Goal: Task Accomplishment & Management: Use online tool/utility

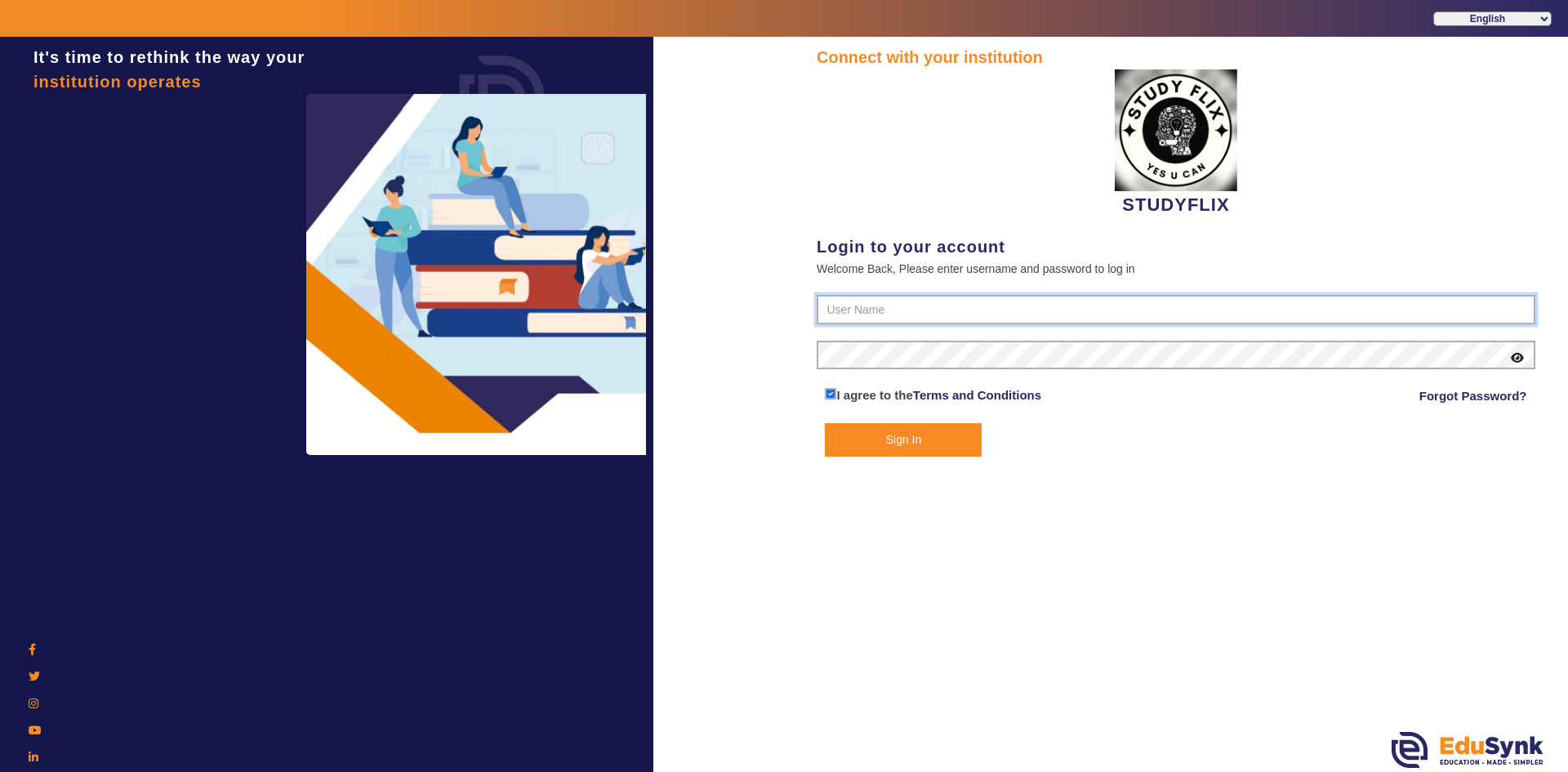
type input "6354922771"
click at [915, 439] on button "Sign In" at bounding box center [903, 440] width 157 height 33
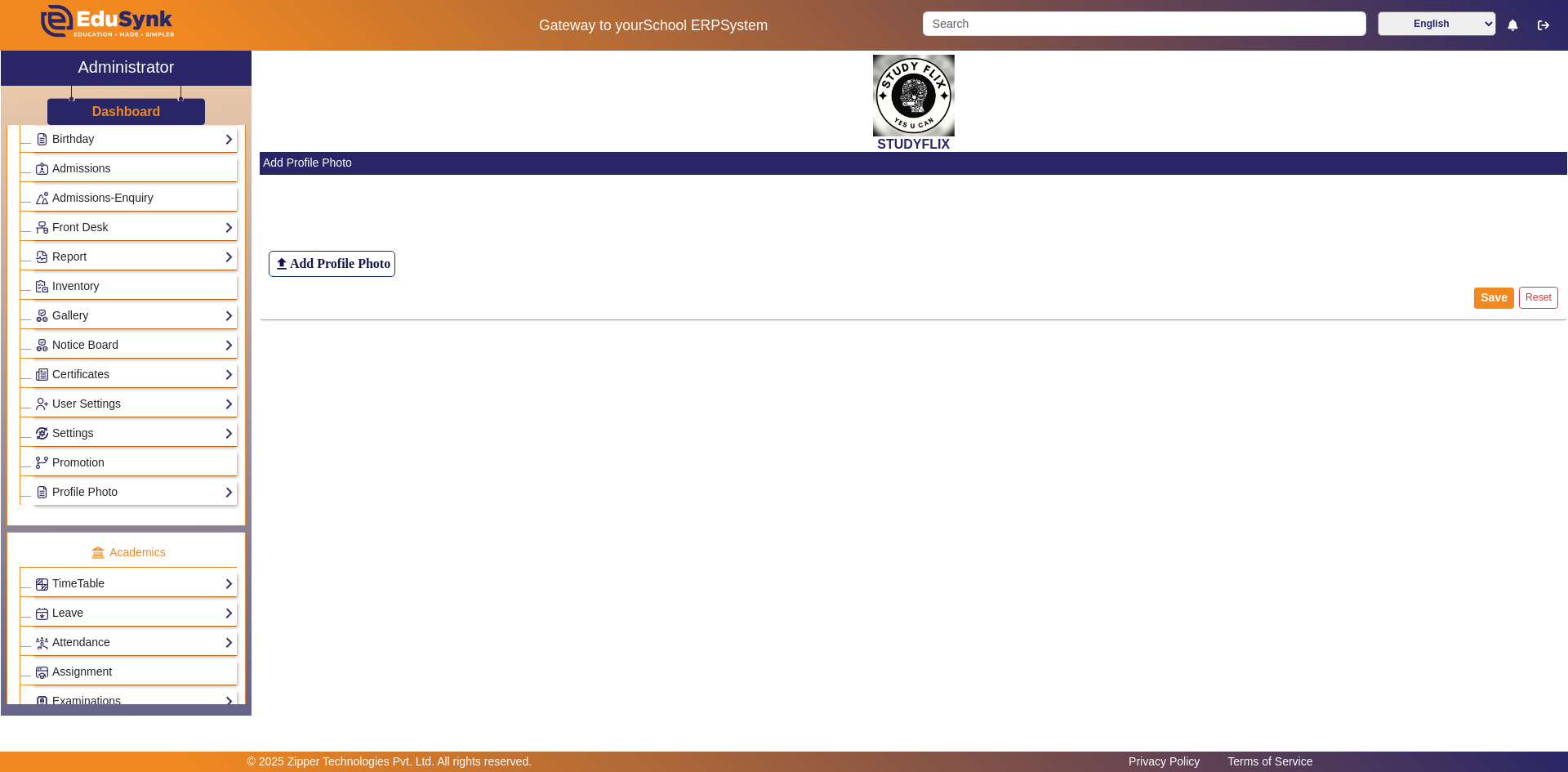
scroll to position [326, 0]
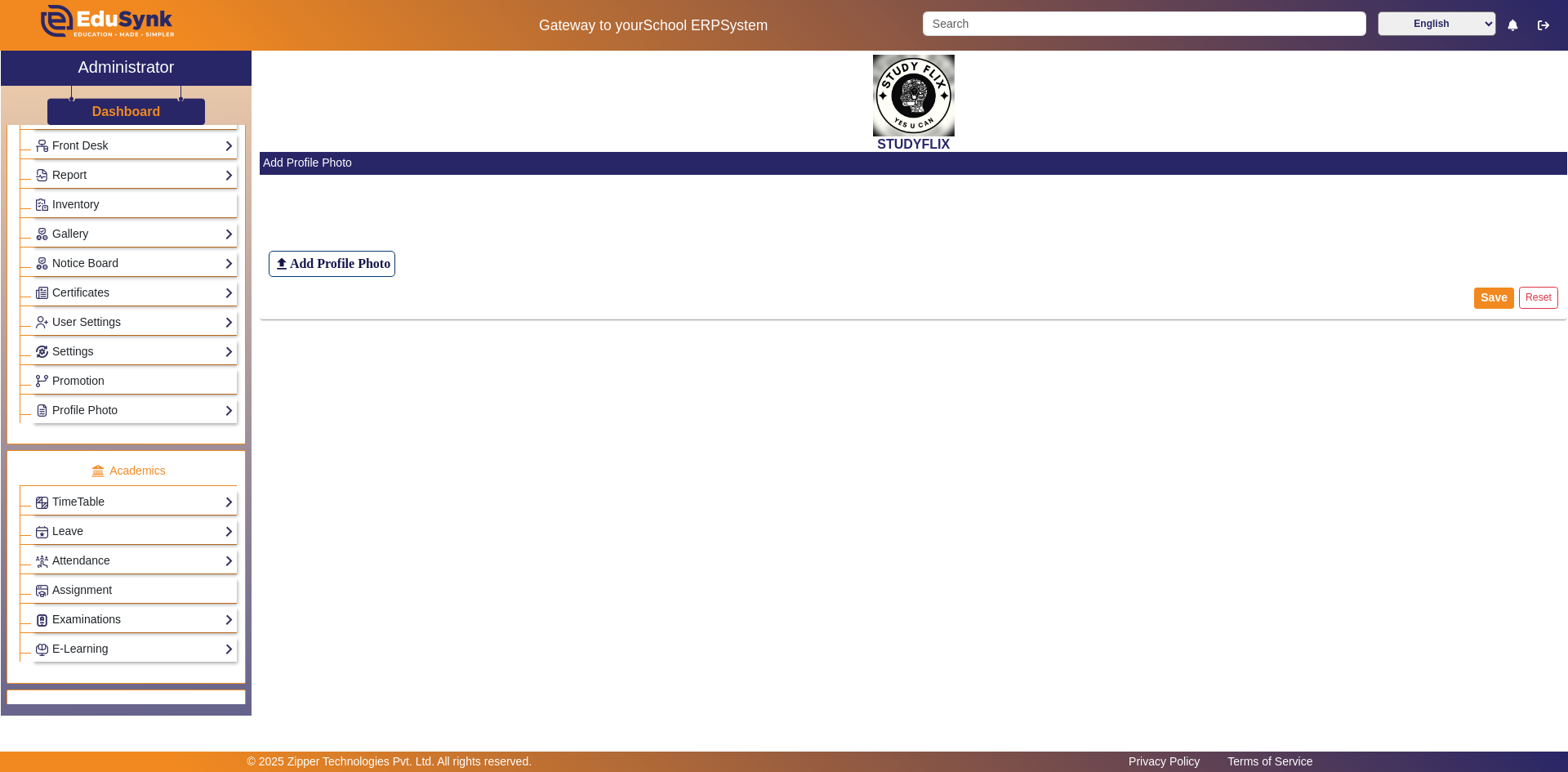
click at [87, 611] on link "Examinations" at bounding box center [134, 618] width 198 height 18
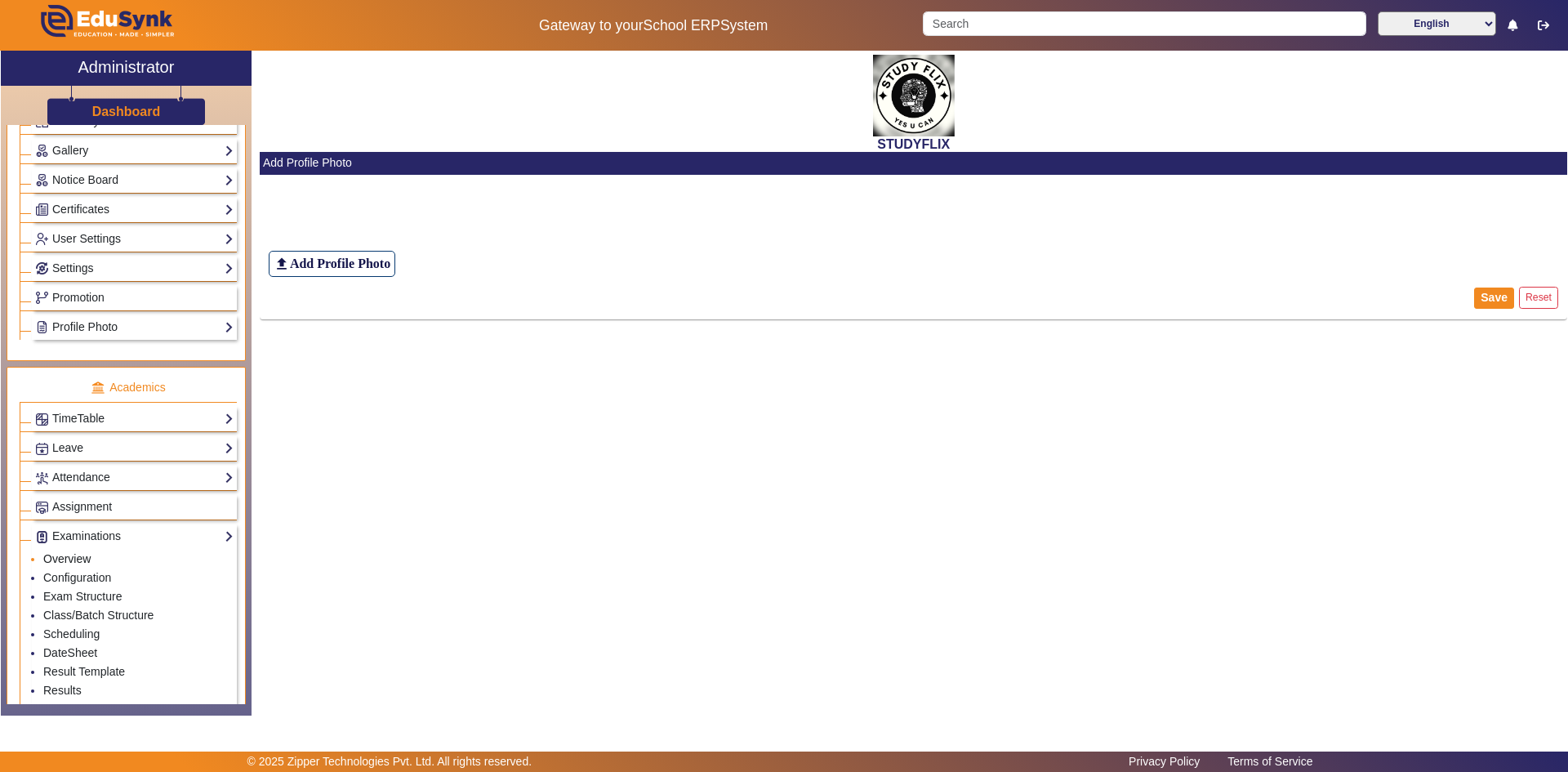
scroll to position [490, 0]
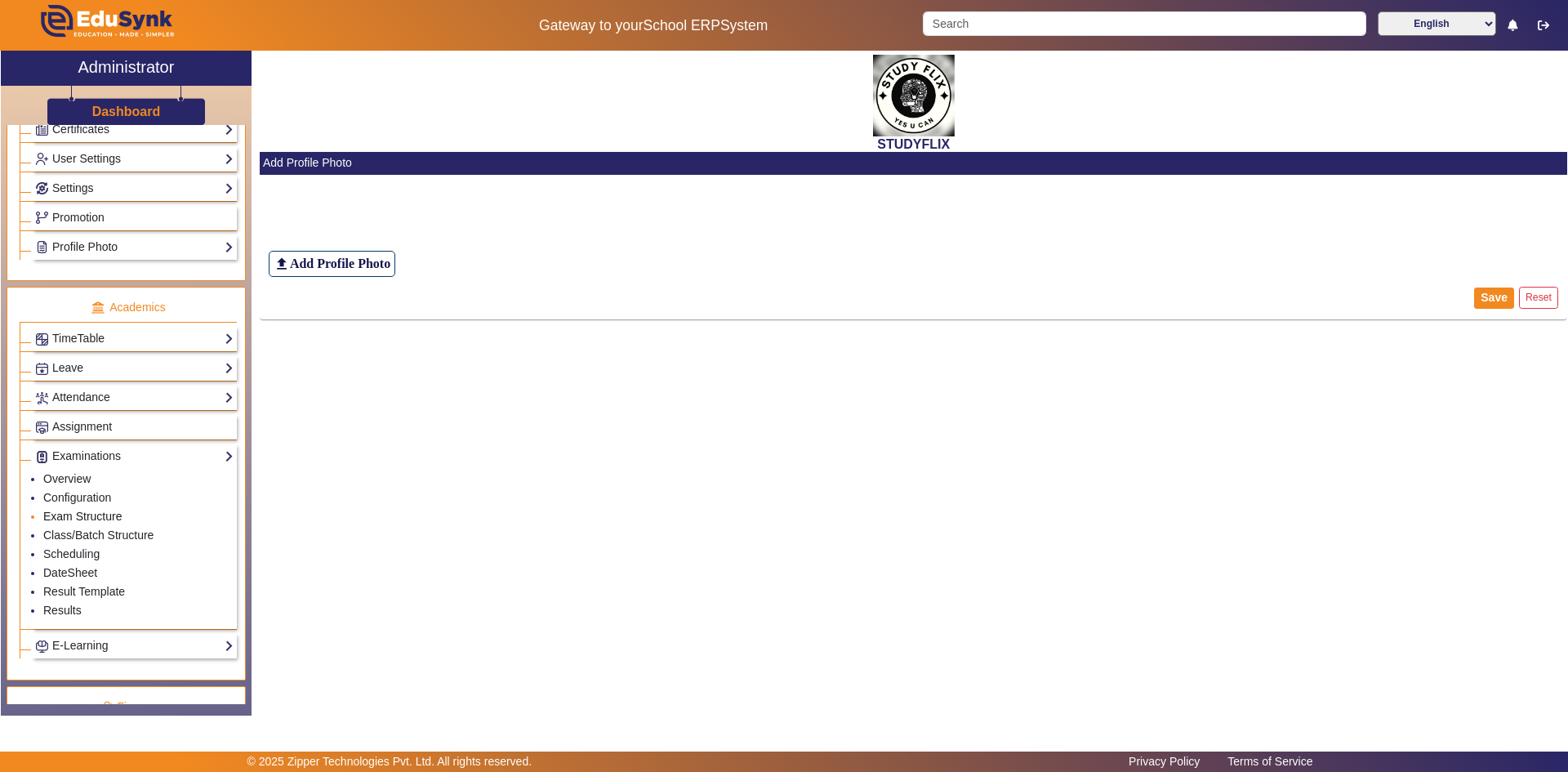
click at [85, 514] on link "Exam Structure" at bounding box center [82, 516] width 78 height 13
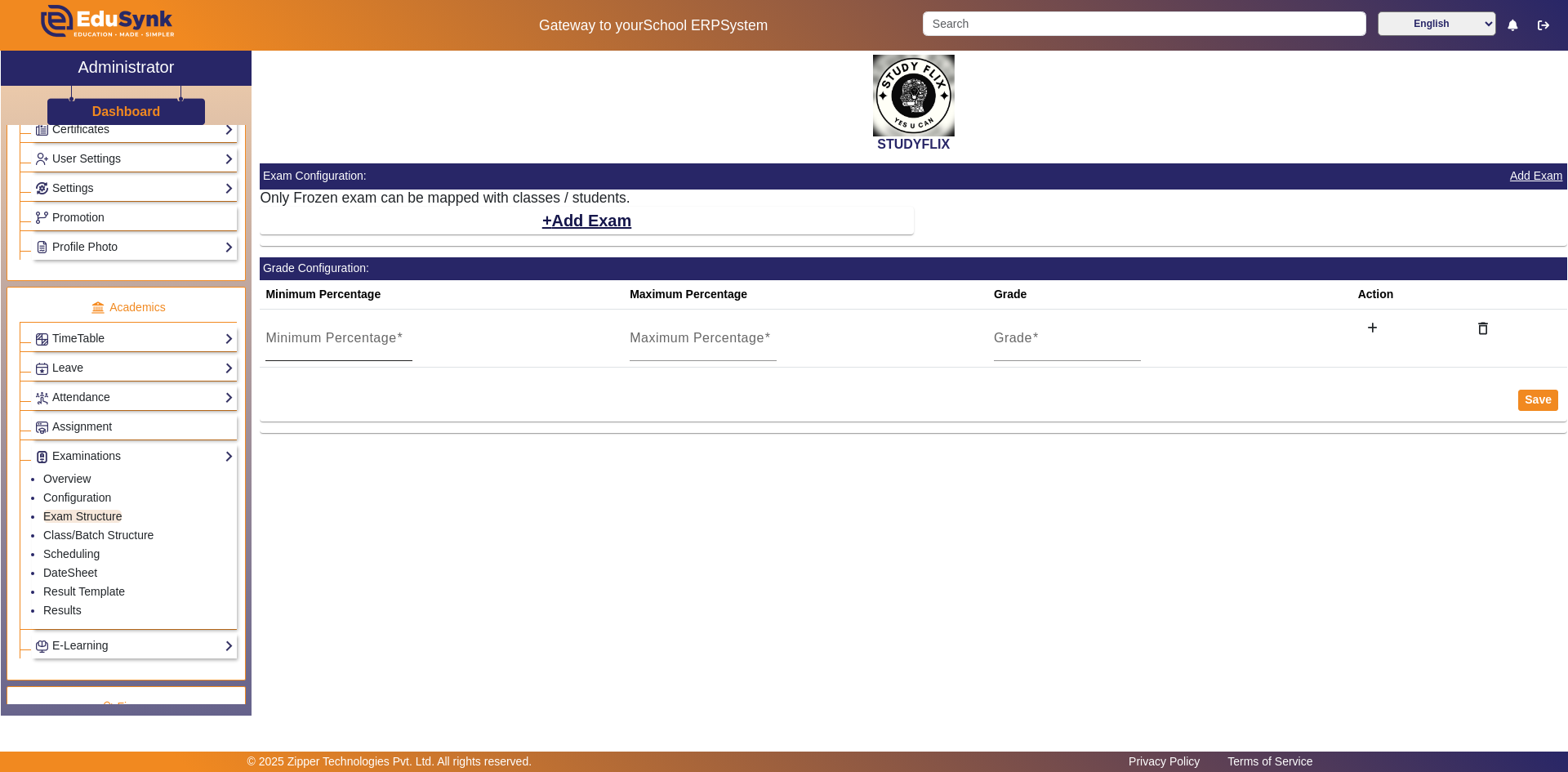
click at [325, 336] on mat-label "Minimum Percentage" at bounding box center [331, 338] width 131 height 14
click at [325, 336] on input "Minimum Percentage" at bounding box center [340, 345] width 147 height 19
click at [69, 497] on link "Configuration" at bounding box center [76, 497] width 68 height 13
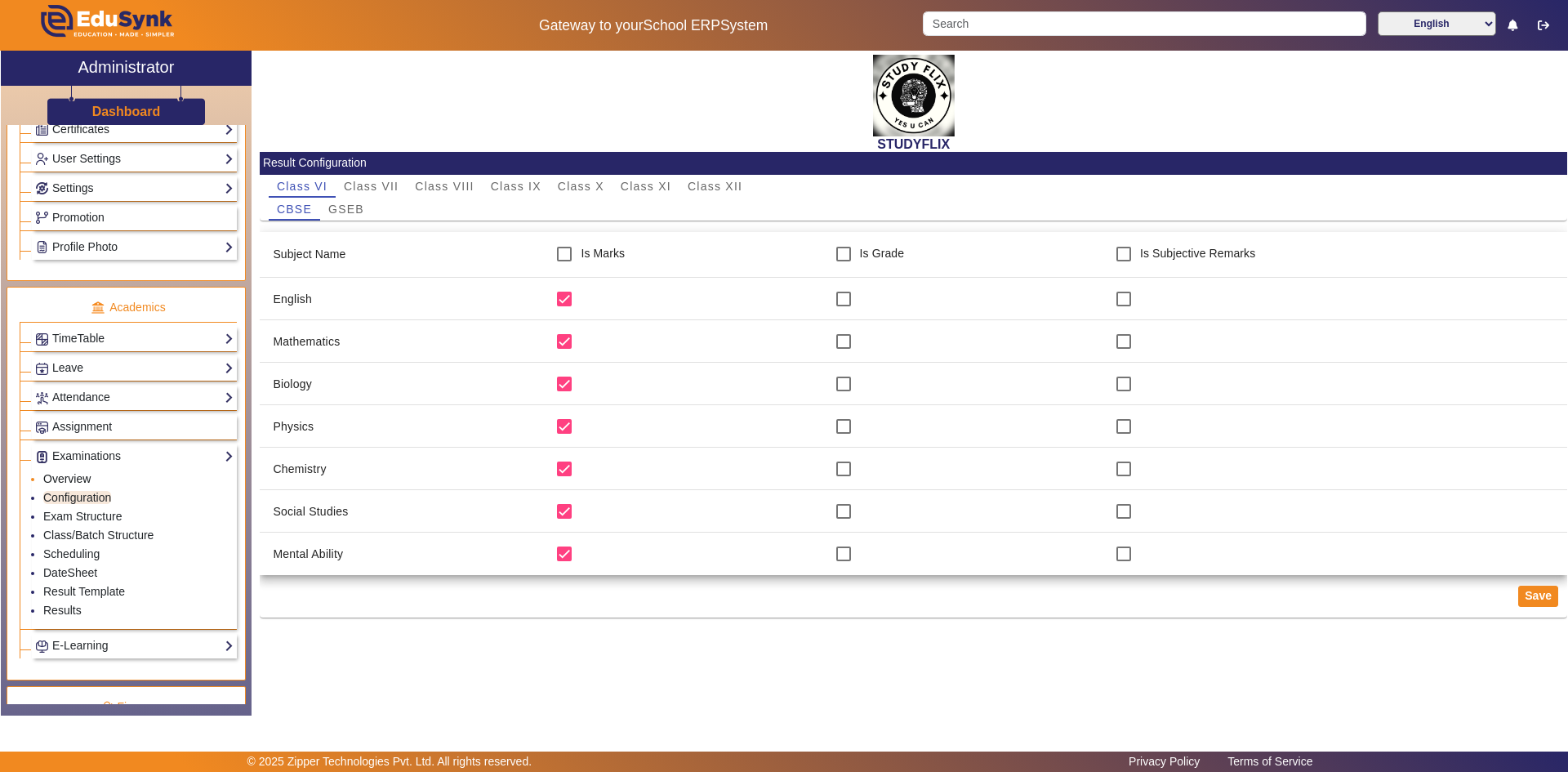
click at [82, 476] on link "Overview" at bounding box center [67, 478] width 47 height 13
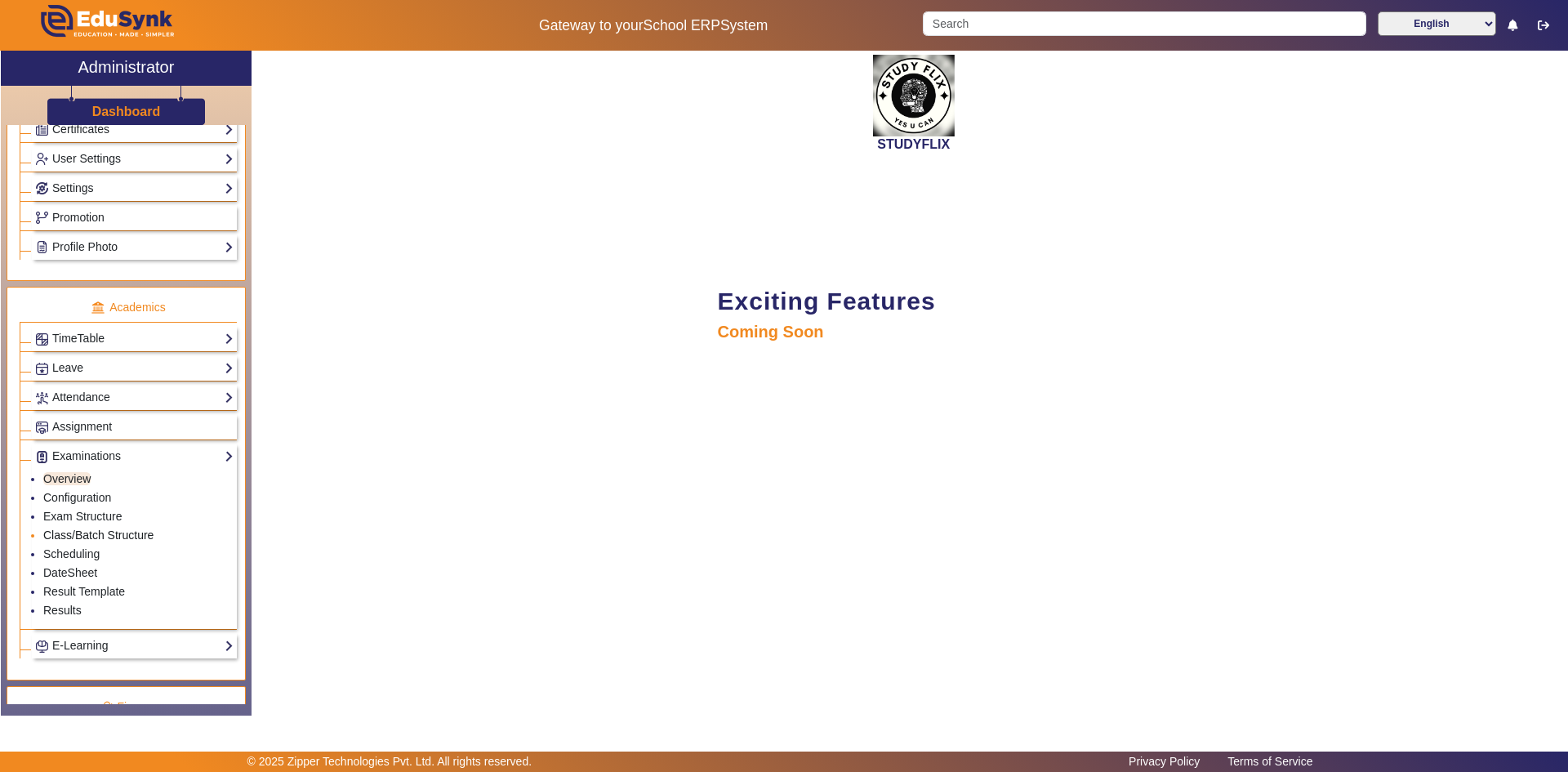
click at [76, 536] on link "Class/Batch Structure" at bounding box center [98, 534] width 111 height 13
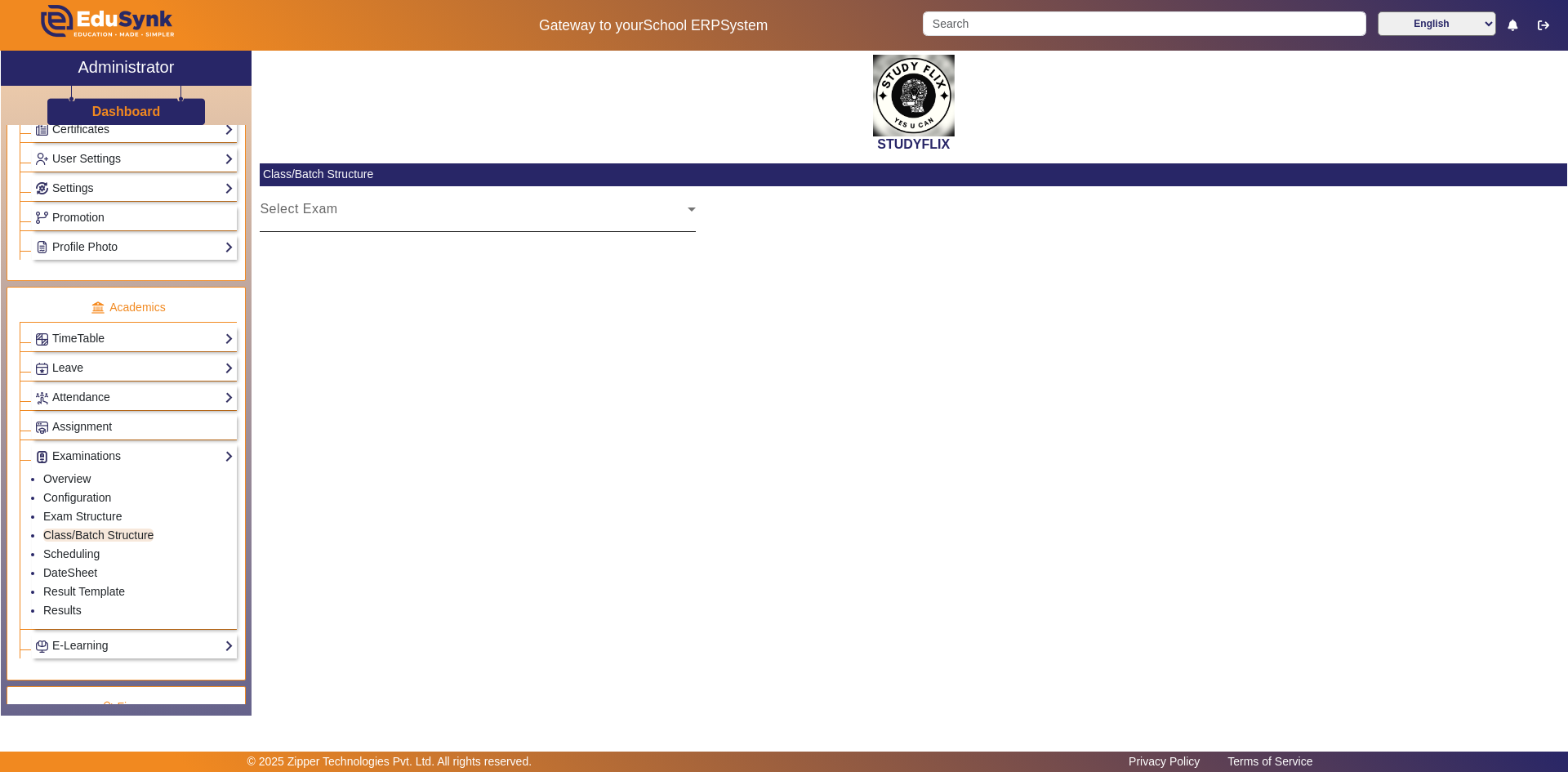
click at [373, 220] on div "Select Exam" at bounding box center [474, 216] width 428 height 19
click at [94, 559] on link "Scheduling" at bounding box center [71, 554] width 56 height 13
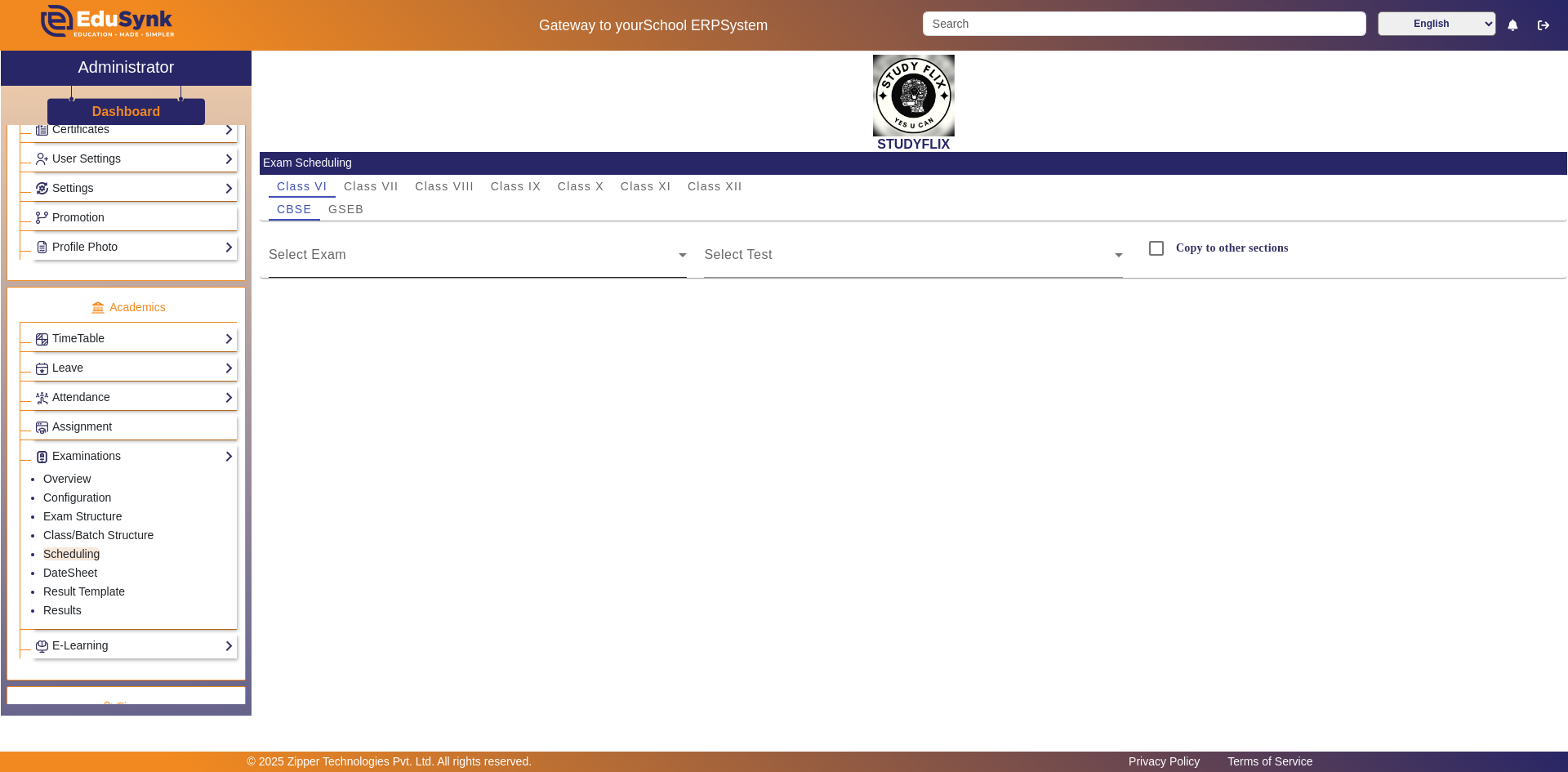
click at [387, 261] on span at bounding box center [474, 261] width 411 height 19
click at [760, 249] on mat-label "Select Test" at bounding box center [737, 254] width 68 height 14
click at [1271, 268] on mat-checkbox "Copy to other sections" at bounding box center [1349, 254] width 436 height 46
click at [1267, 259] on div "Copy to other sections" at bounding box center [1214, 247] width 148 height 32
click at [67, 574] on link "DateSheet" at bounding box center [69, 572] width 54 height 13
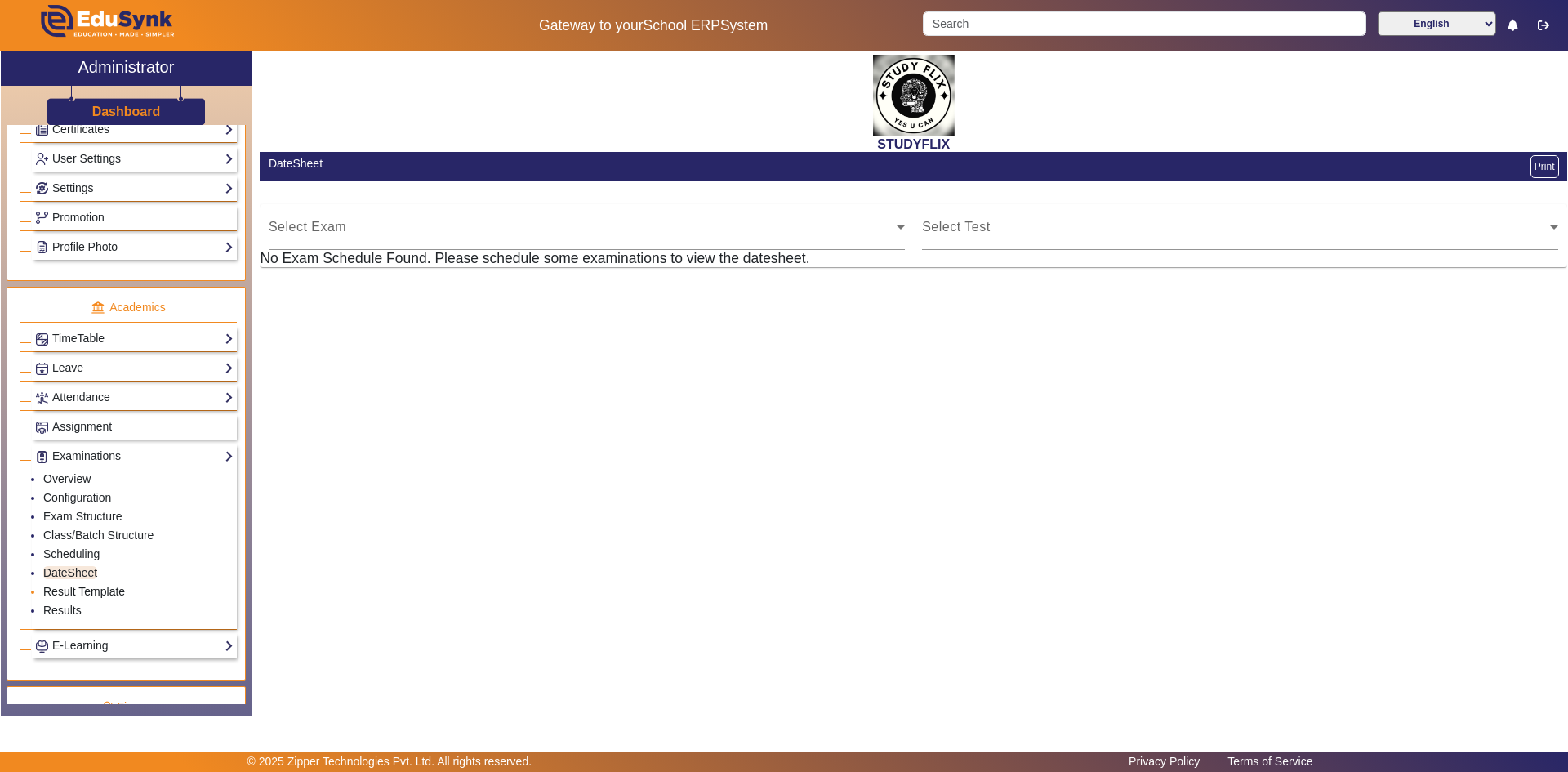
click at [68, 590] on link "Result Template" at bounding box center [83, 591] width 82 height 13
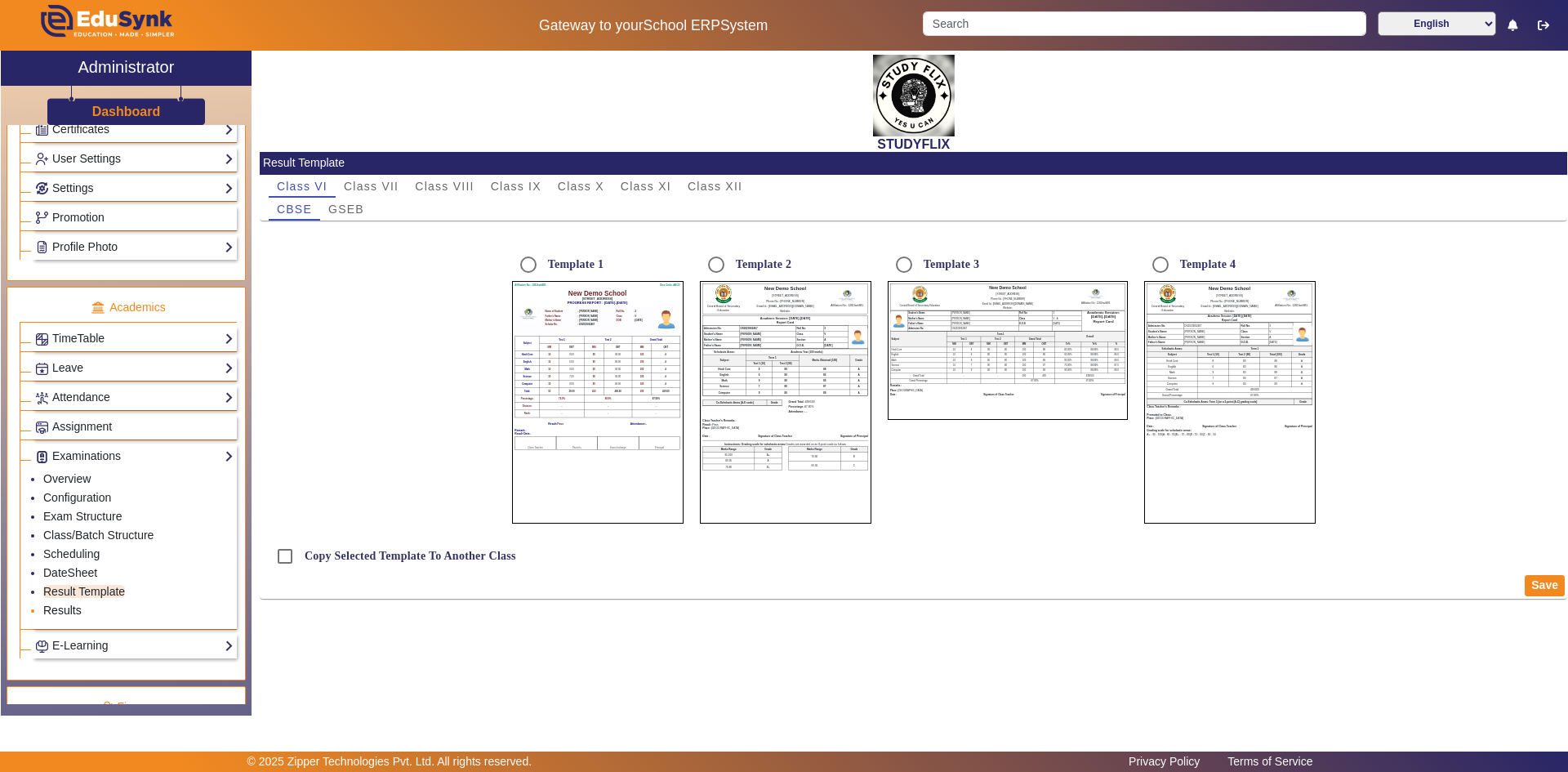
click at [61, 611] on link "Results" at bounding box center [62, 610] width 39 height 13
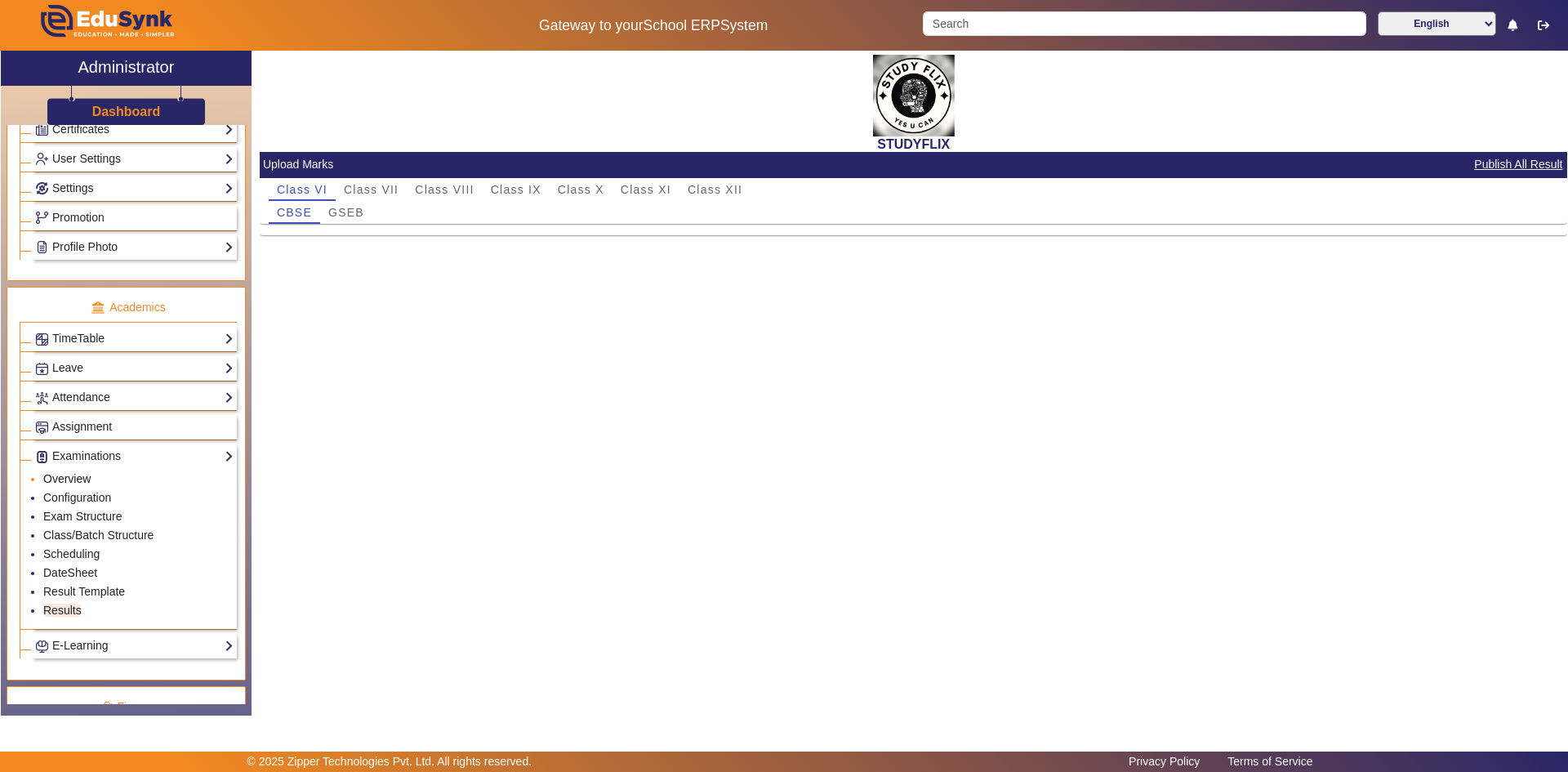
click at [57, 474] on link "Overview" at bounding box center [67, 478] width 47 height 13
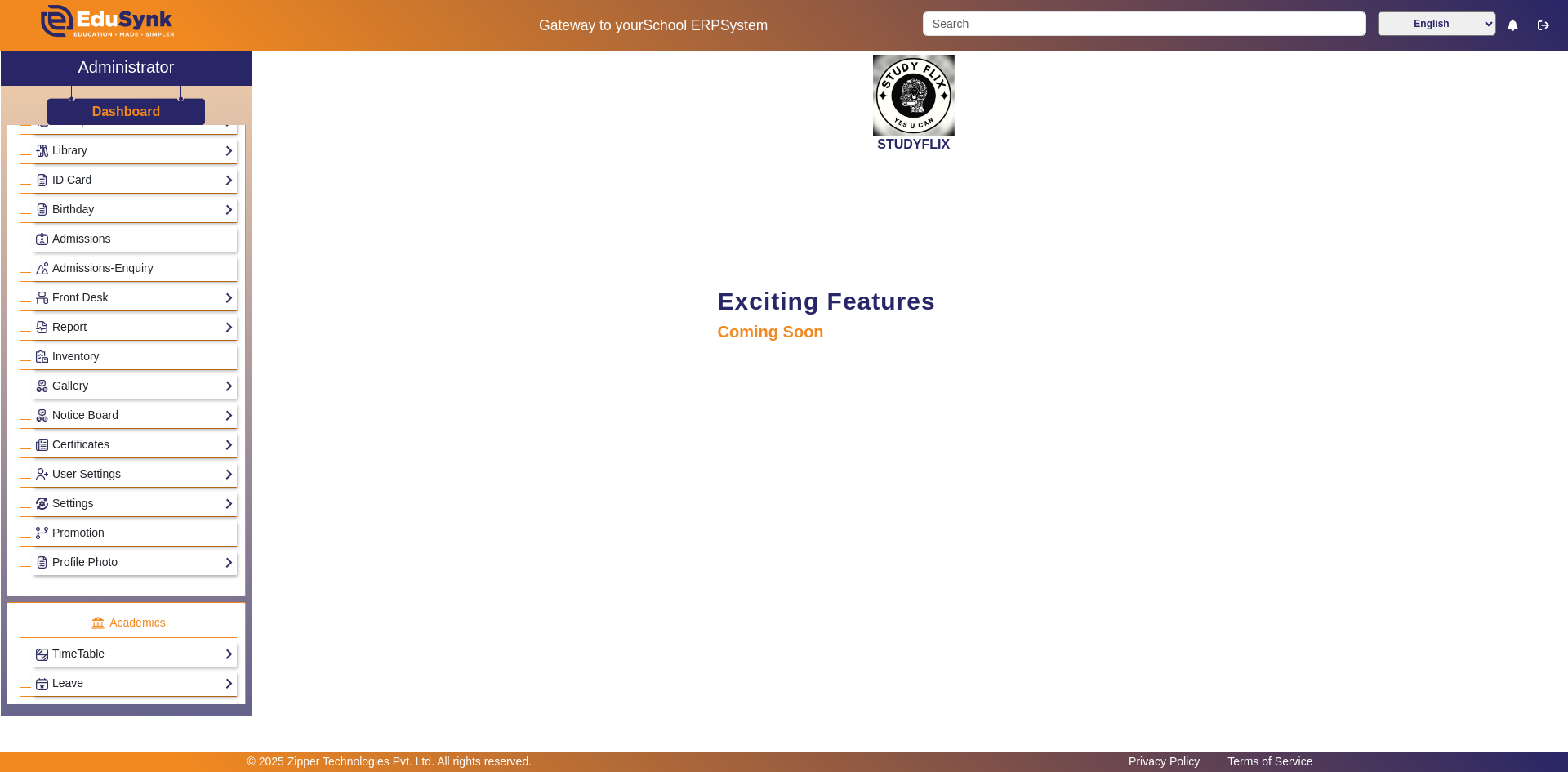
scroll to position [163, 0]
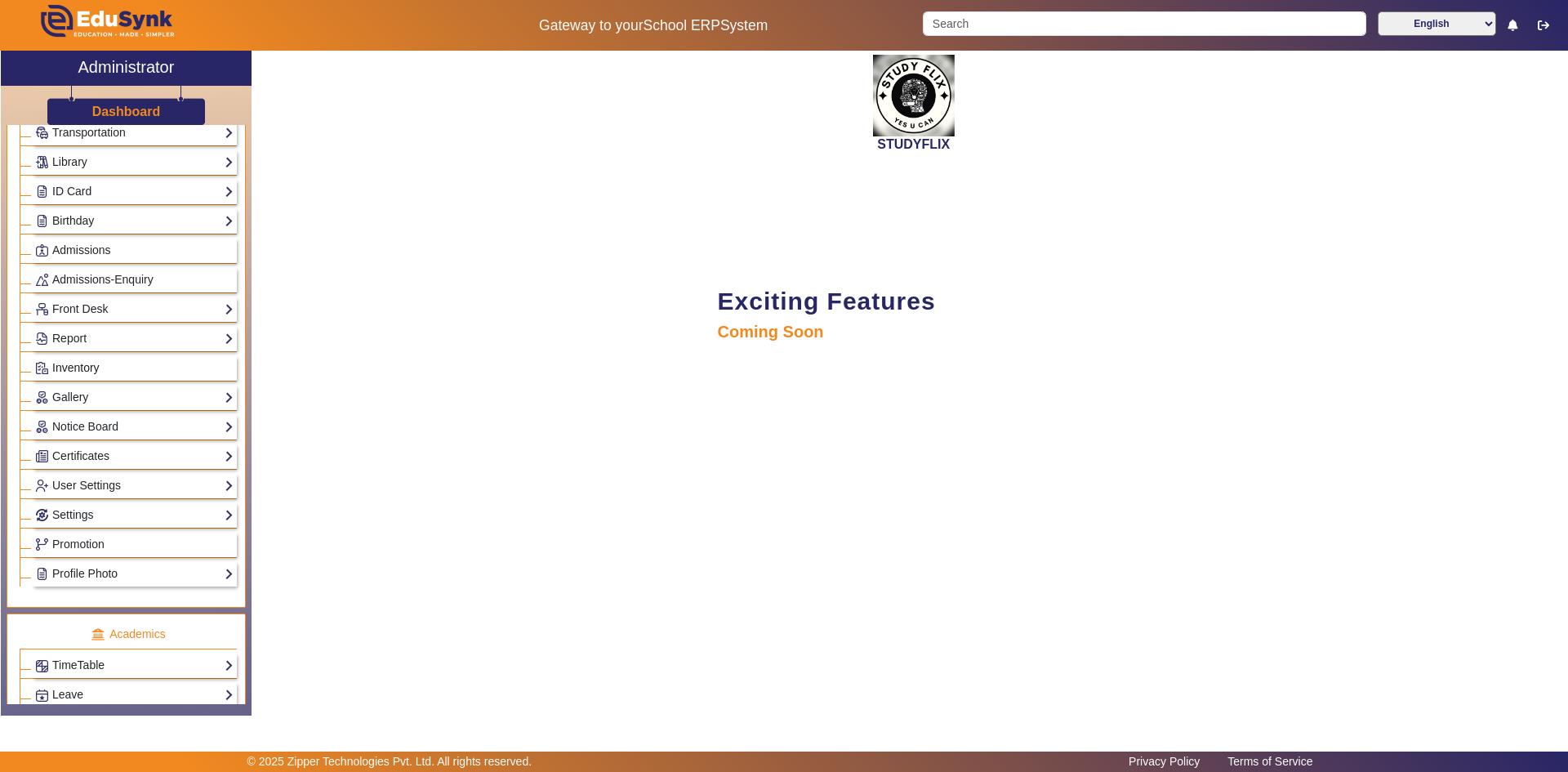
click at [97, 368] on span "Inventory" at bounding box center [76, 367] width 47 height 13
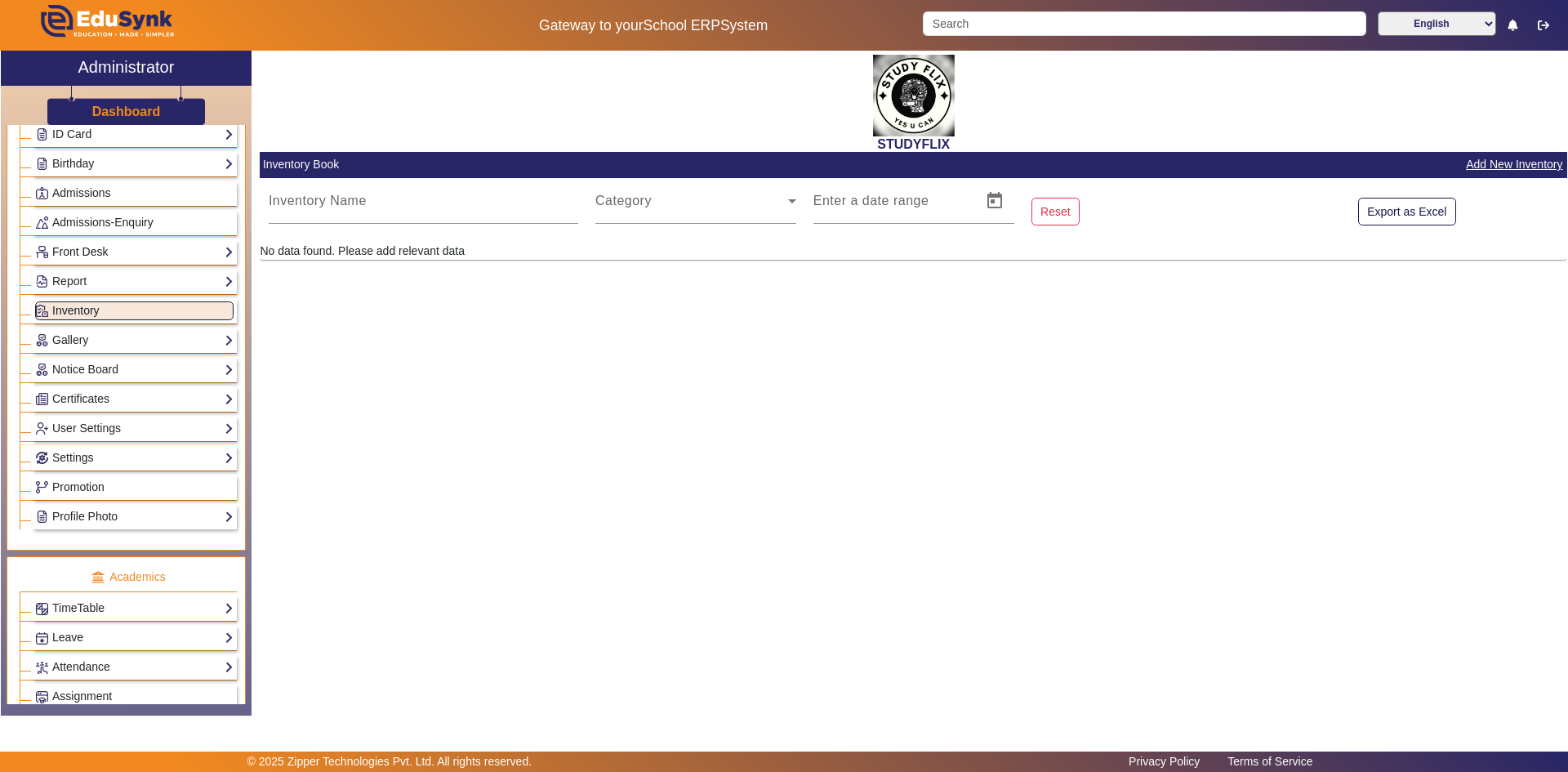
scroll to position [245, 0]
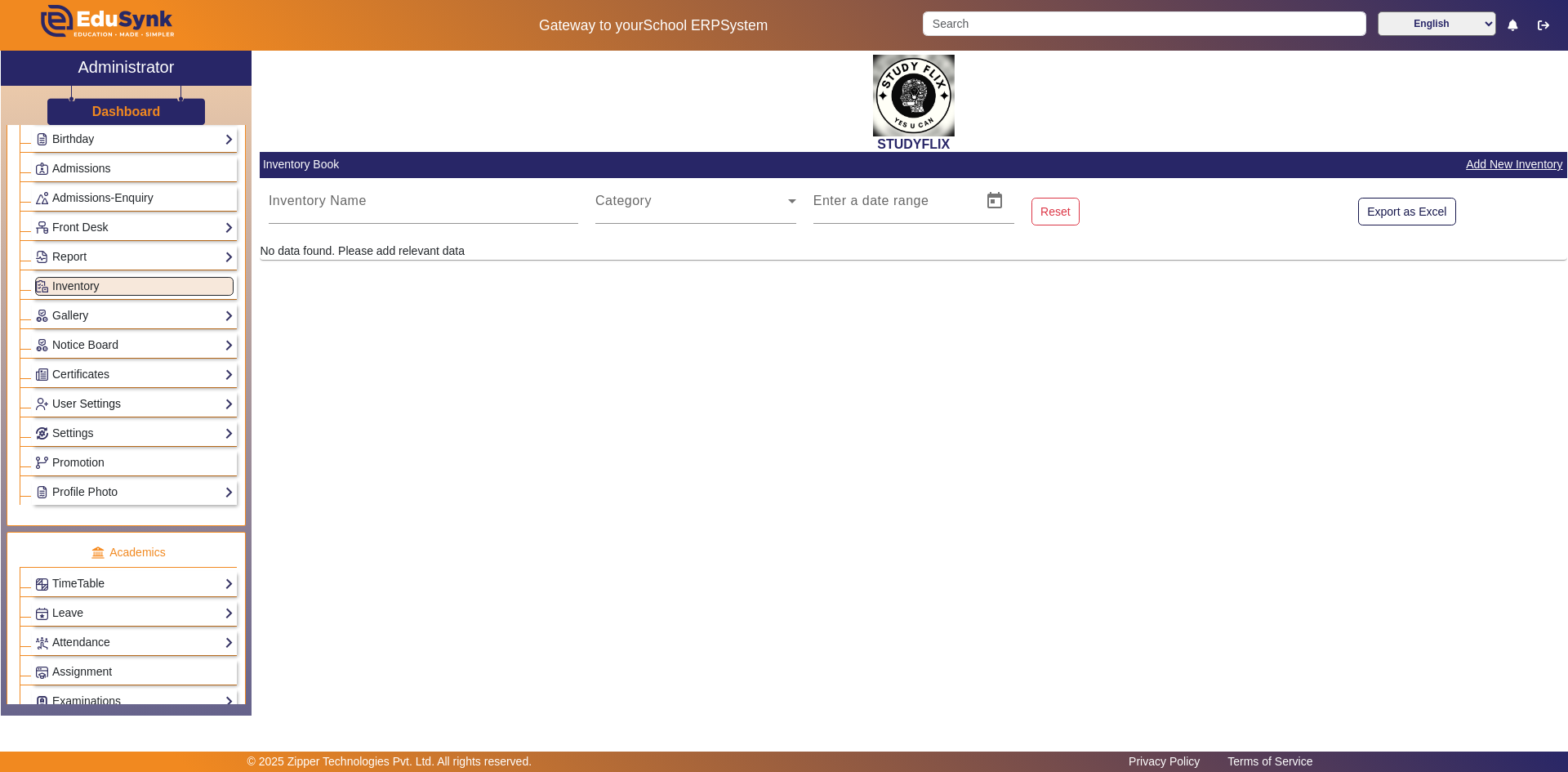
click at [85, 399] on link "User Settings" at bounding box center [134, 404] width 198 height 18
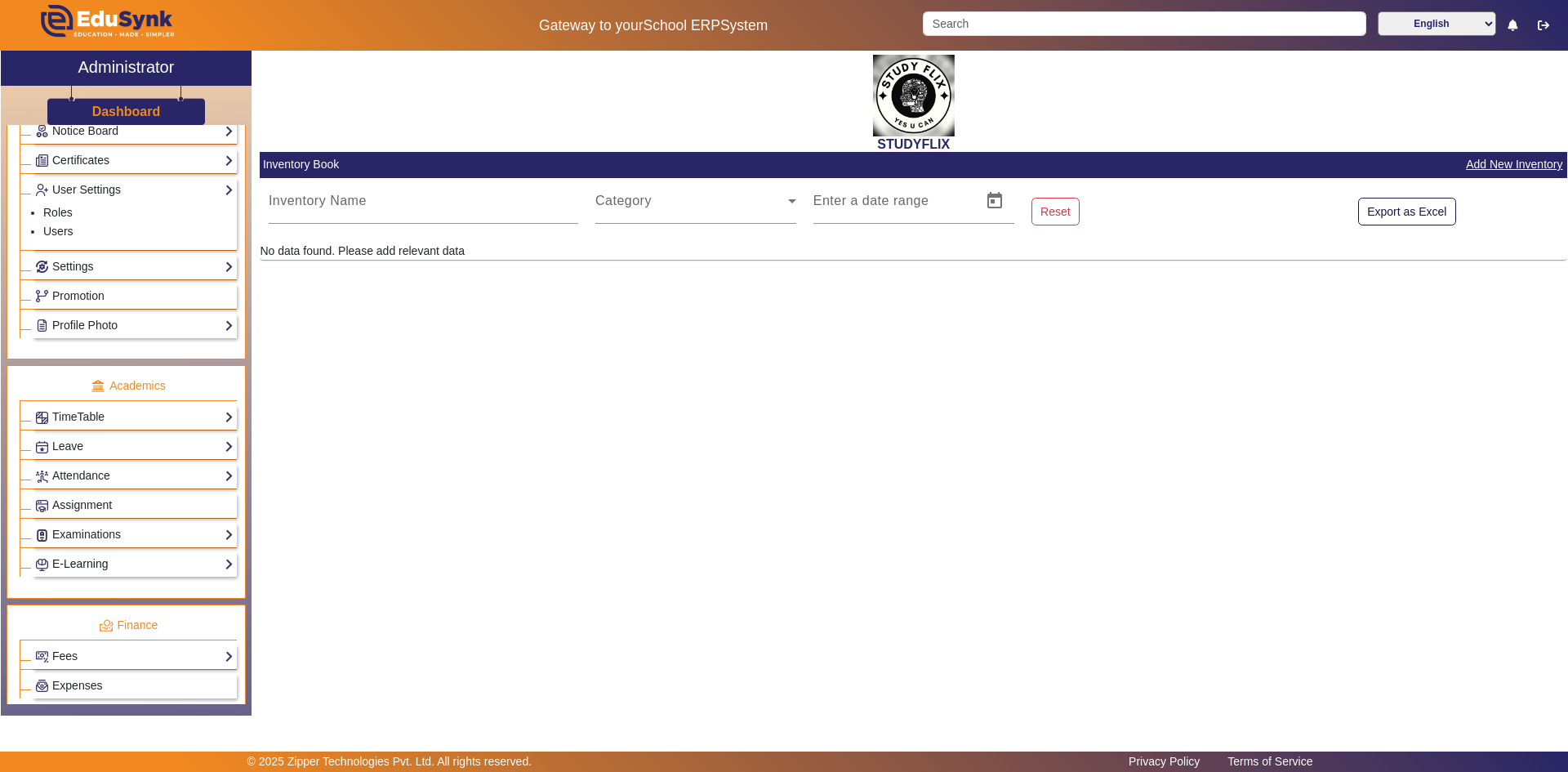
scroll to position [490, 0]
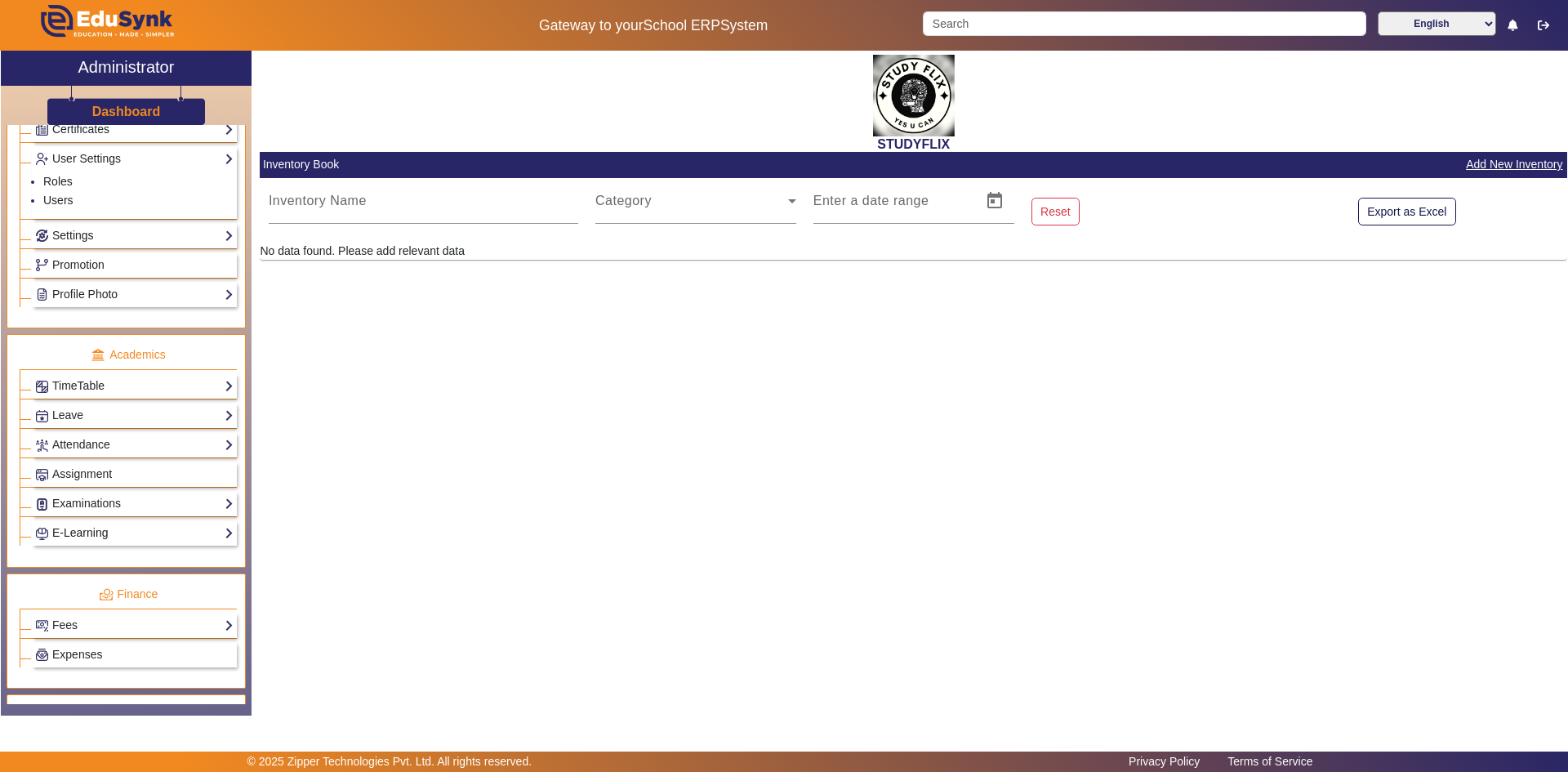
click at [83, 526] on link "E-Learning" at bounding box center [134, 533] width 198 height 18
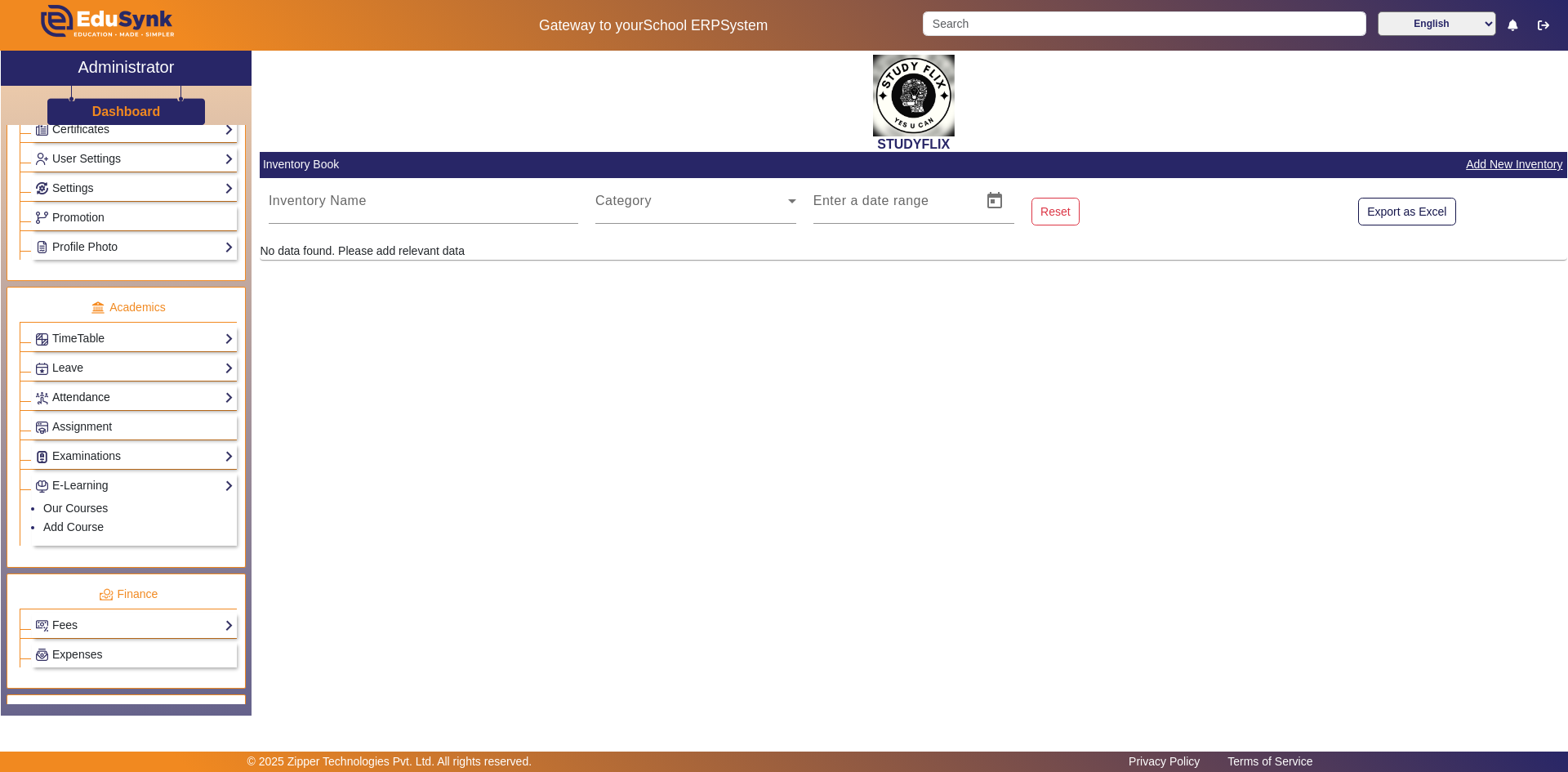
click at [74, 394] on link "Attendance" at bounding box center [134, 397] width 198 height 18
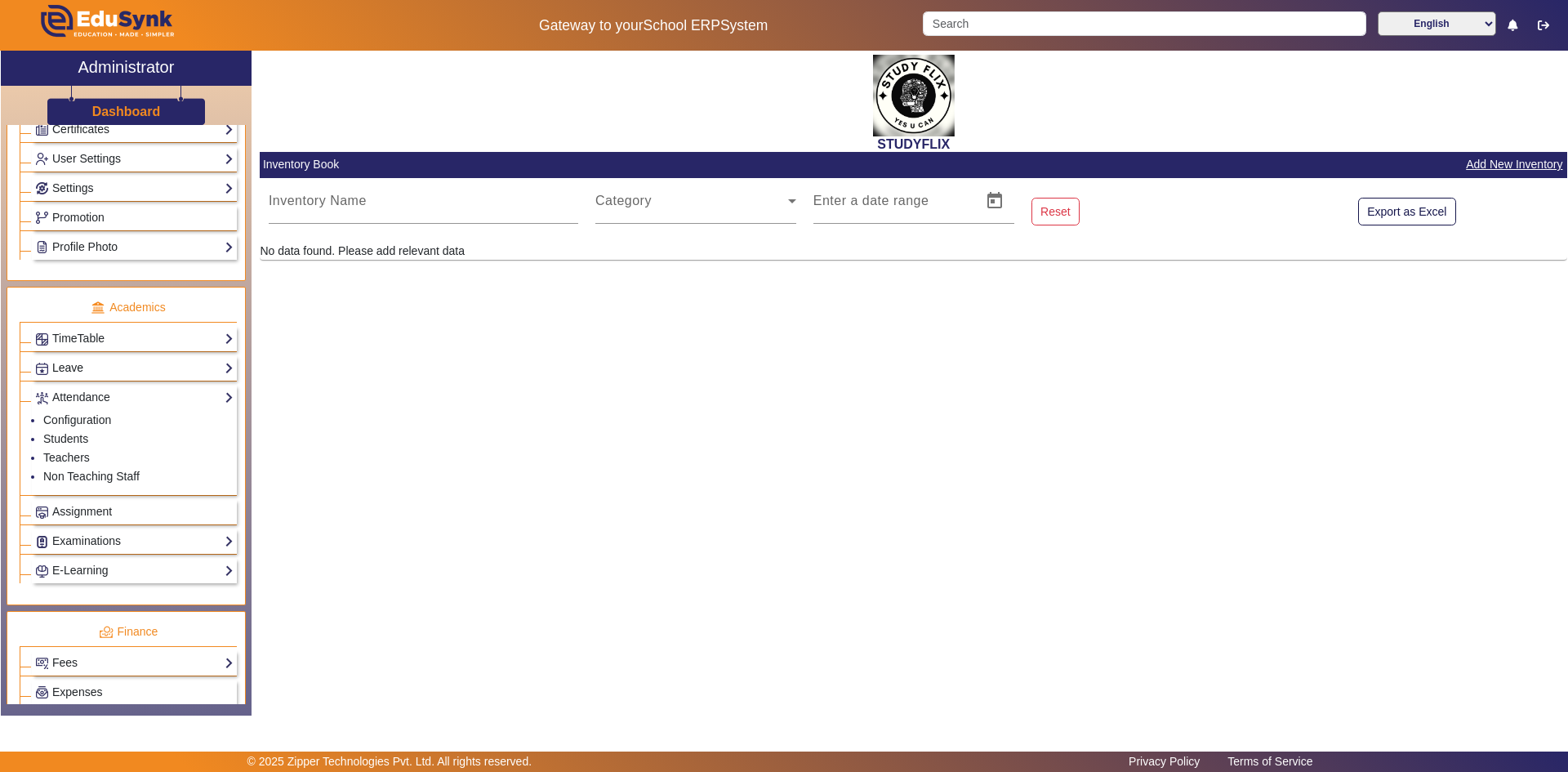
click at [77, 363] on link "Leave" at bounding box center [134, 368] width 198 height 18
click at [76, 338] on link "TimeTable" at bounding box center [134, 338] width 198 height 18
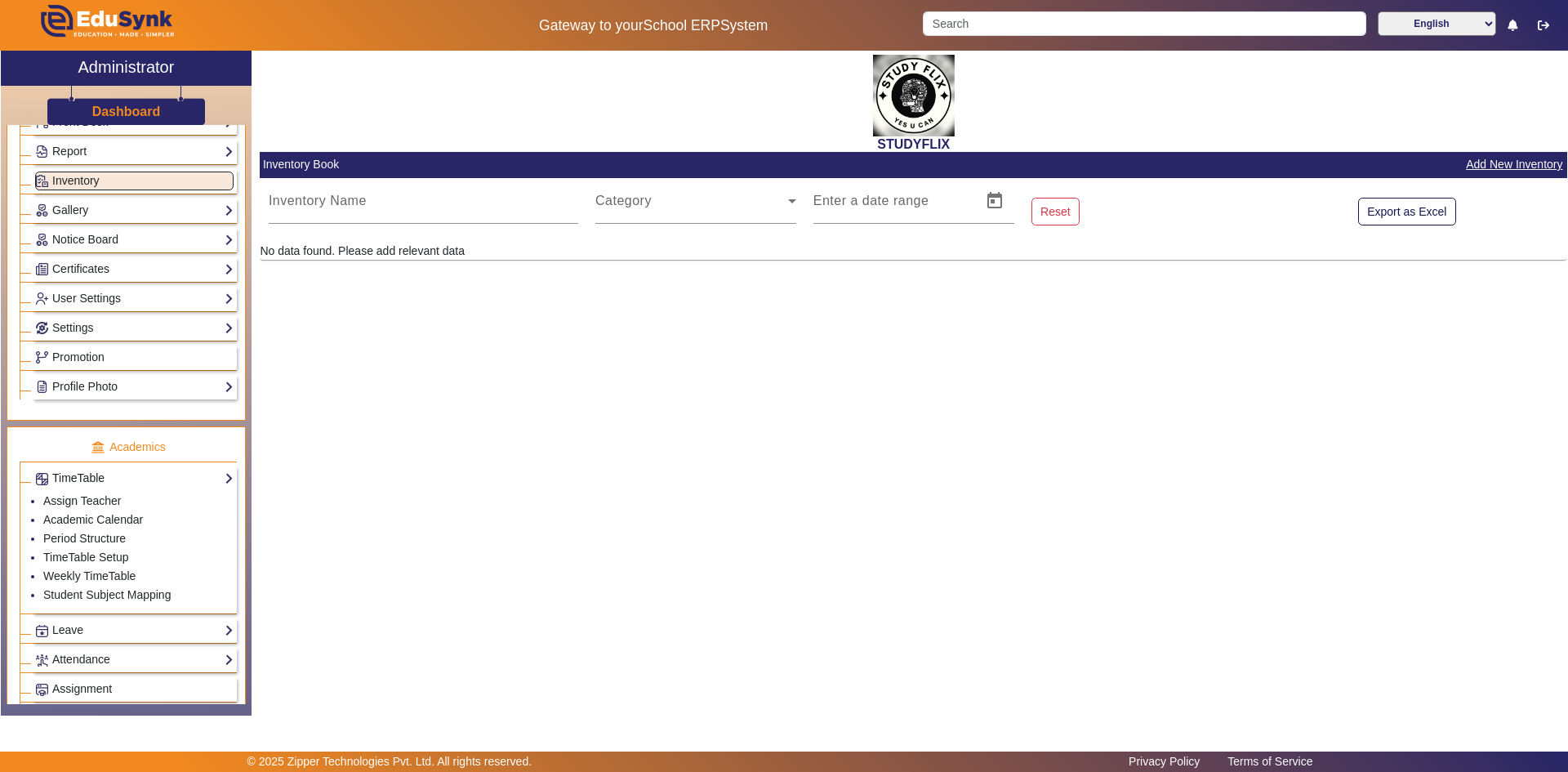
scroll to position [326, 0]
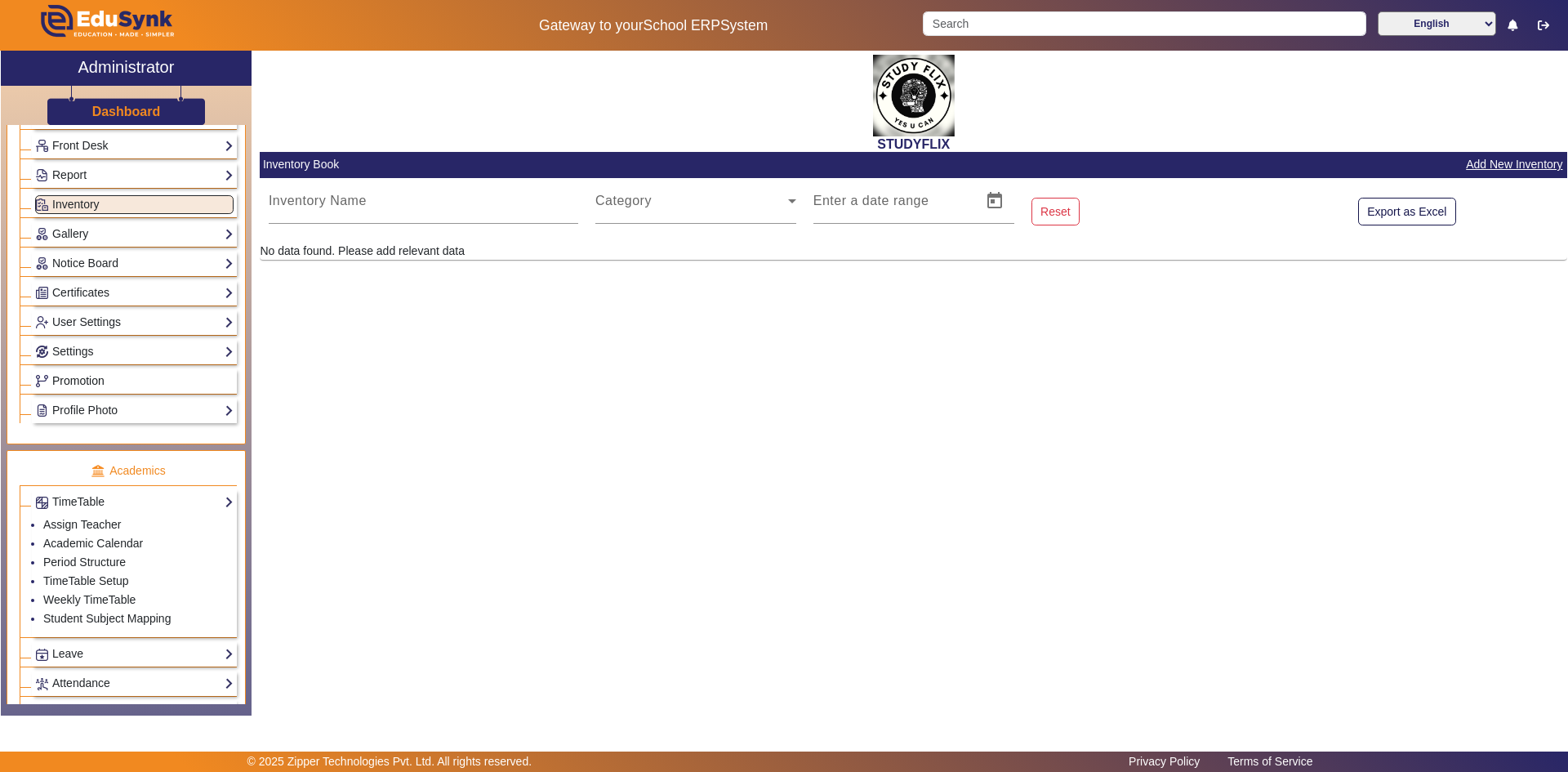
click at [97, 378] on span "Promotion" at bounding box center [79, 380] width 53 height 13
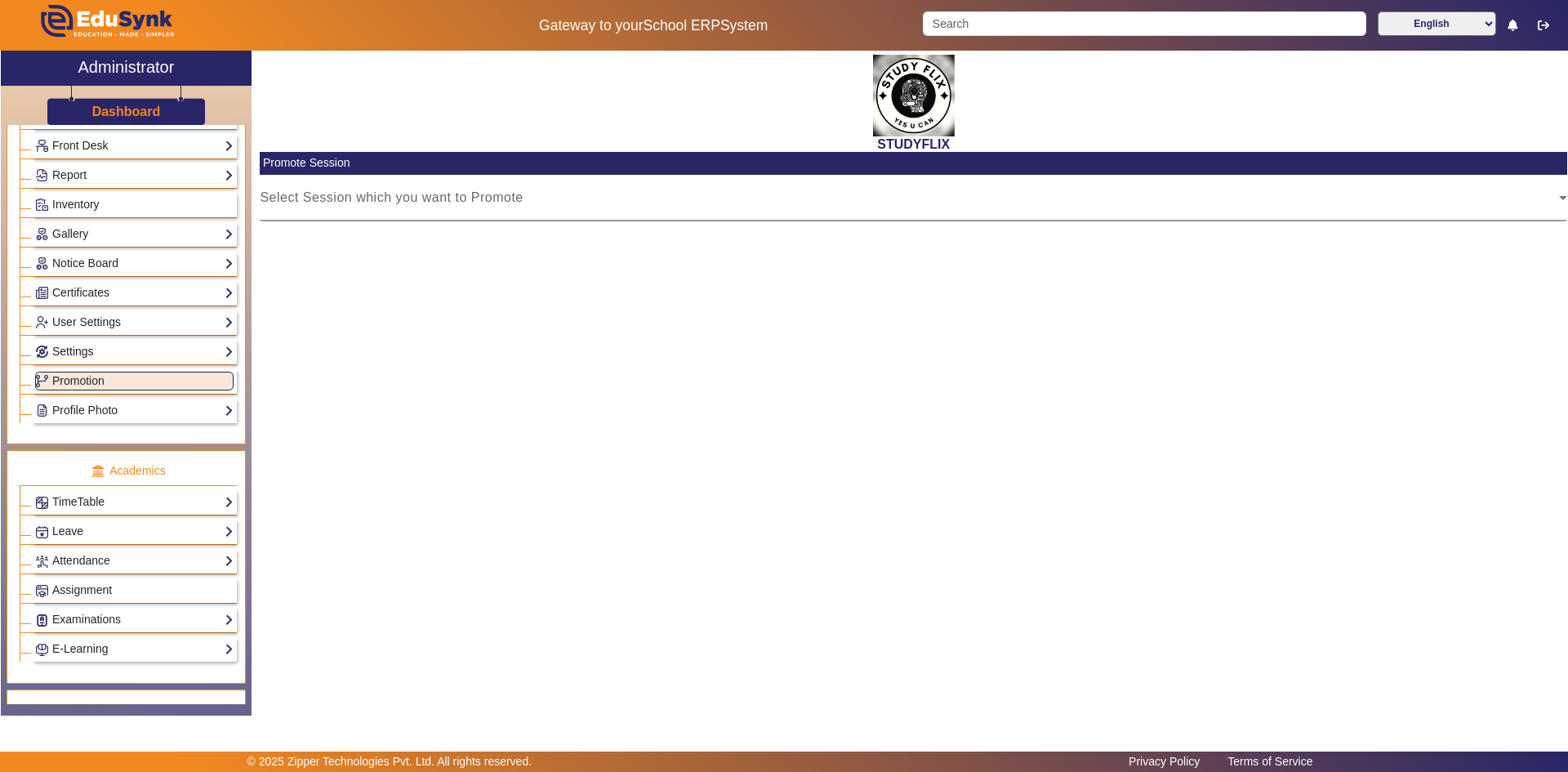
click at [106, 352] on link "Settings" at bounding box center [134, 351] width 198 height 18
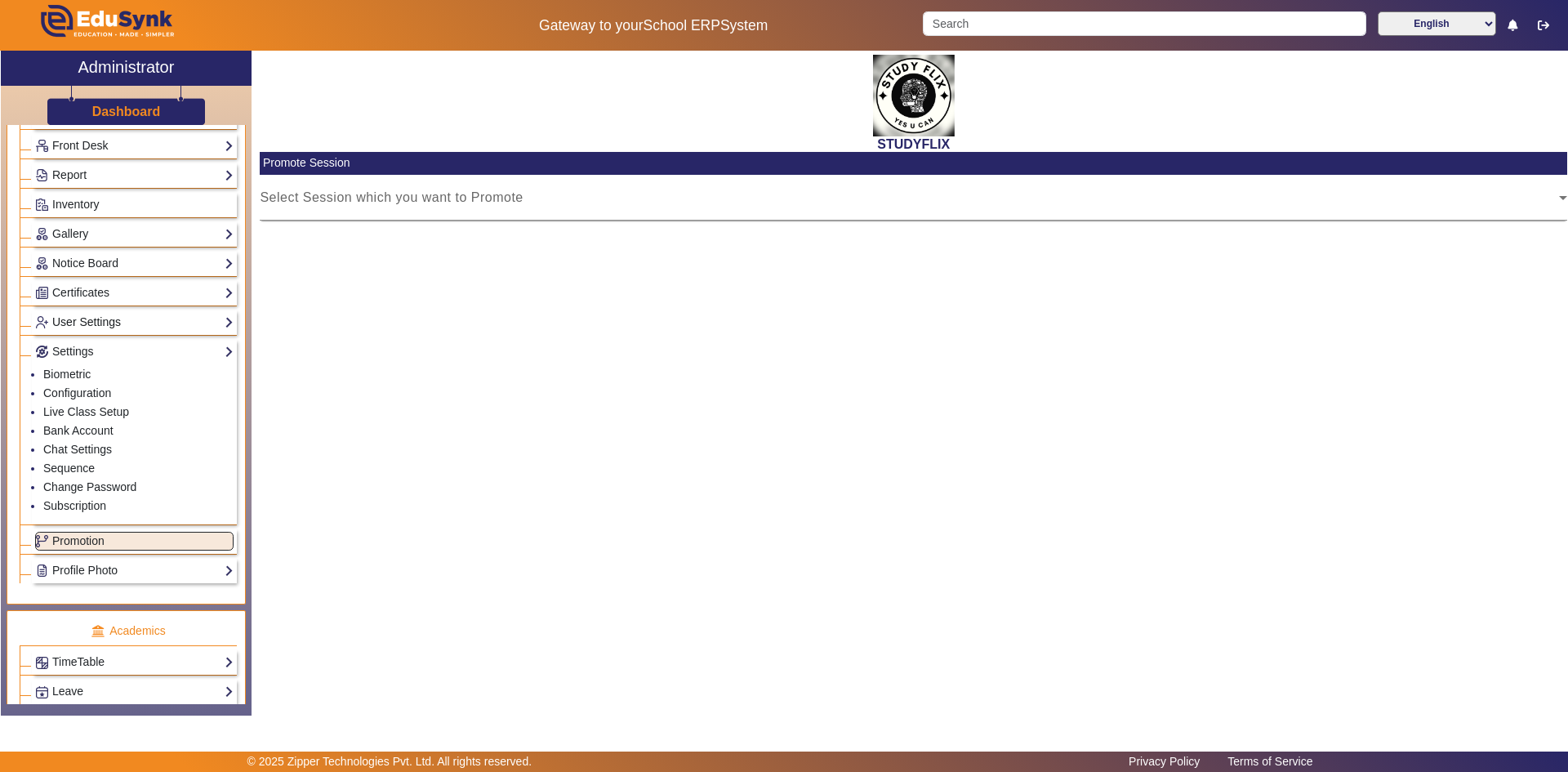
click at [97, 327] on link "User Settings" at bounding box center [134, 322] width 198 height 18
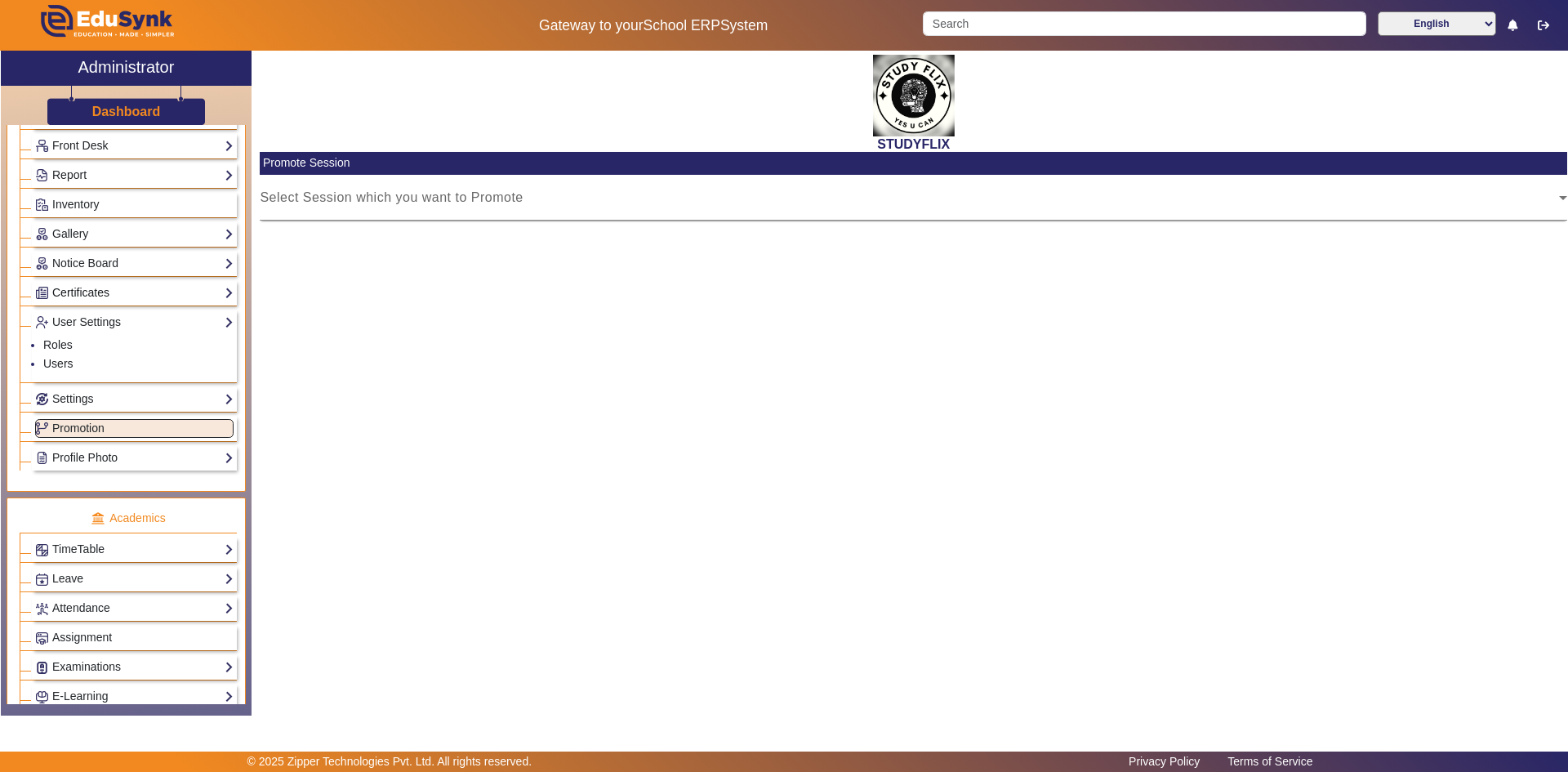
click at [90, 290] on link "Certificates" at bounding box center [134, 292] width 198 height 18
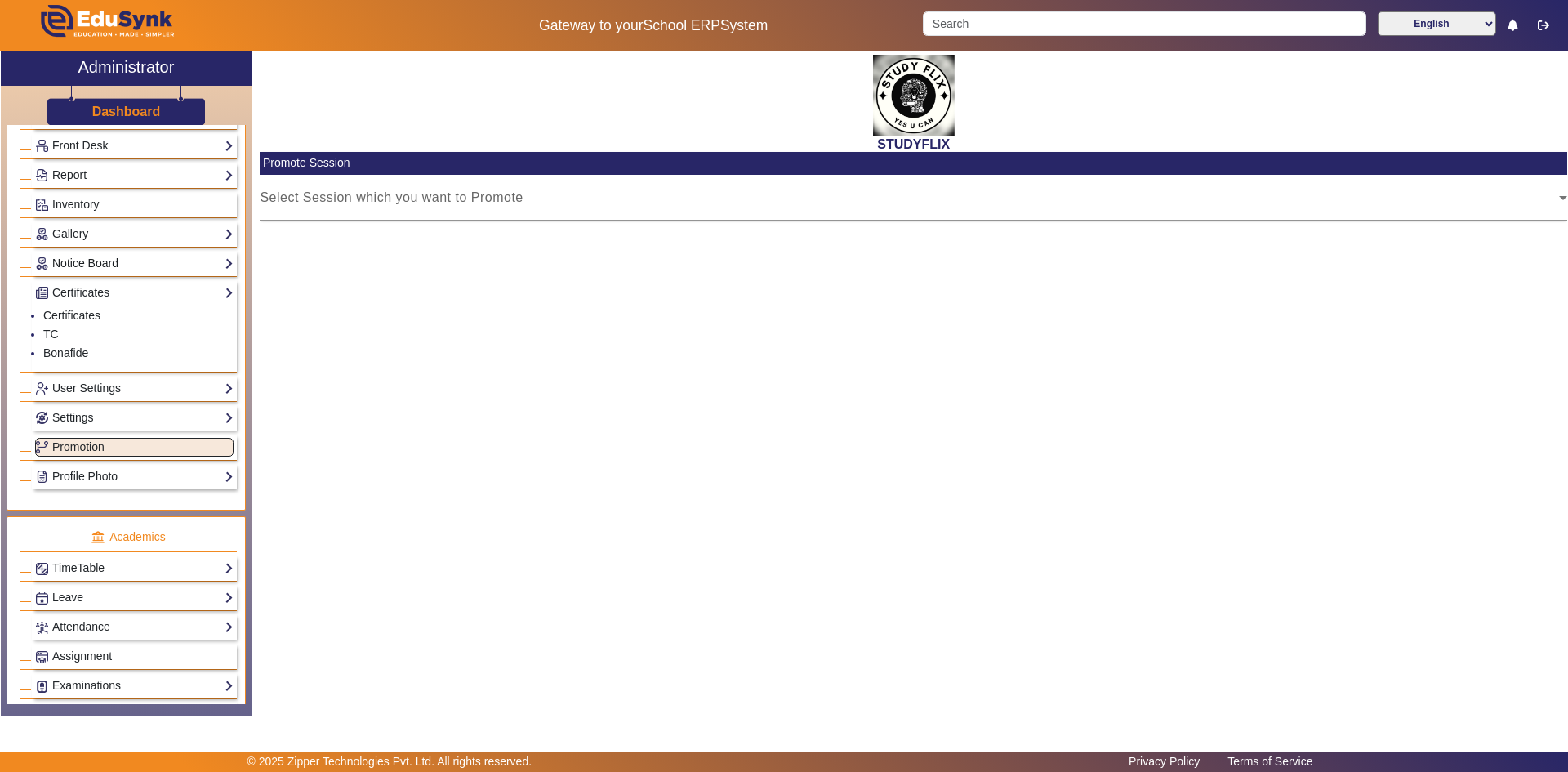
click at [94, 266] on link "Notice Board" at bounding box center [134, 263] width 198 height 18
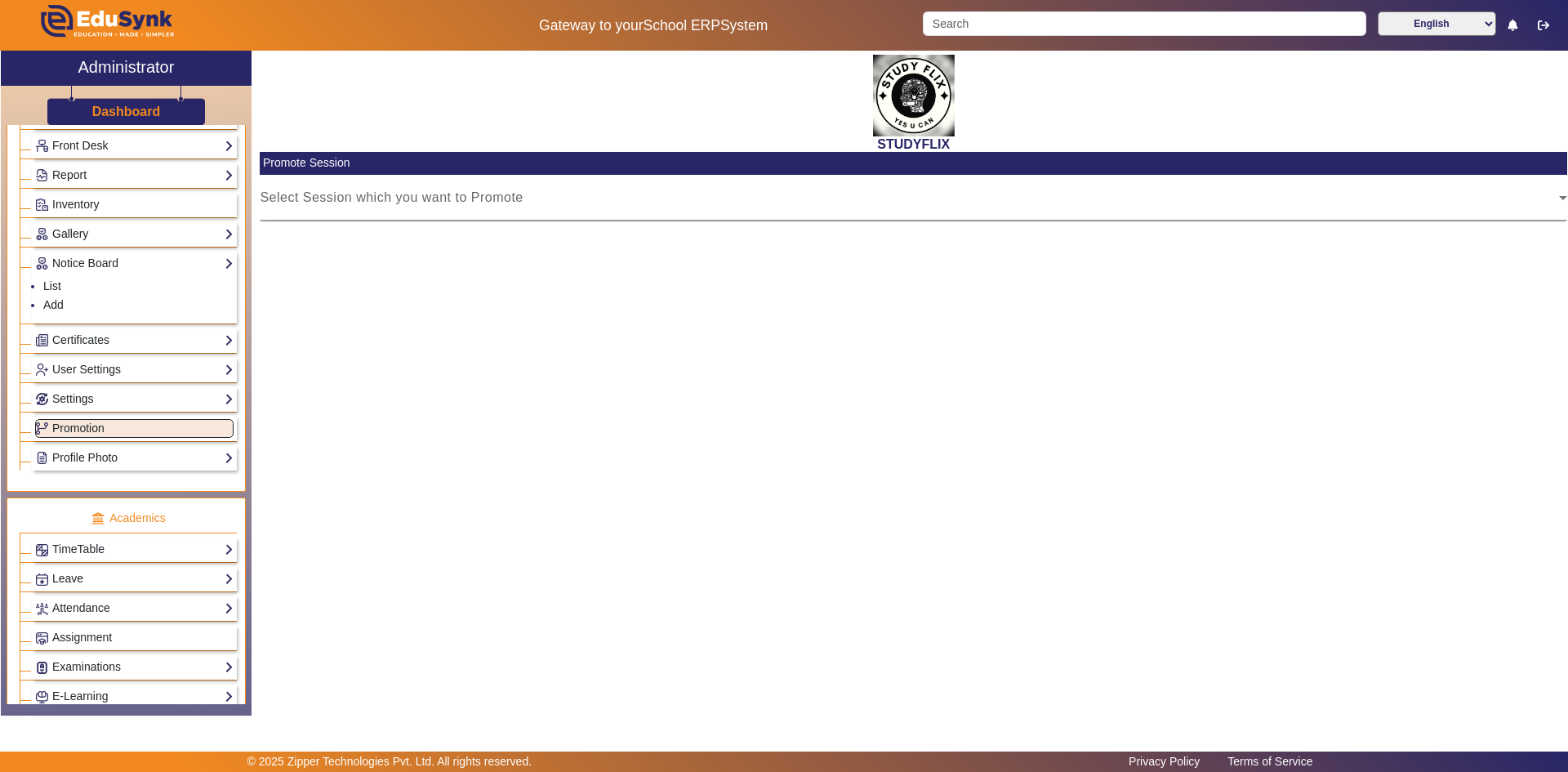
click at [97, 240] on link "Gallery" at bounding box center [134, 233] width 198 height 18
click at [99, 200] on span "Inventory" at bounding box center [76, 204] width 47 height 13
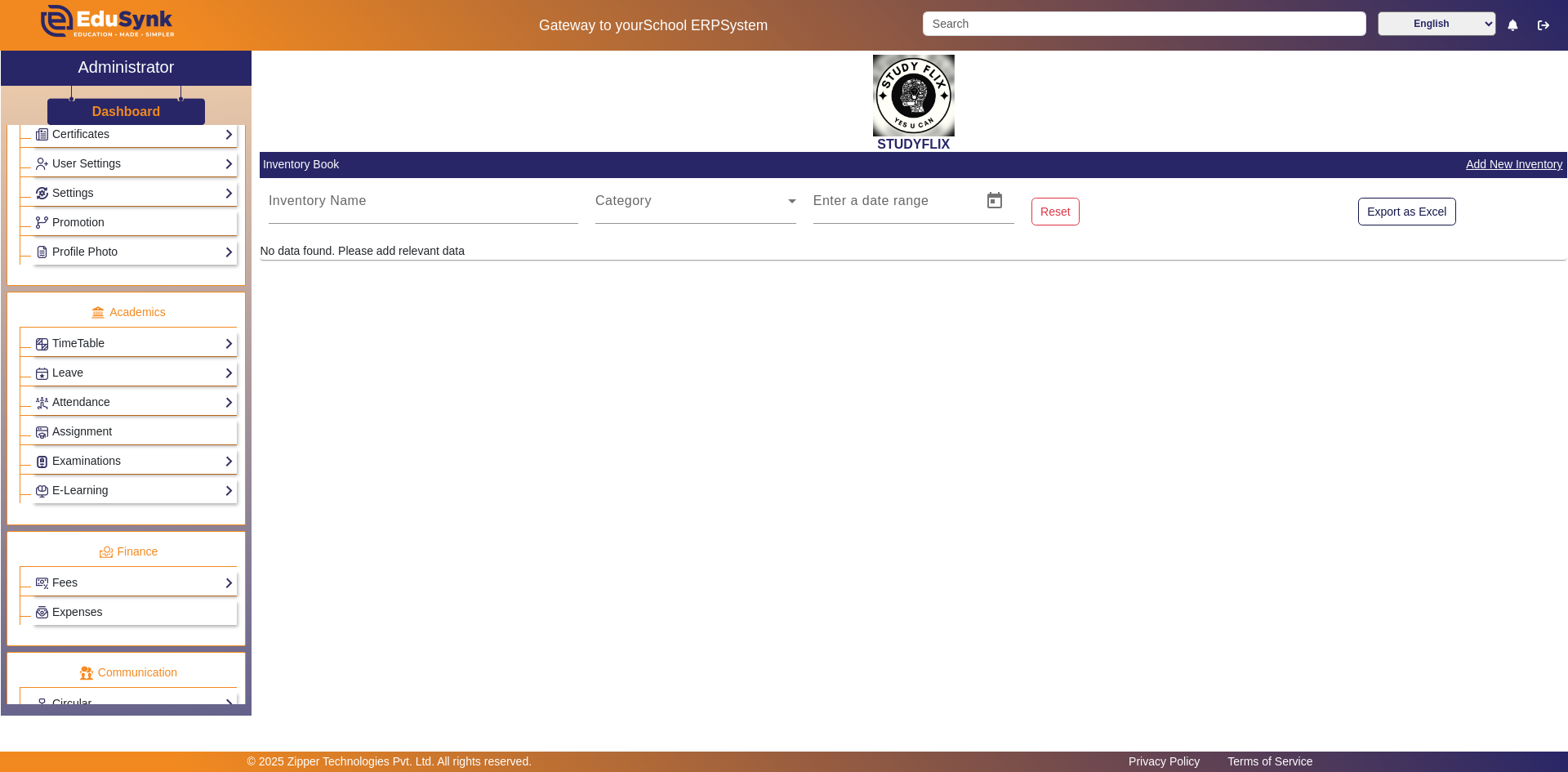
scroll to position [640, 0]
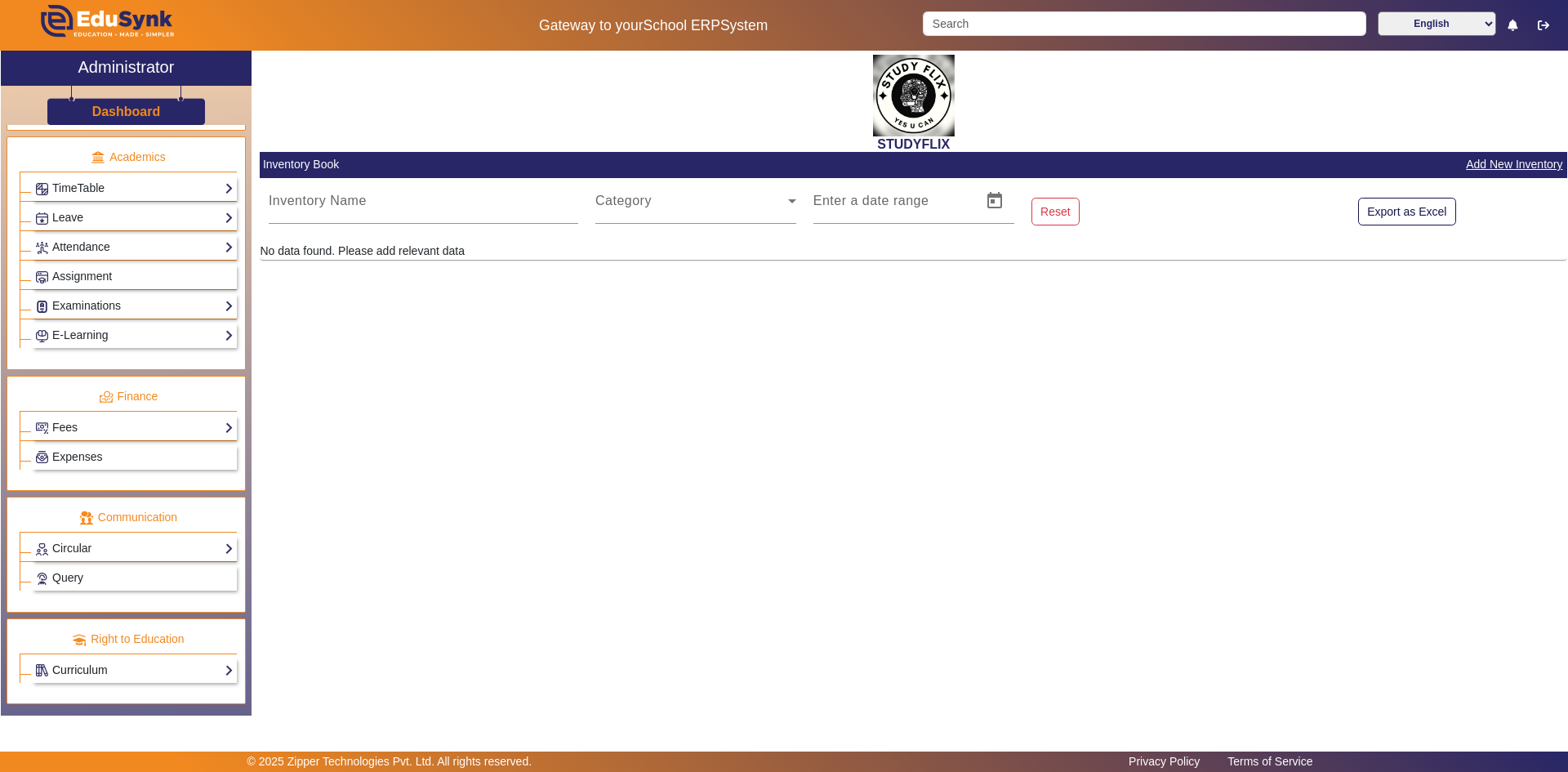
click at [114, 676] on link "Curriculum" at bounding box center [134, 669] width 198 height 18
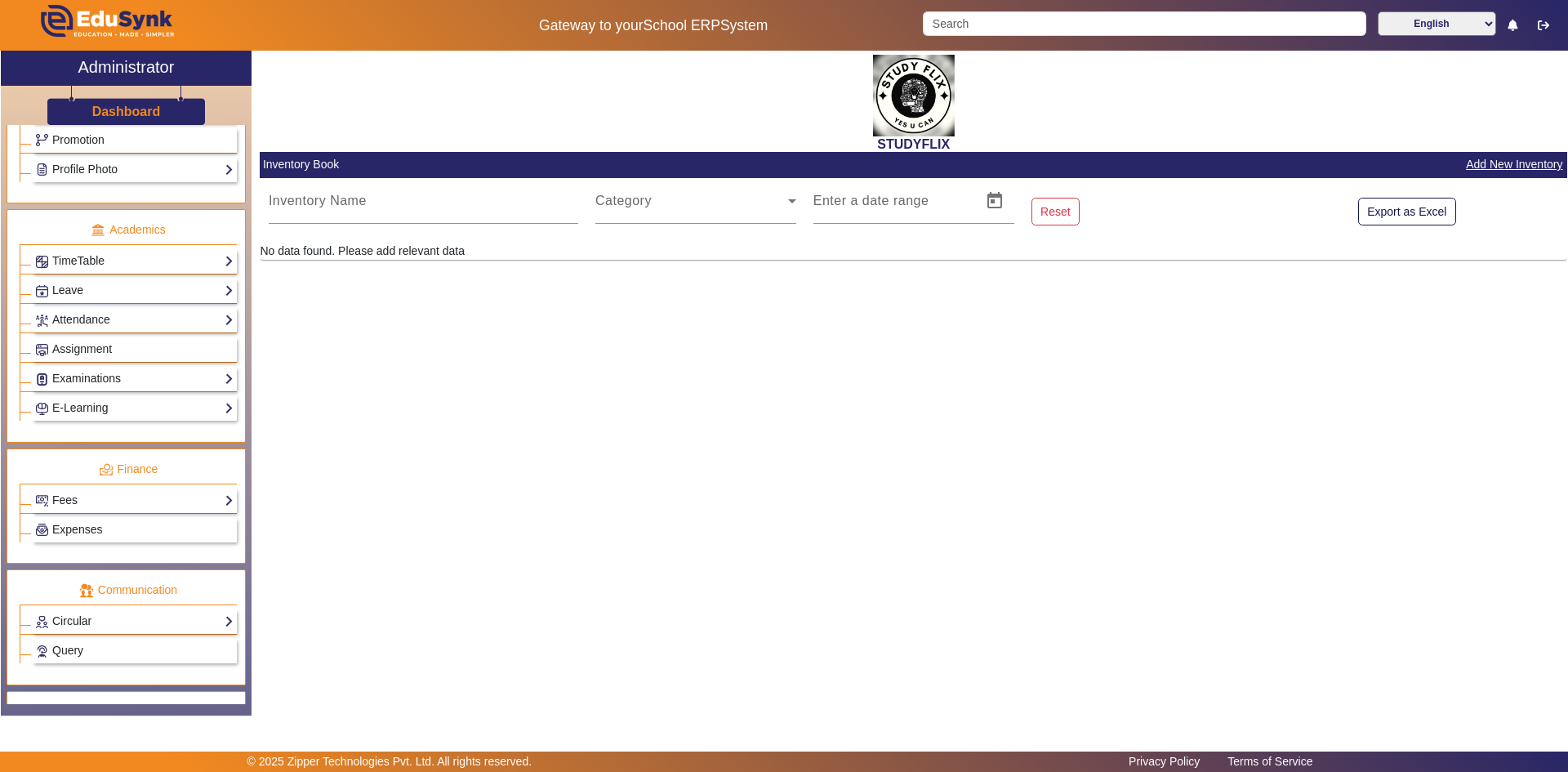
scroll to position [543, 0]
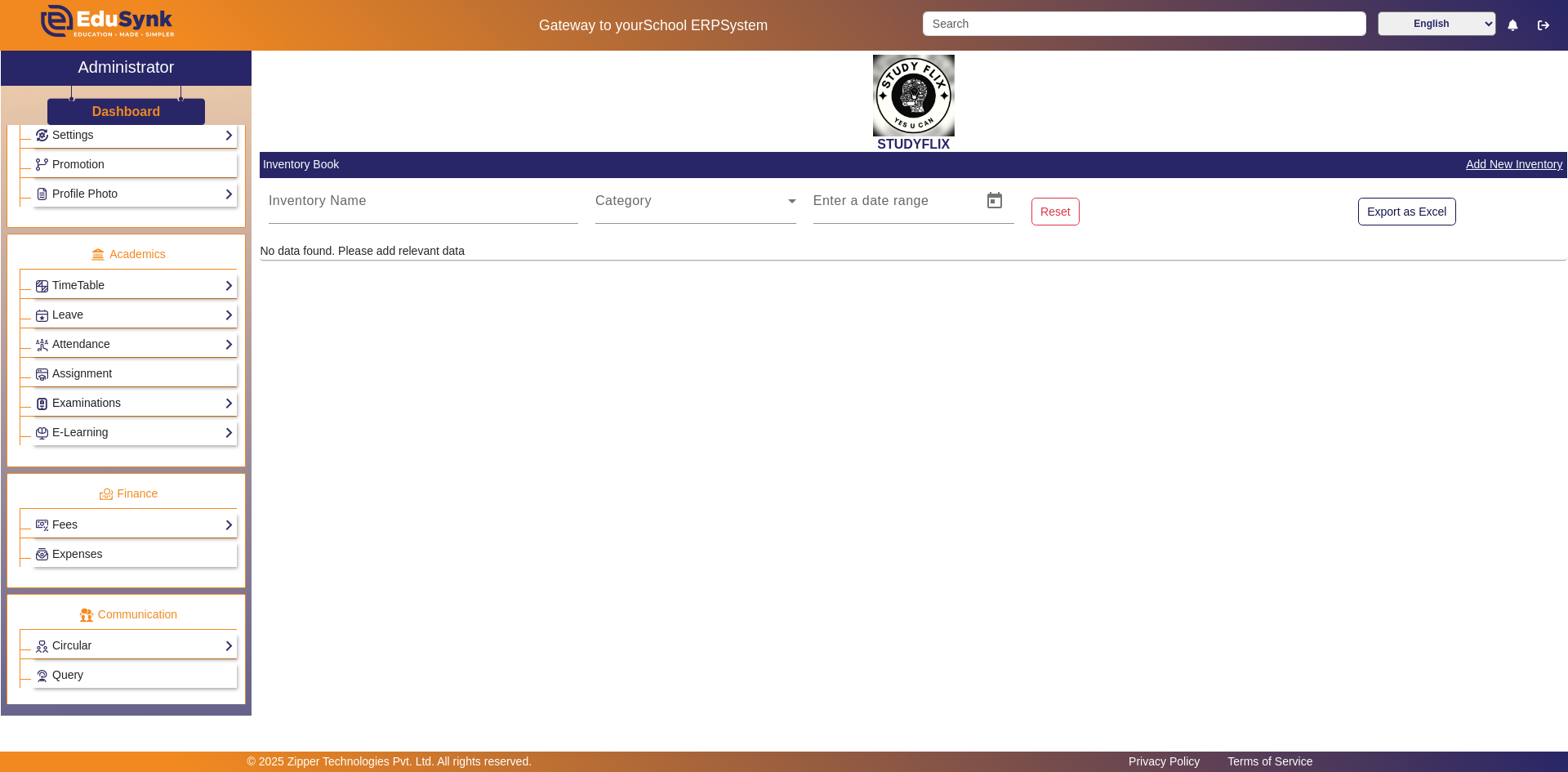
click at [76, 403] on link "Examinations" at bounding box center [134, 403] width 198 height 18
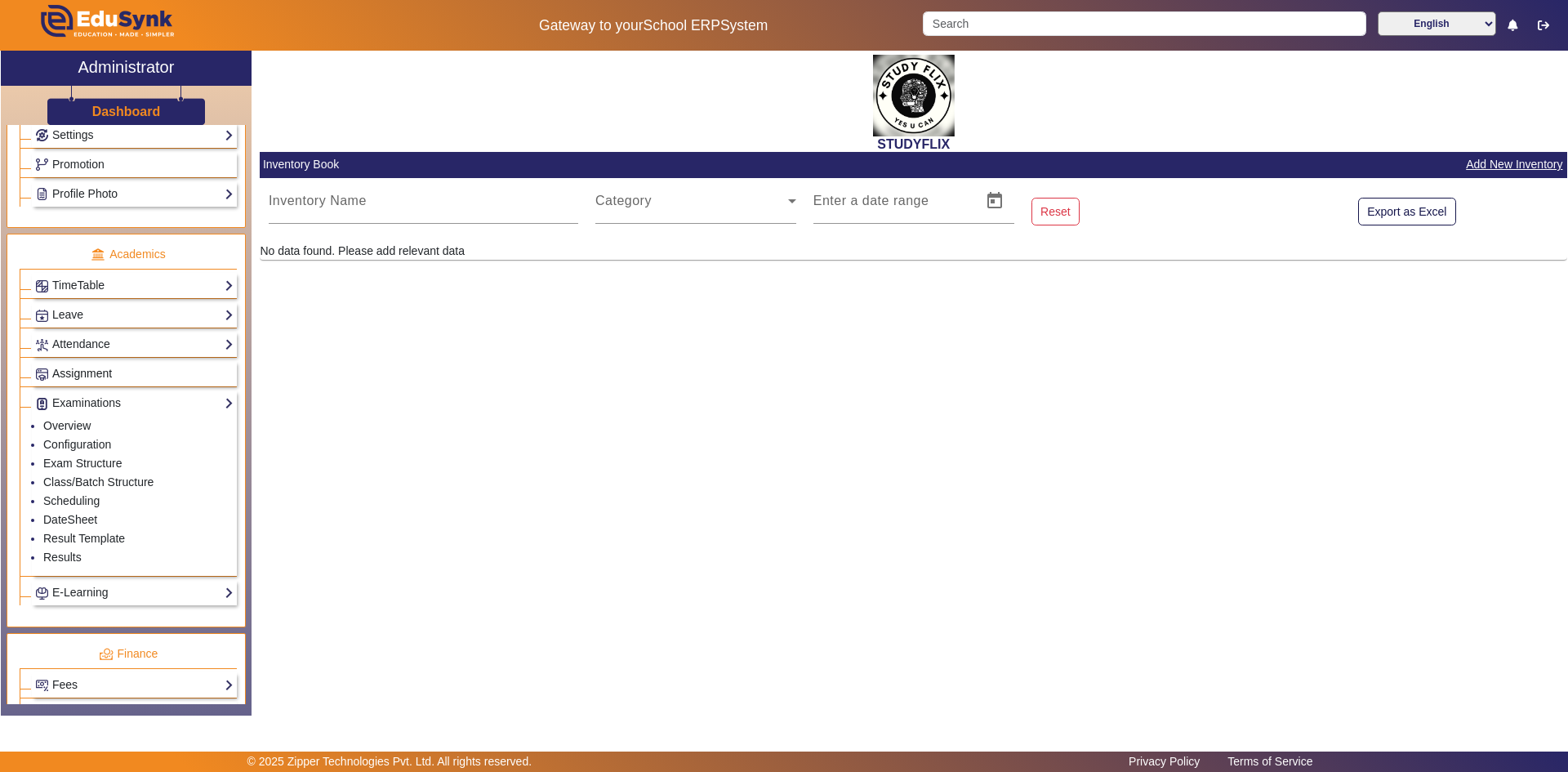
click at [80, 371] on span "Assignment" at bounding box center [82, 373] width 60 height 13
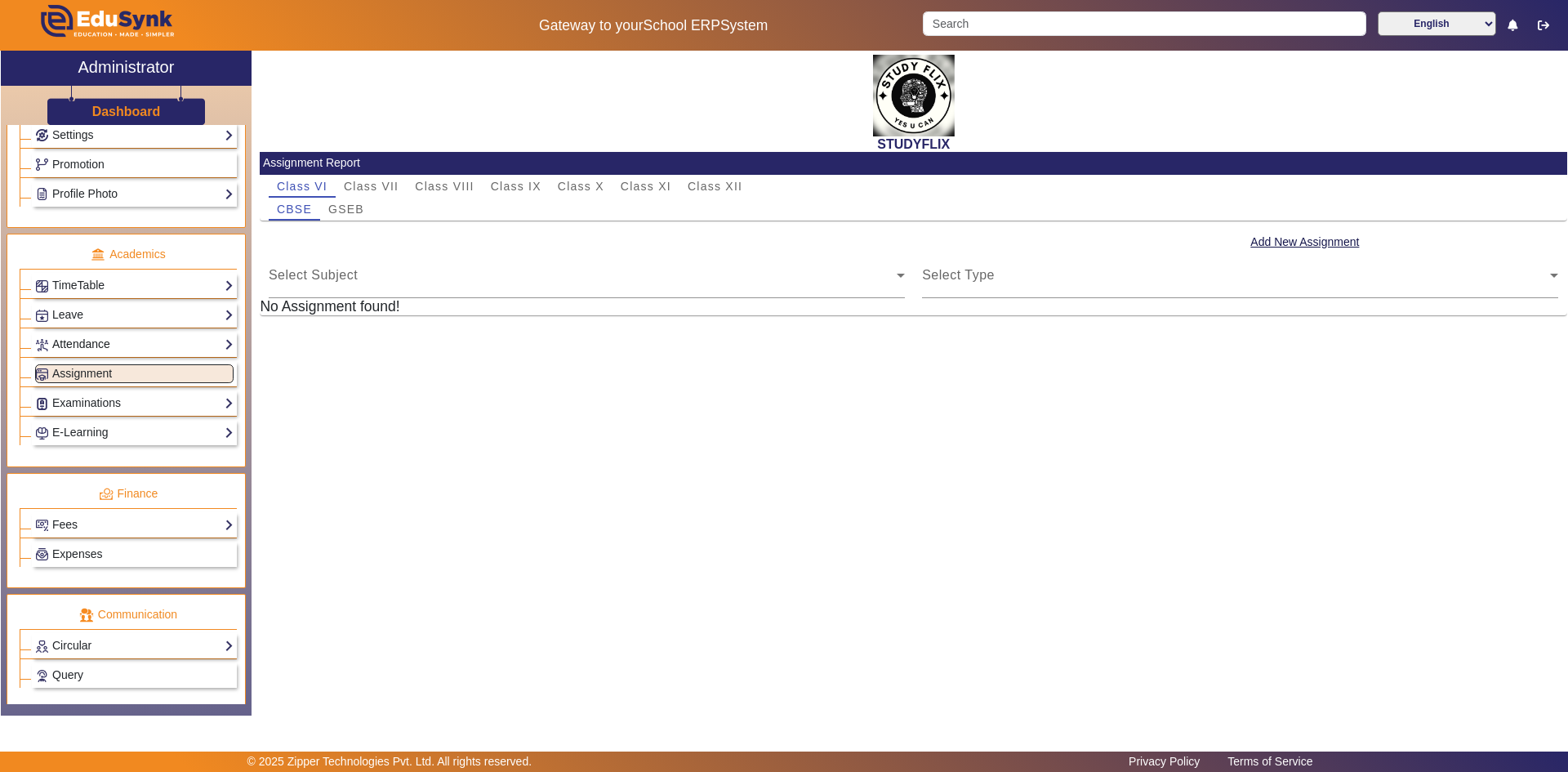
click at [82, 348] on link "Attendance" at bounding box center [134, 344] width 198 height 18
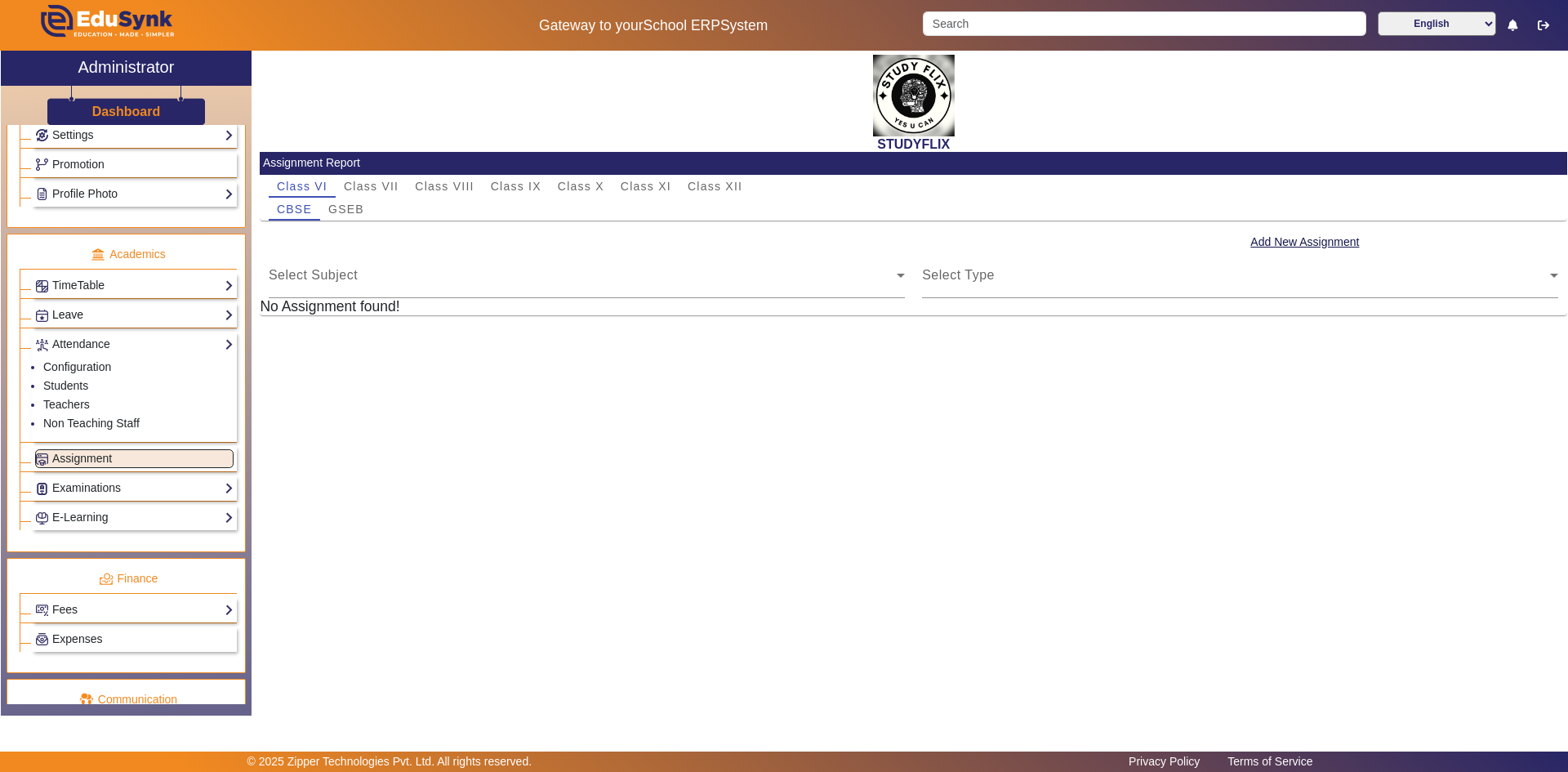
click at [87, 322] on link "Leave" at bounding box center [134, 314] width 198 height 18
click at [97, 270] on div "TimeTable Assign Teacher Academic Calendar Period Structure TimeTable Setup Wee…" at bounding box center [128, 283] width 218 height 30
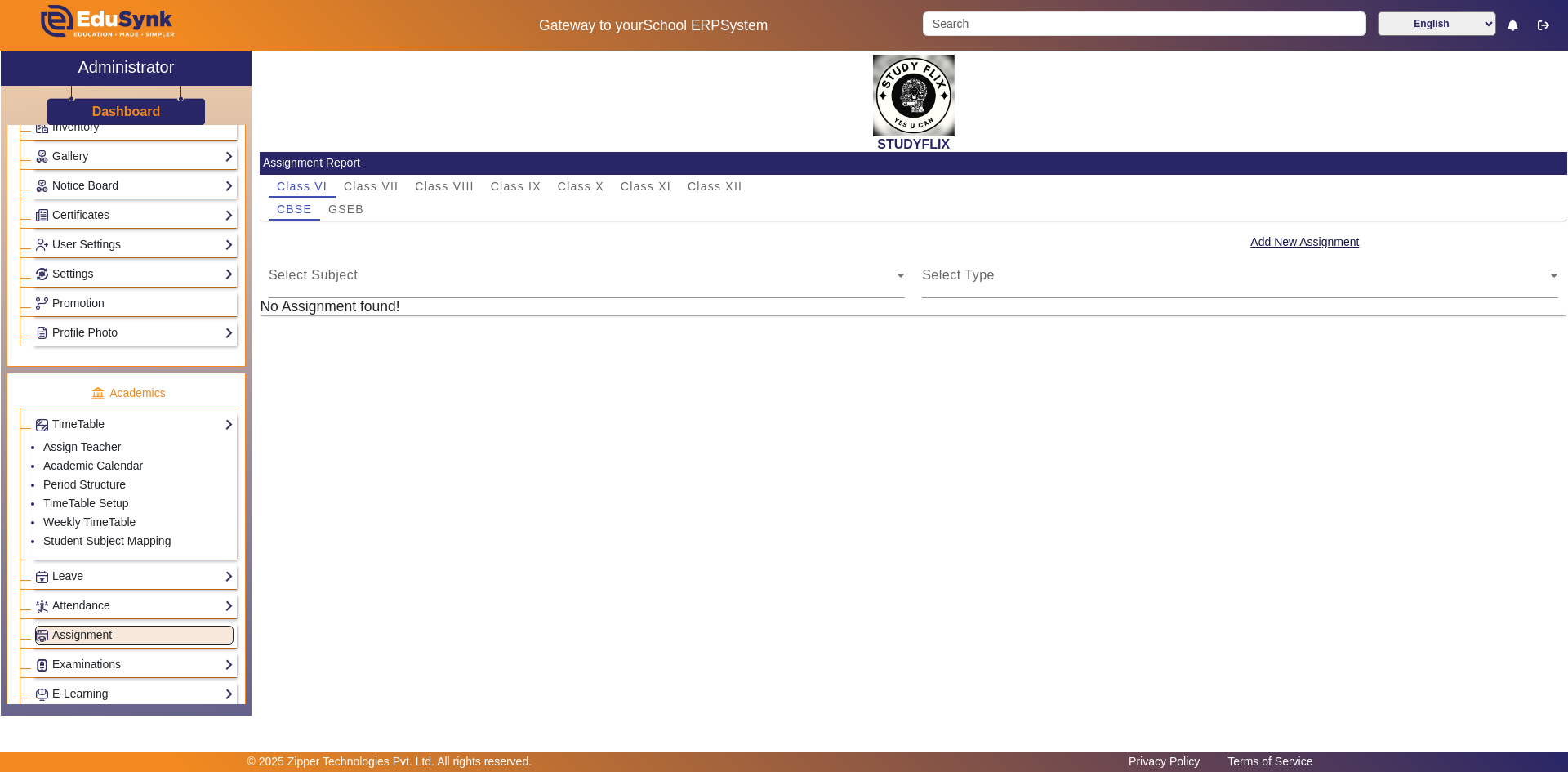
scroll to position [380, 0]
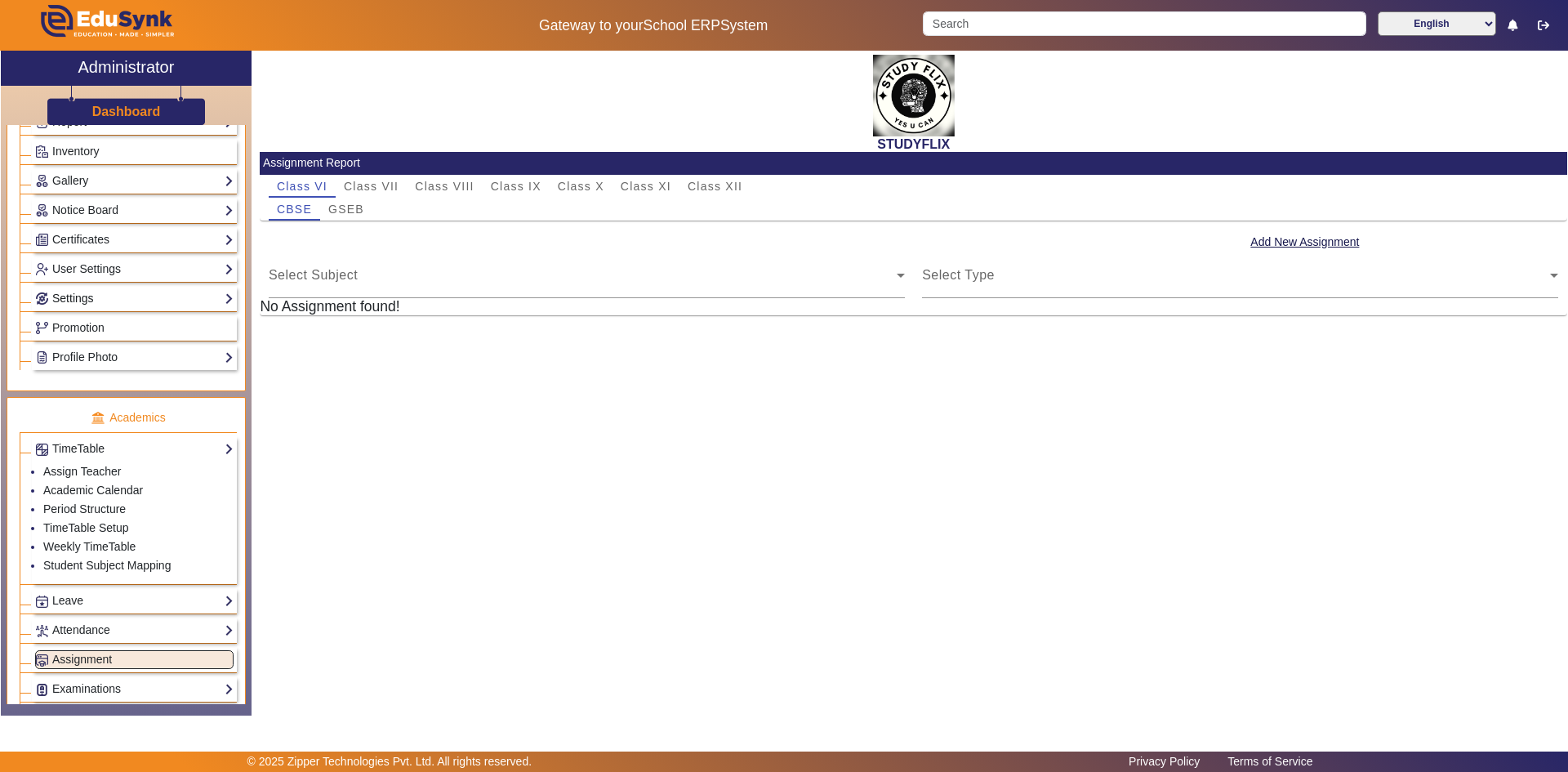
click at [61, 297] on link "Settings" at bounding box center [134, 298] width 198 height 18
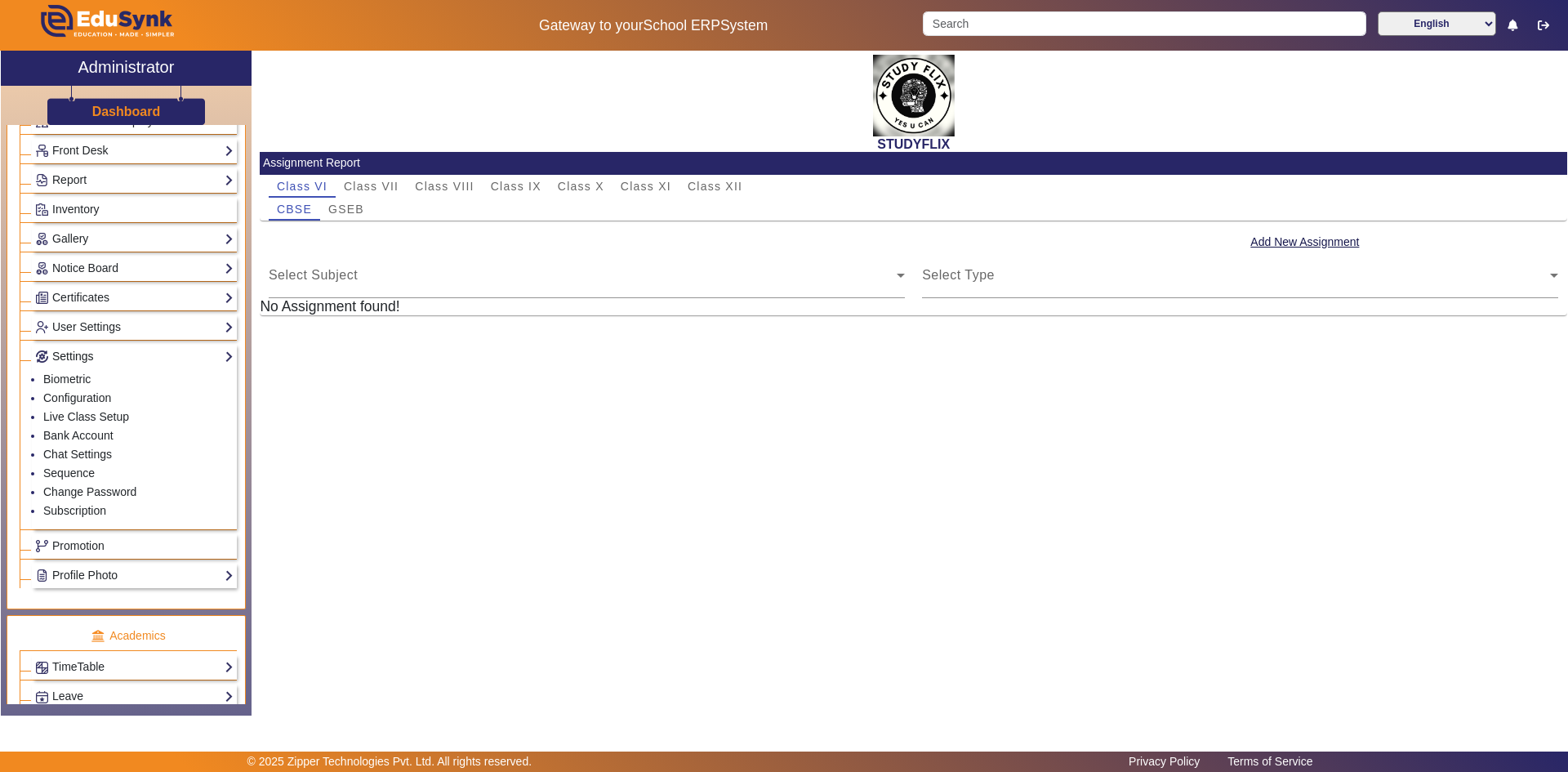
scroll to position [298, 0]
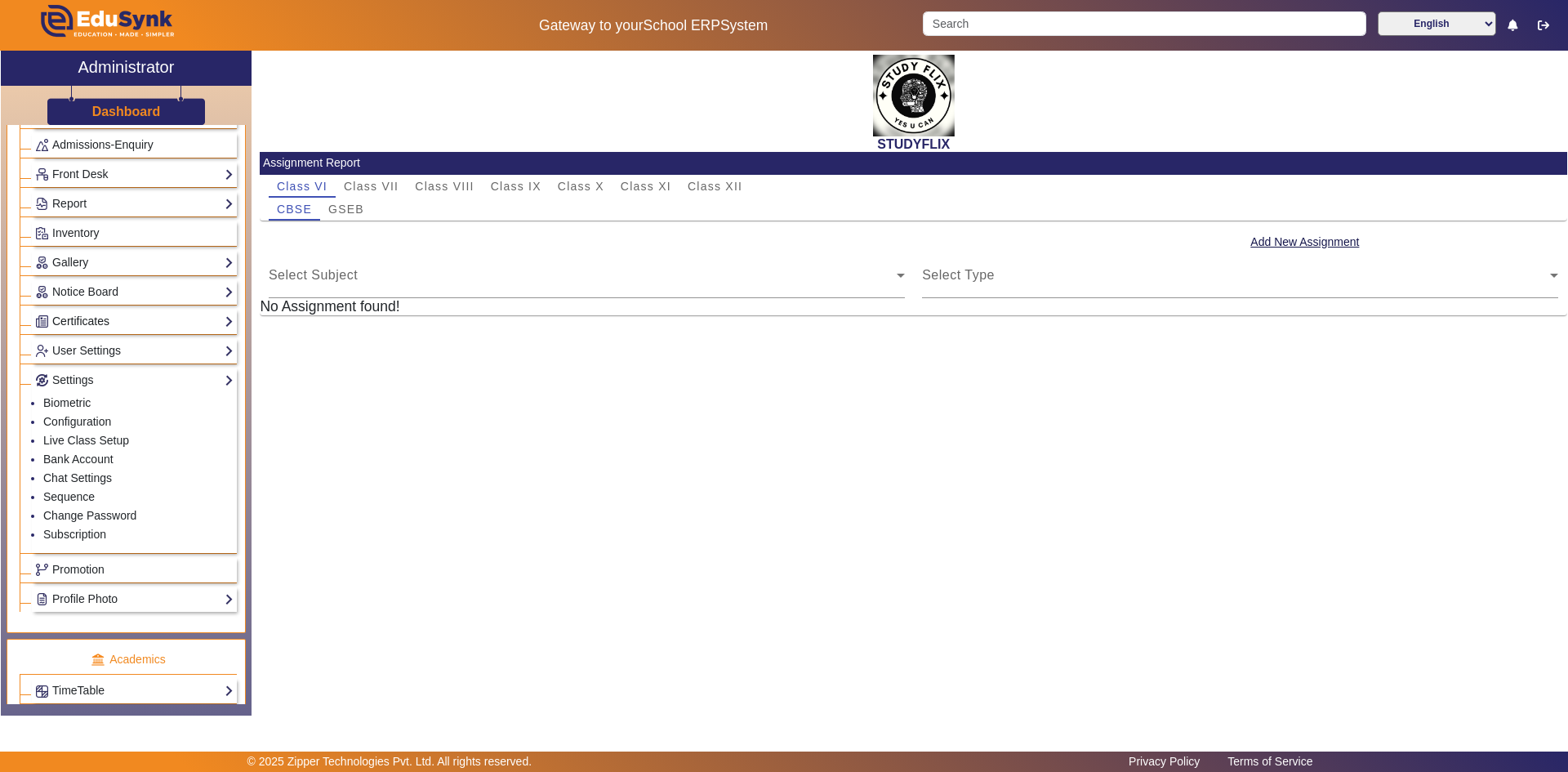
click at [73, 325] on link "Certificates" at bounding box center [134, 321] width 198 height 18
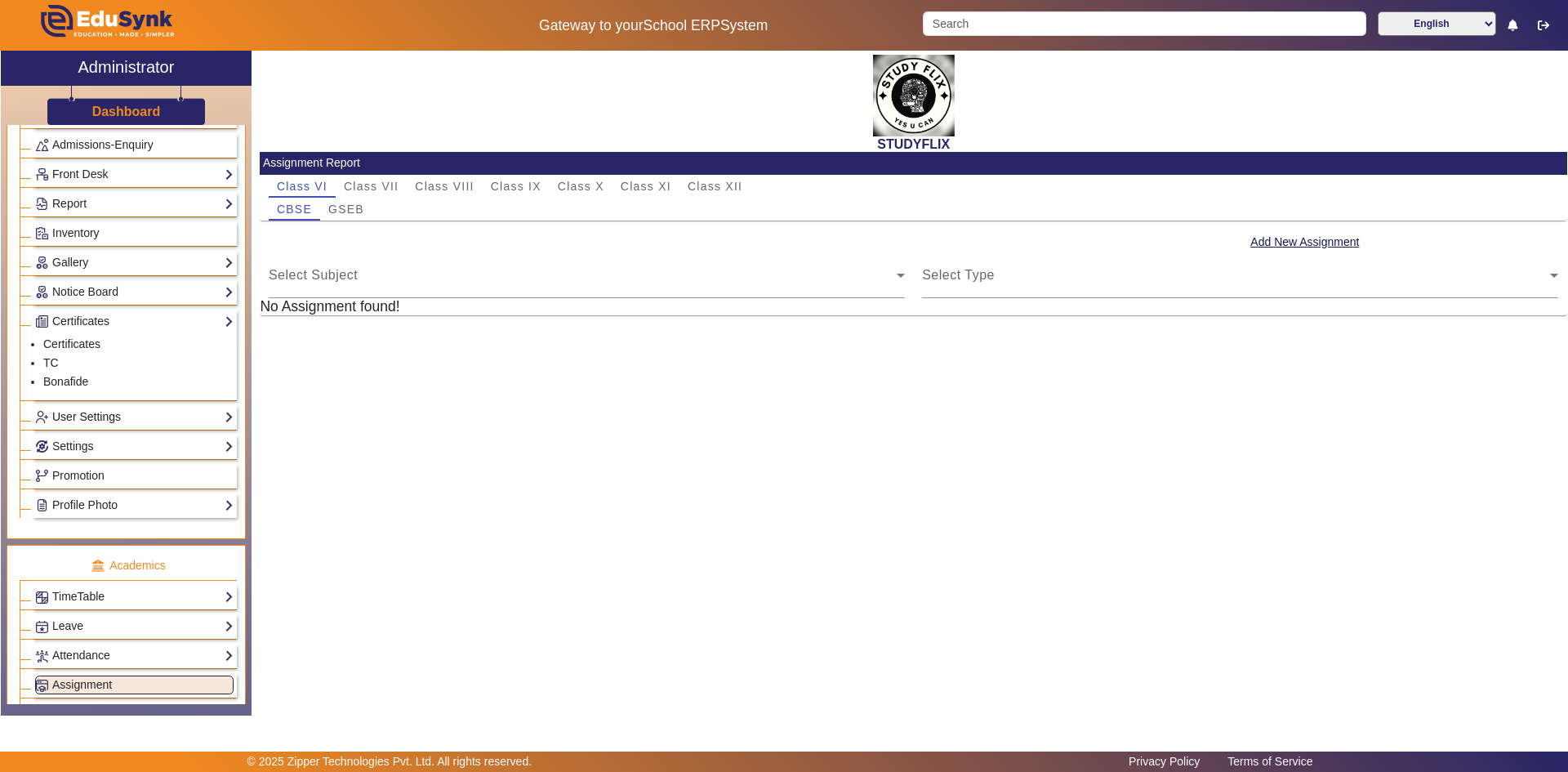
click at [78, 420] on link "User Settings" at bounding box center [134, 417] width 198 height 18
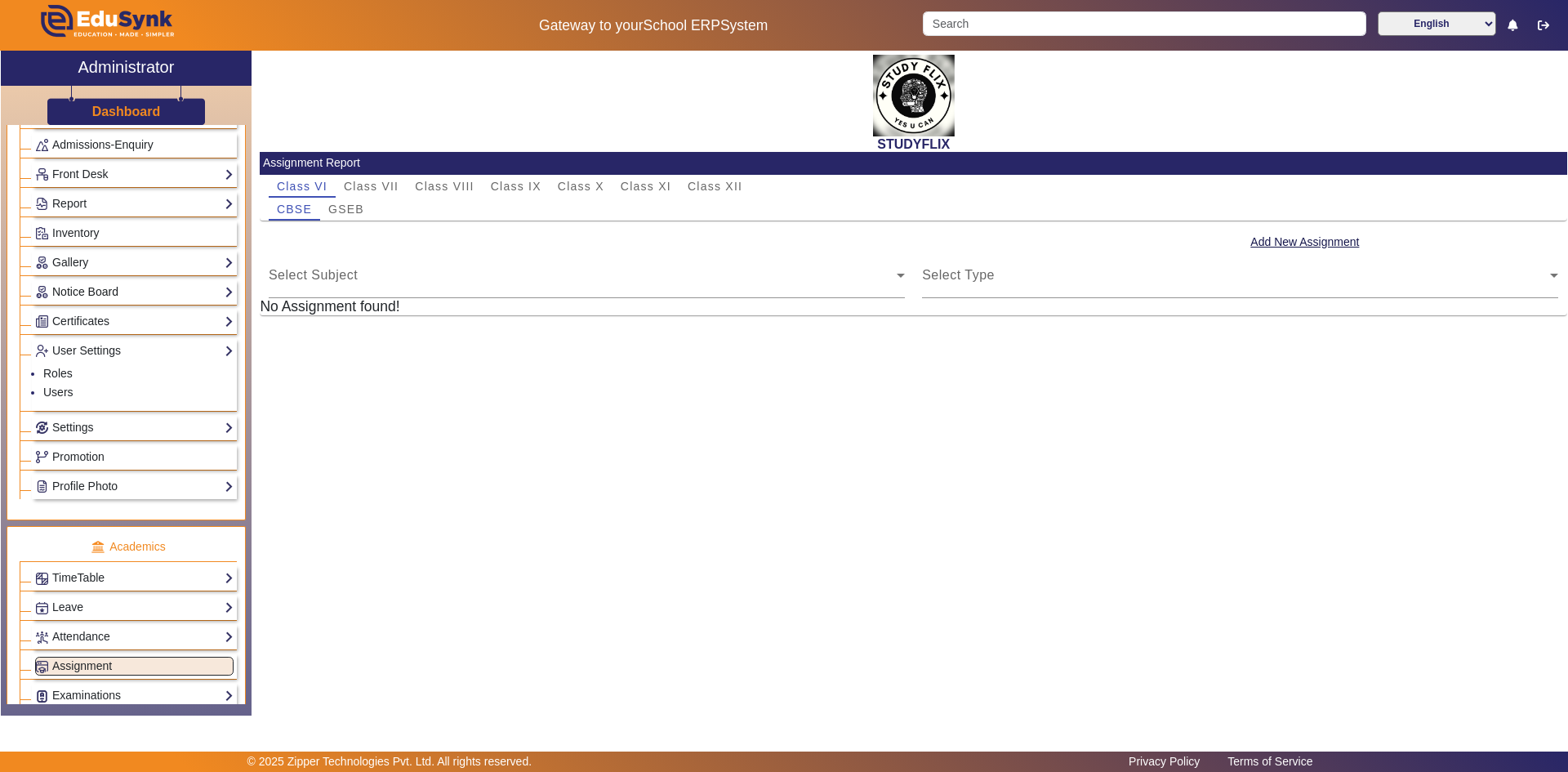
click at [77, 292] on link "Notice Board" at bounding box center [134, 291] width 198 height 18
click at [82, 264] on link "Gallery" at bounding box center [134, 262] width 198 height 18
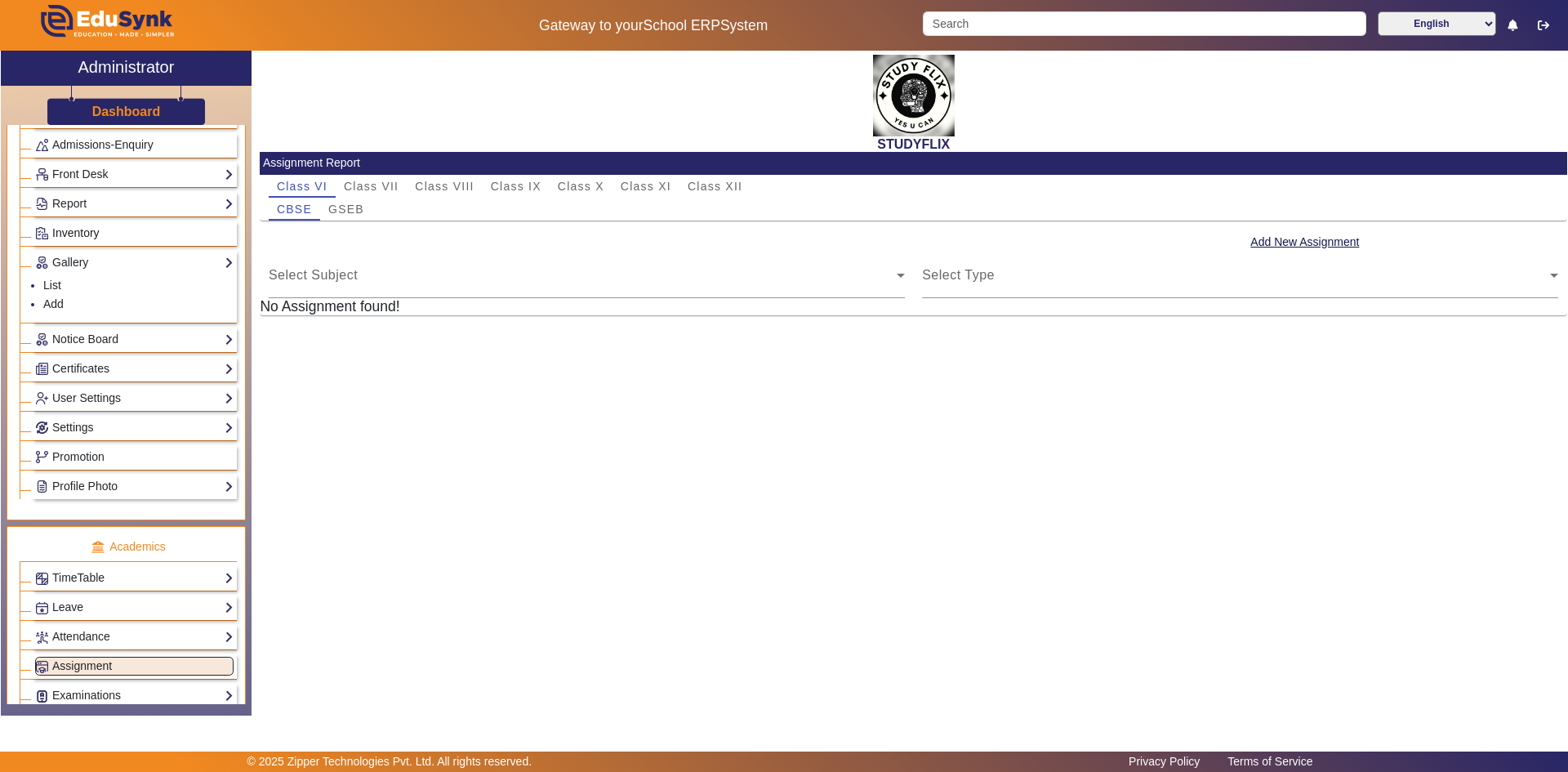
click at [87, 240] on link "Inventory" at bounding box center [134, 232] width 198 height 18
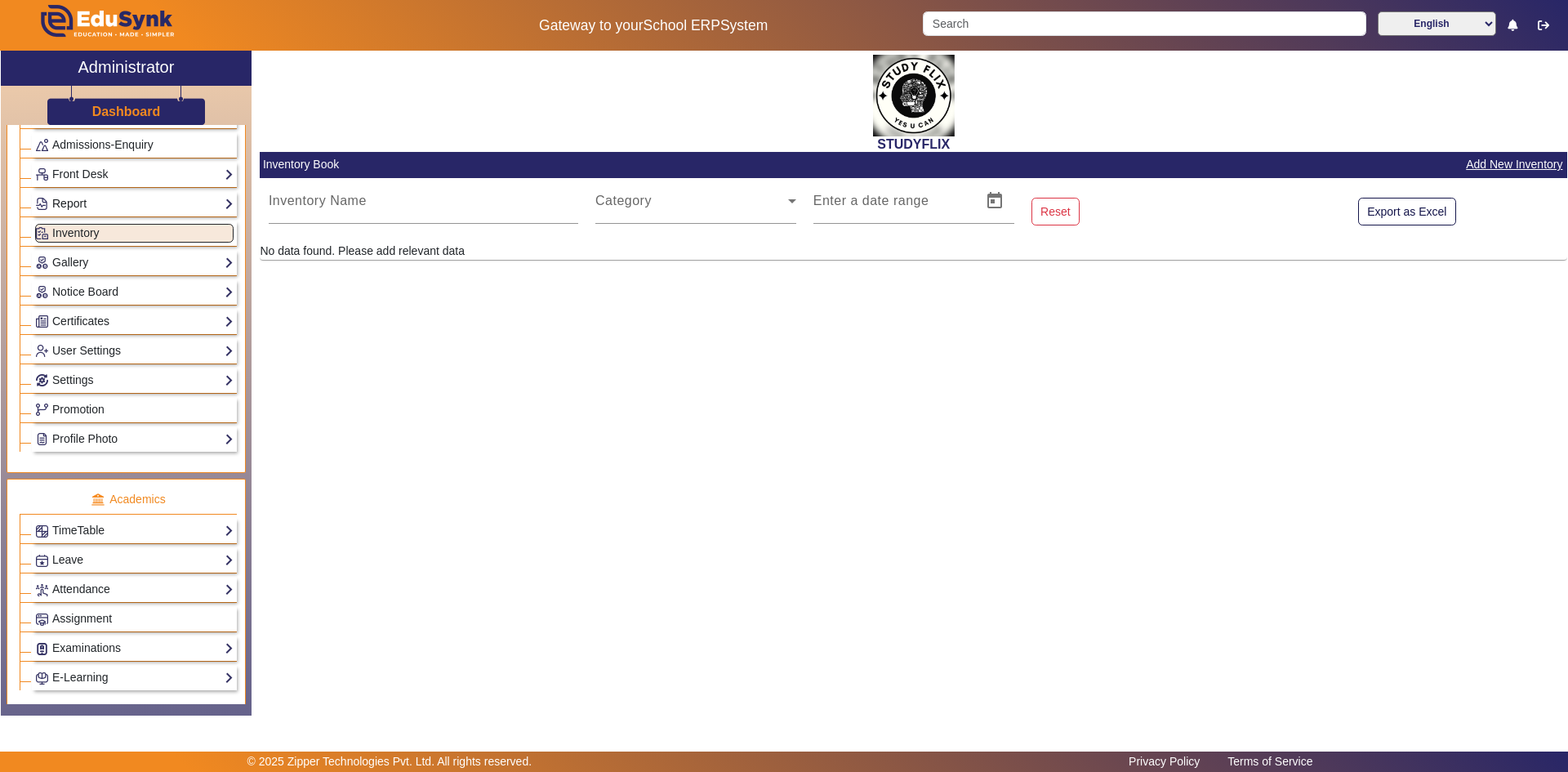
click at [125, 207] on link "Report" at bounding box center [134, 204] width 198 height 18
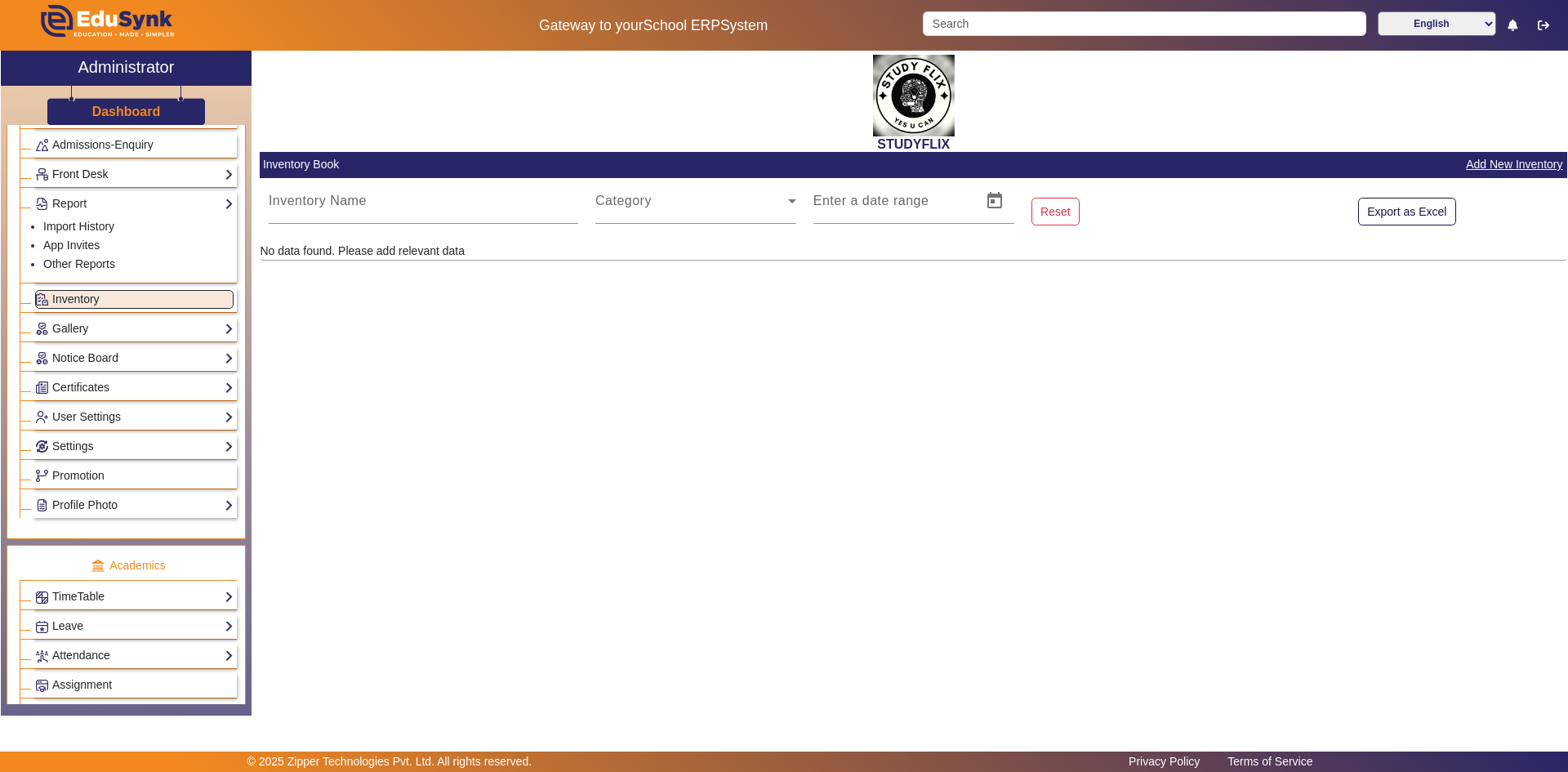
click at [147, 178] on link "Front Desk" at bounding box center [134, 174] width 198 height 18
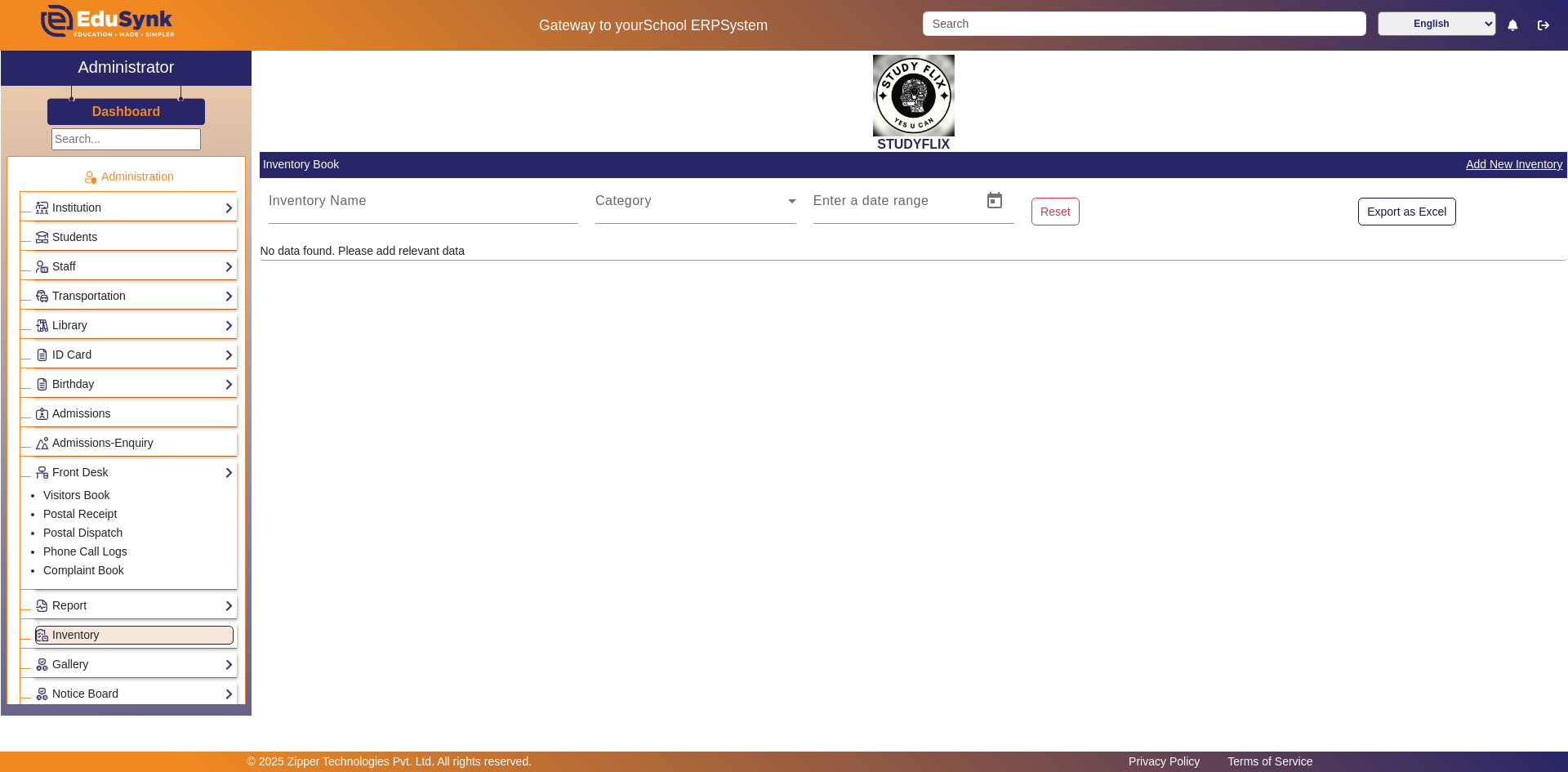
click at [92, 297] on link "Transportation" at bounding box center [134, 296] width 198 height 18
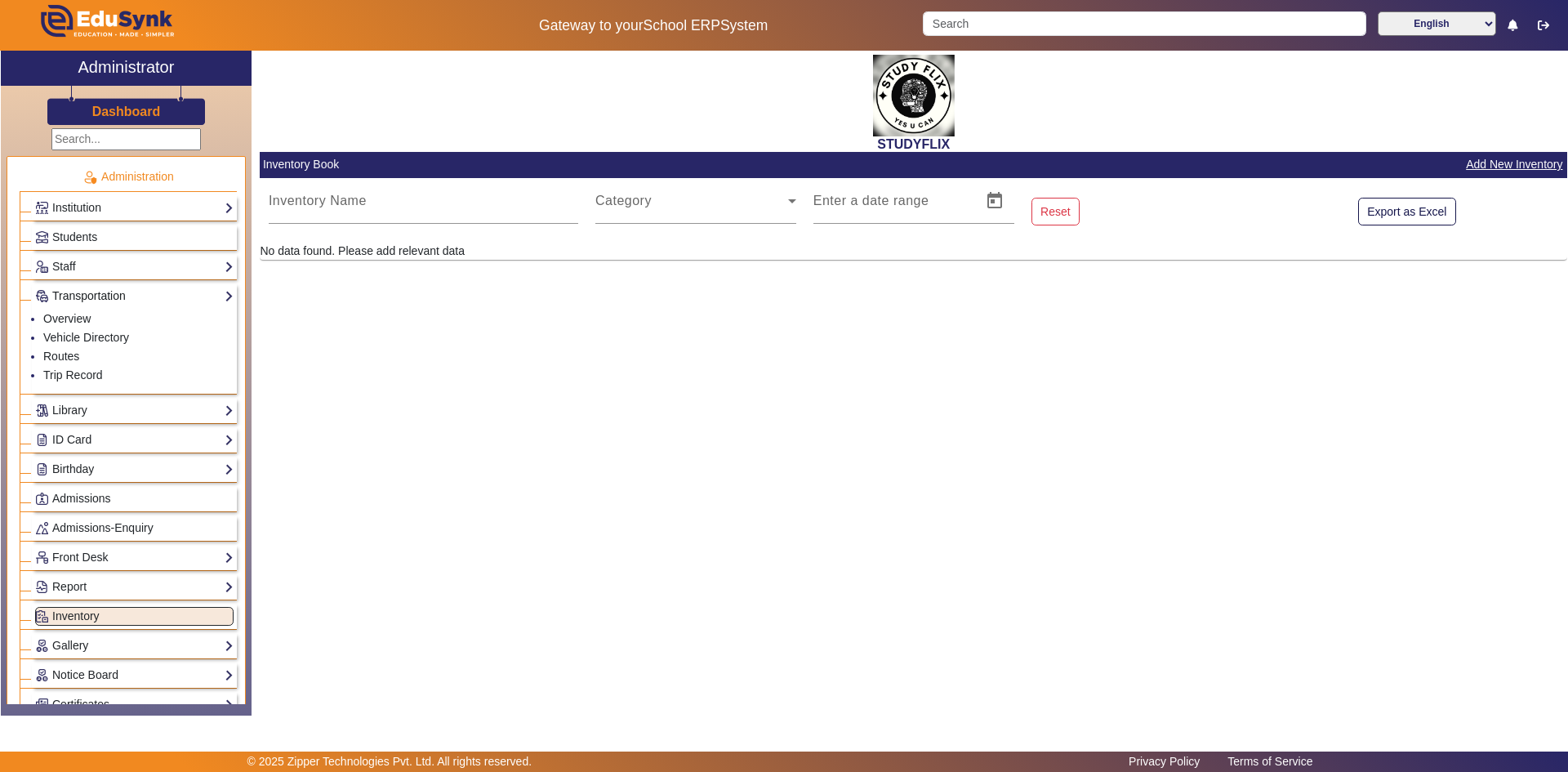
click at [92, 297] on link "Transportation" at bounding box center [134, 296] width 198 height 18
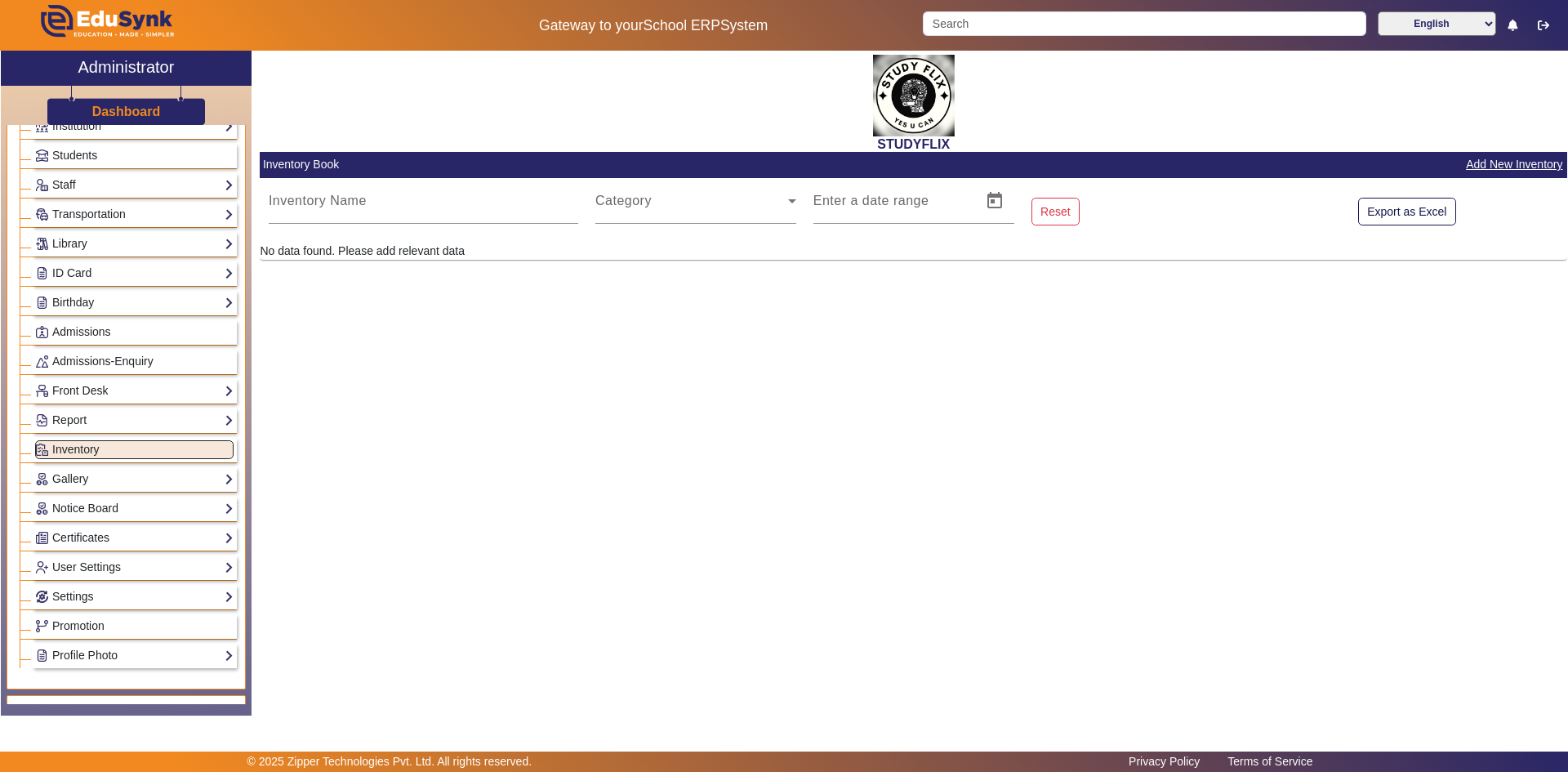
scroll to position [163, 0]
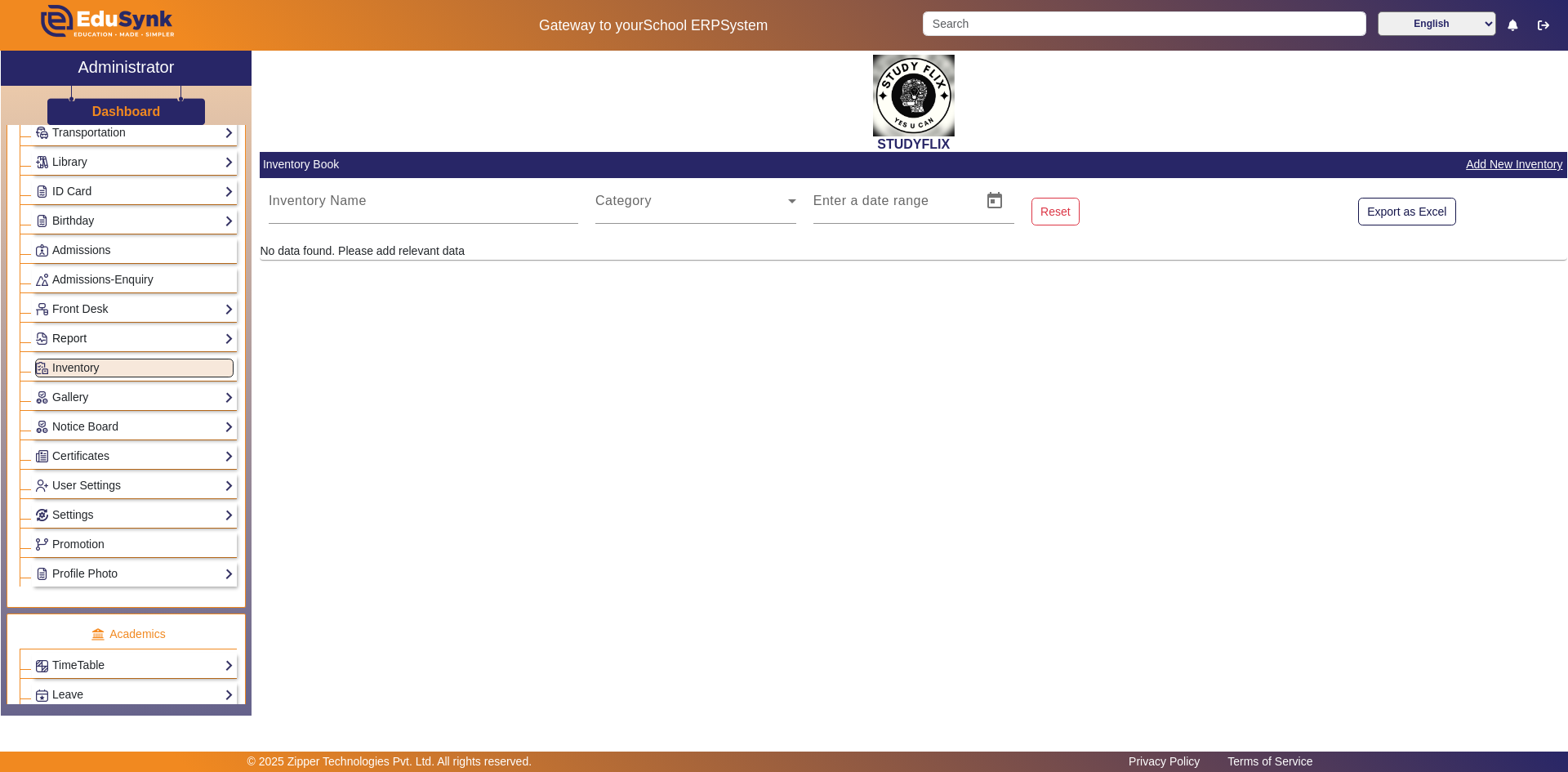
click at [89, 340] on link "Report" at bounding box center [134, 338] width 198 height 18
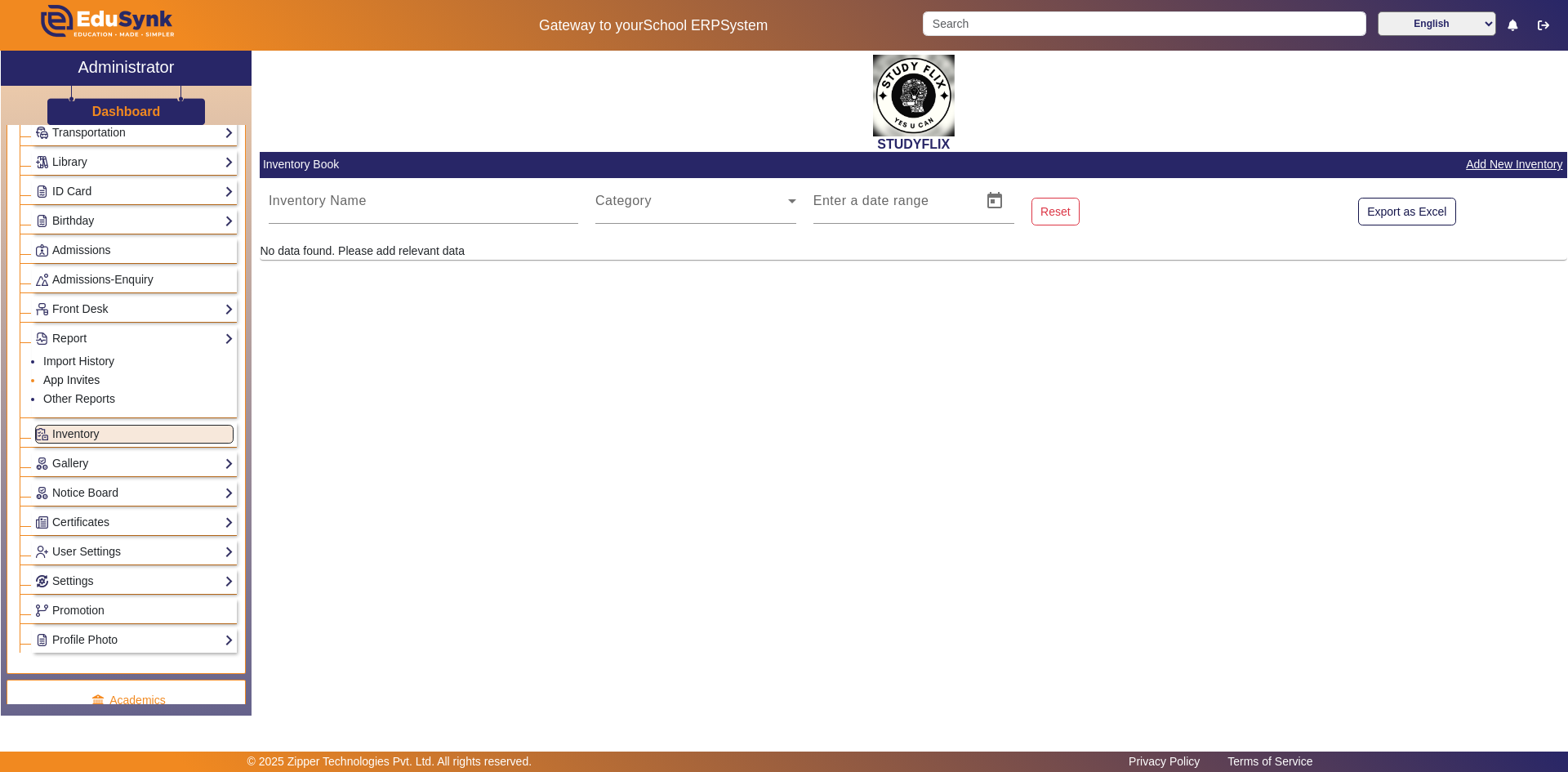
click at [89, 380] on link "App Invites" at bounding box center [71, 379] width 56 height 13
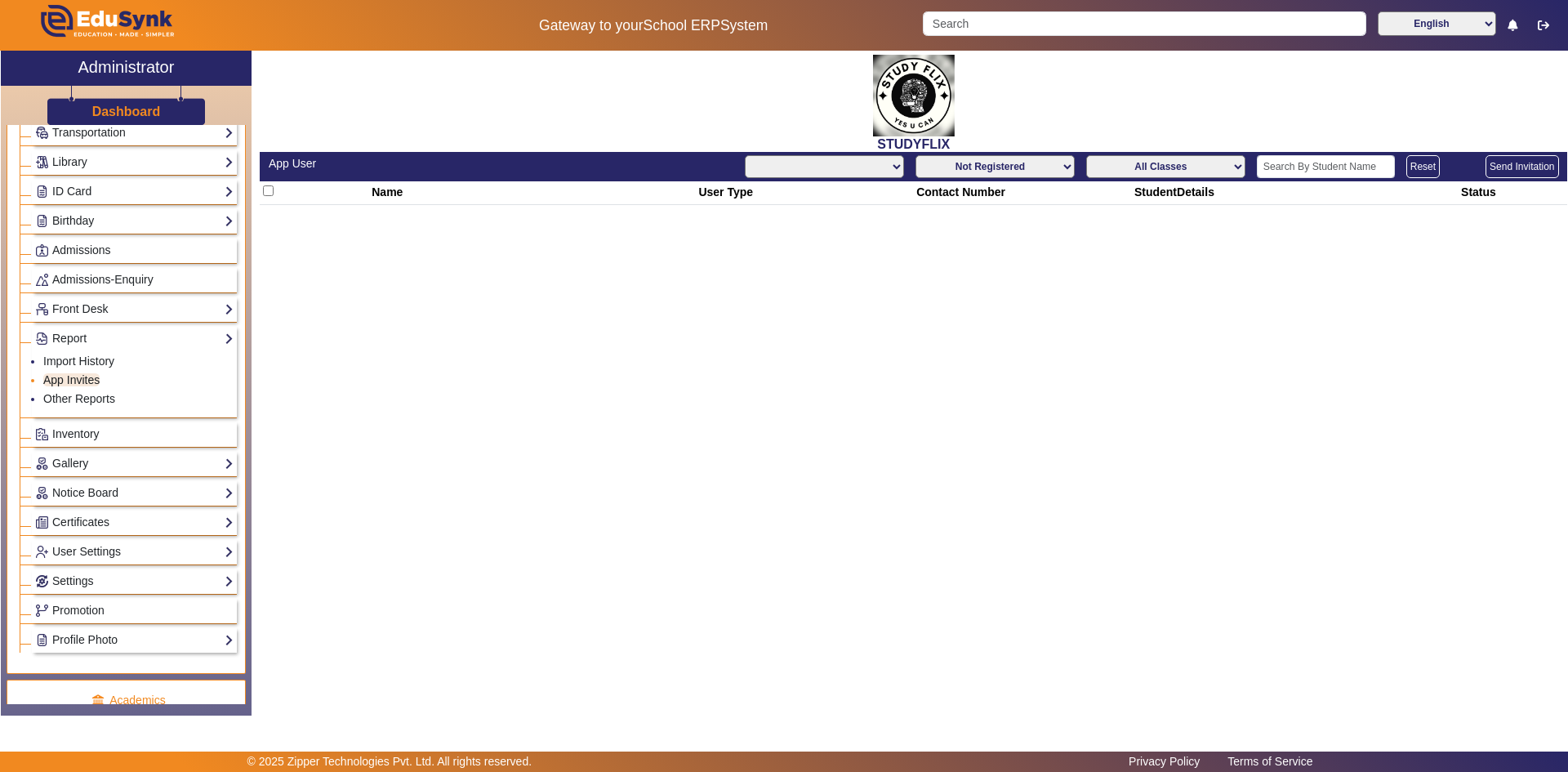
select select "All"
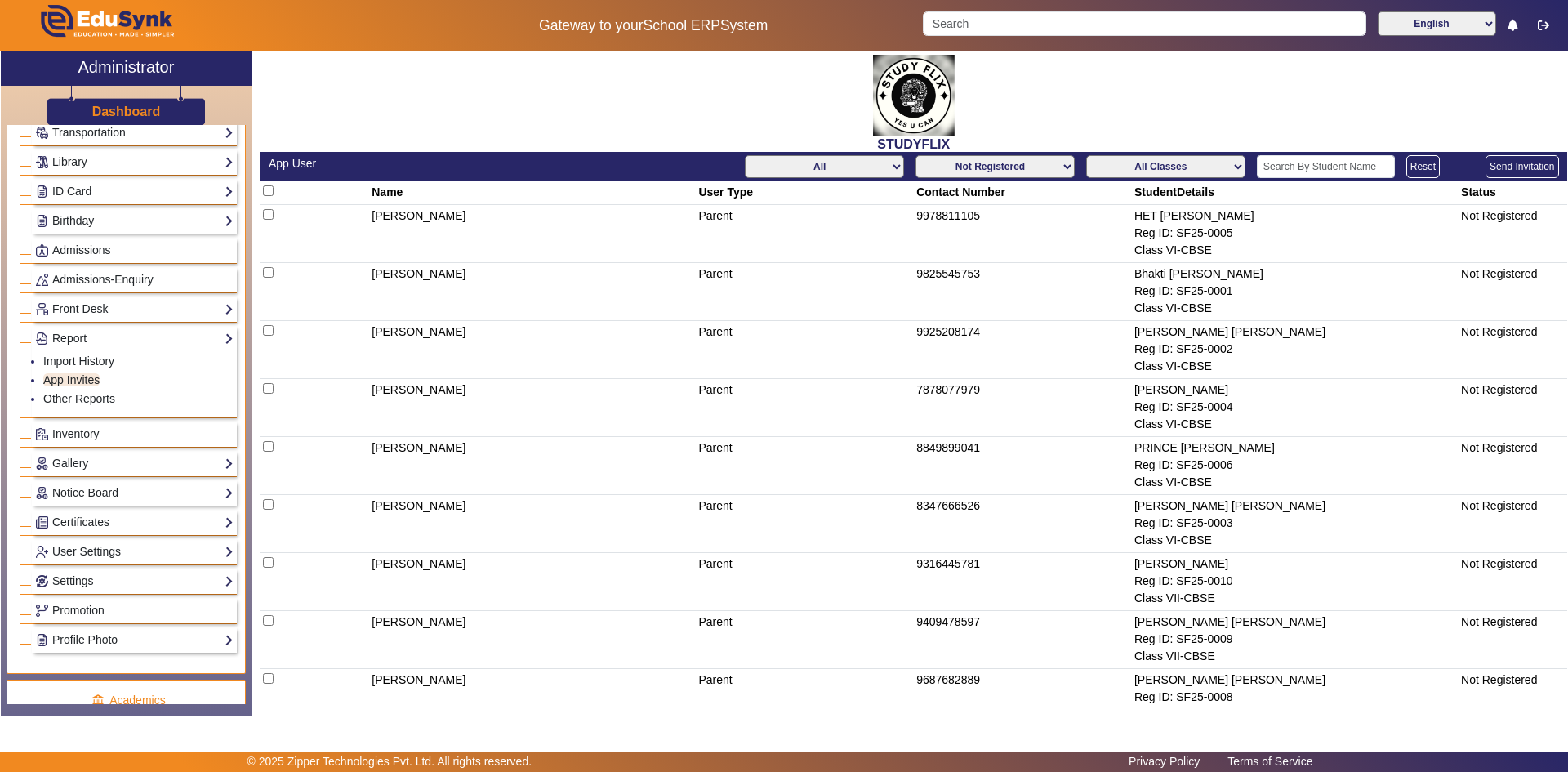
click at [1058, 166] on select "Not Registered Registered" at bounding box center [996, 167] width 160 height 23
click at [916, 155] on select "Not Registered Registered" at bounding box center [996, 167] width 160 height 23
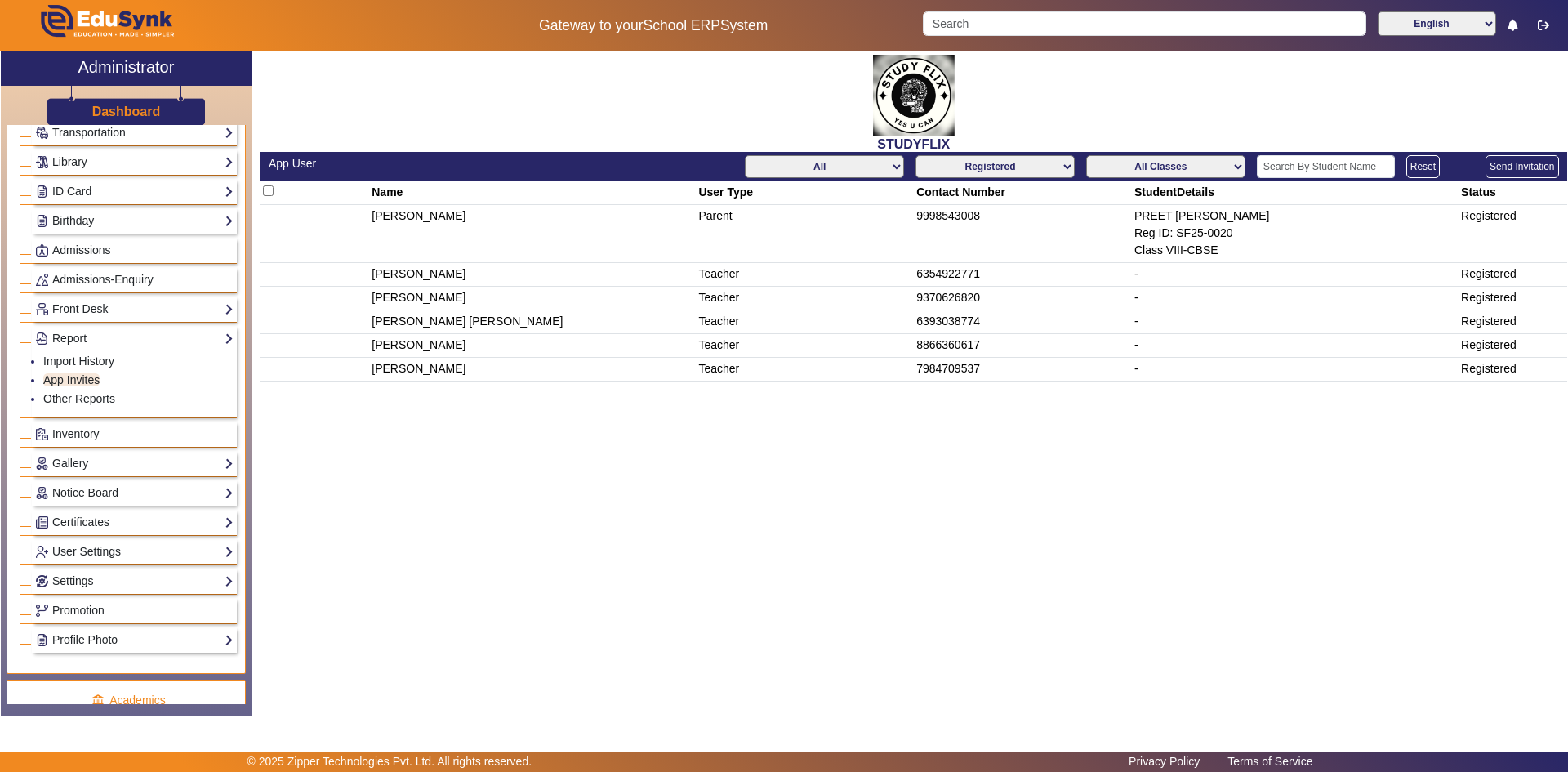
click at [981, 168] on select "Not Registered Registered" at bounding box center [996, 167] width 160 height 23
select select "not_registered"
click at [918, 155] on select "Not Registered Registered" at bounding box center [996, 167] width 160 height 23
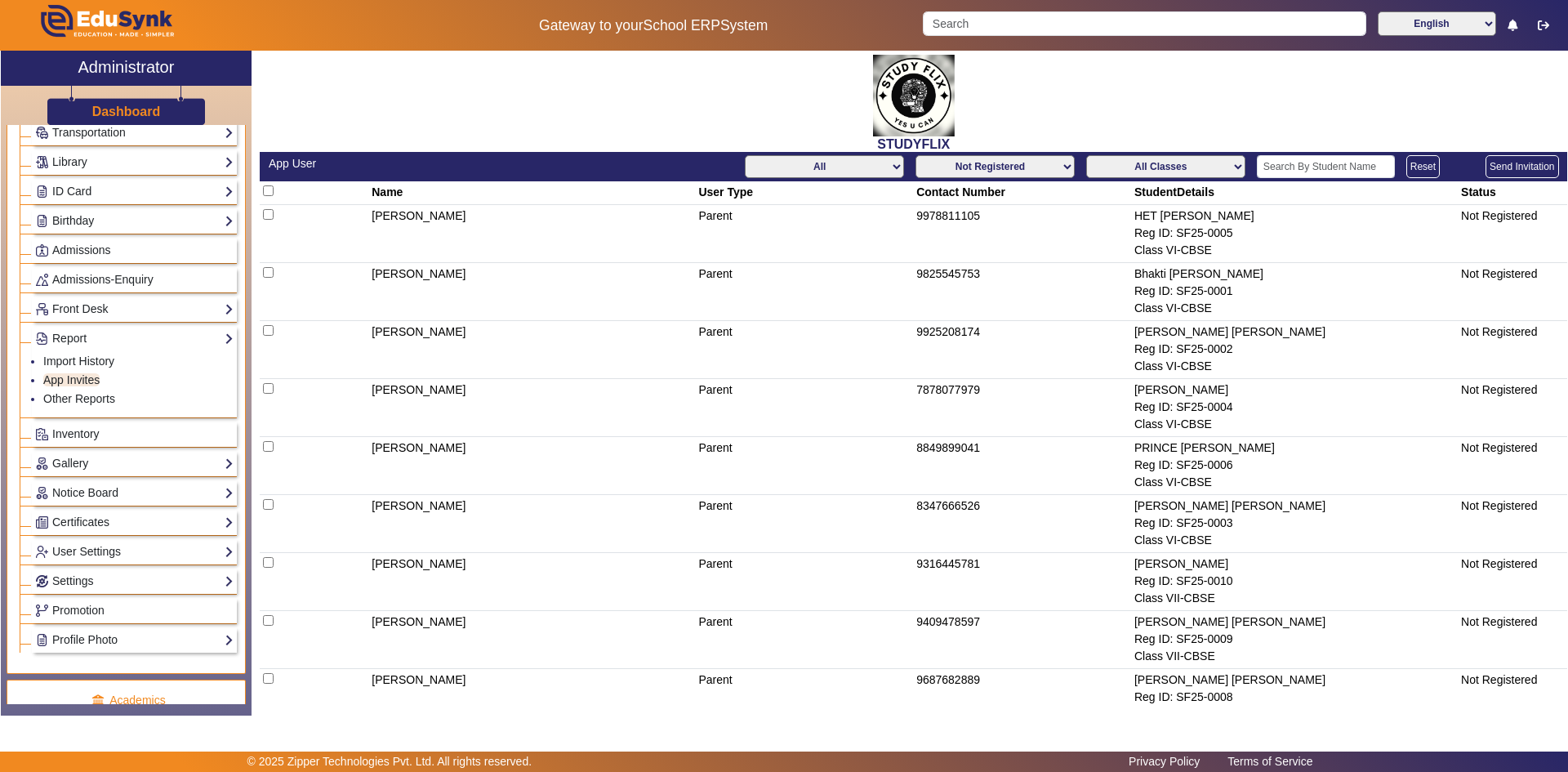
click at [267, 189] on input "checkbox" at bounding box center [268, 190] width 11 height 11
checkbox input "true"
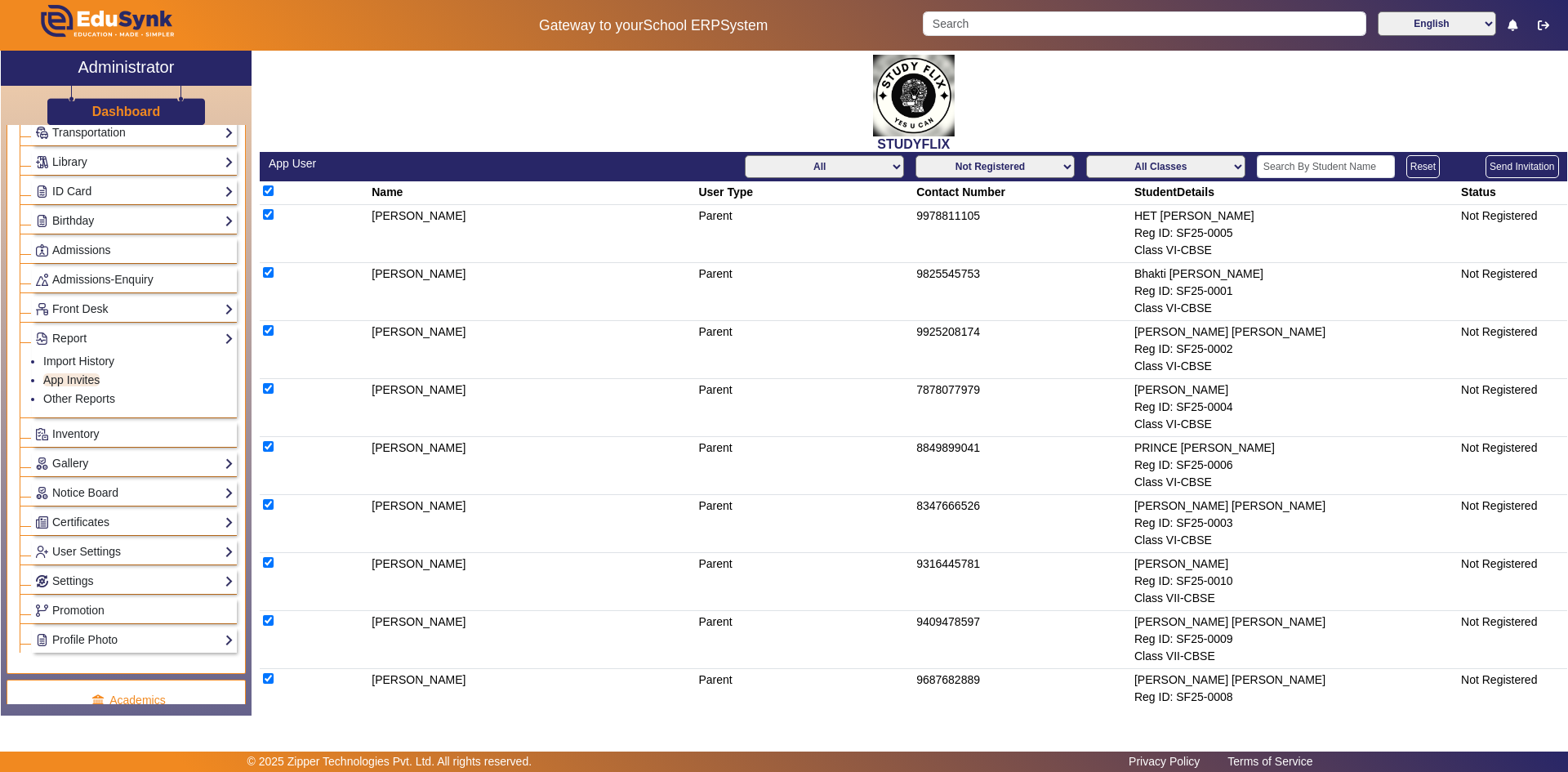
checkbox input "true"
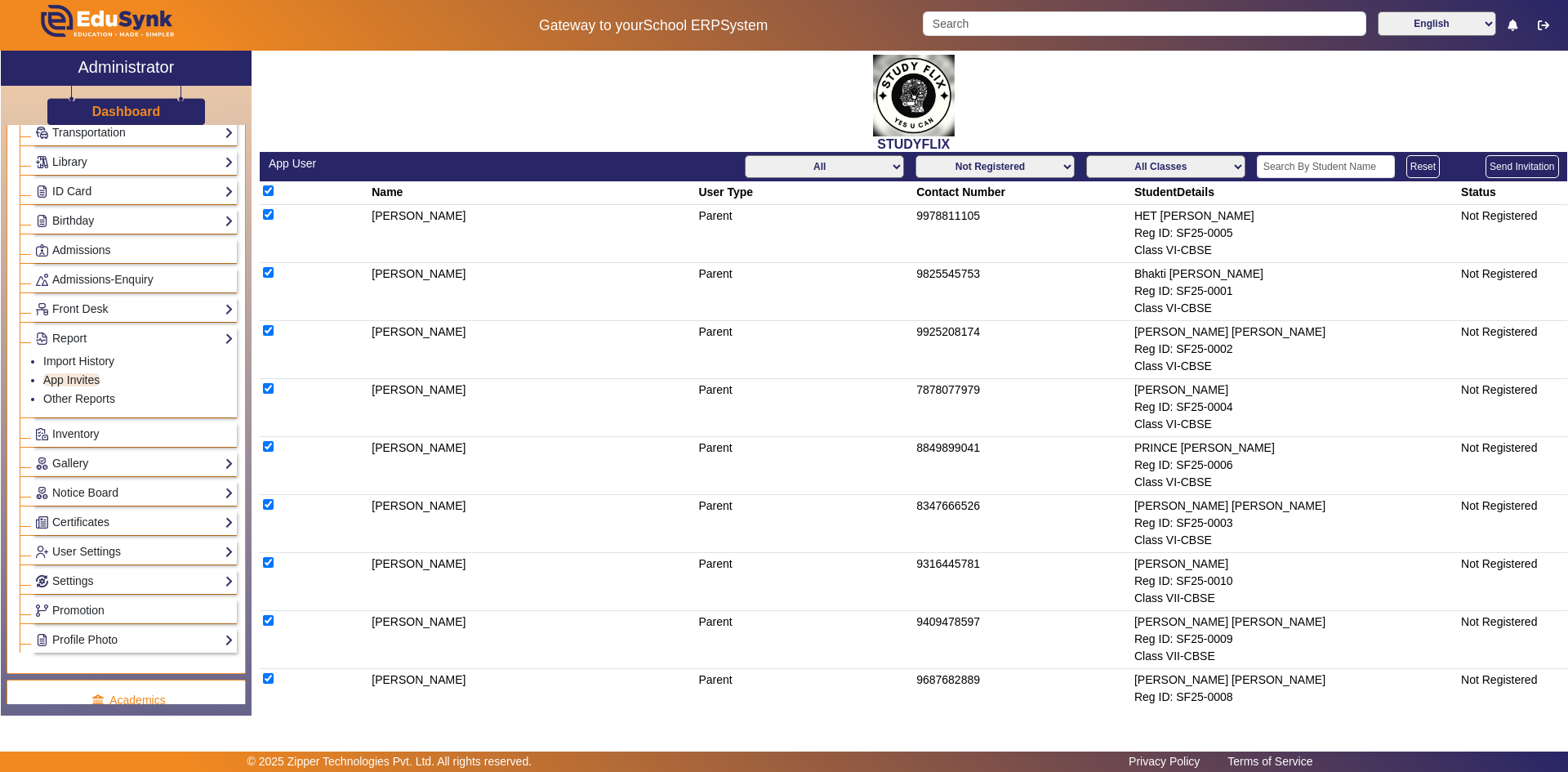
checkbox input "true"
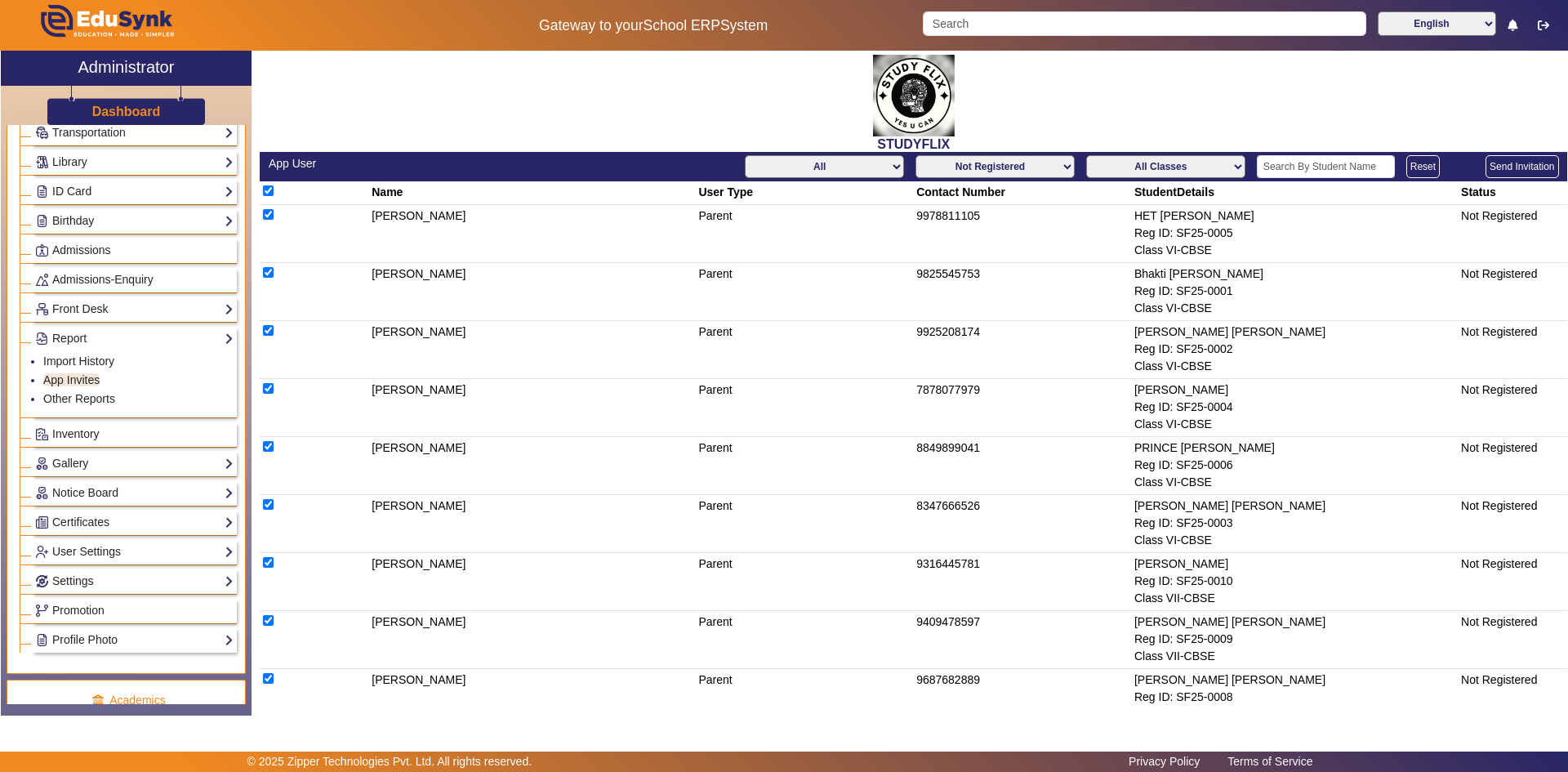
checkbox input "true"
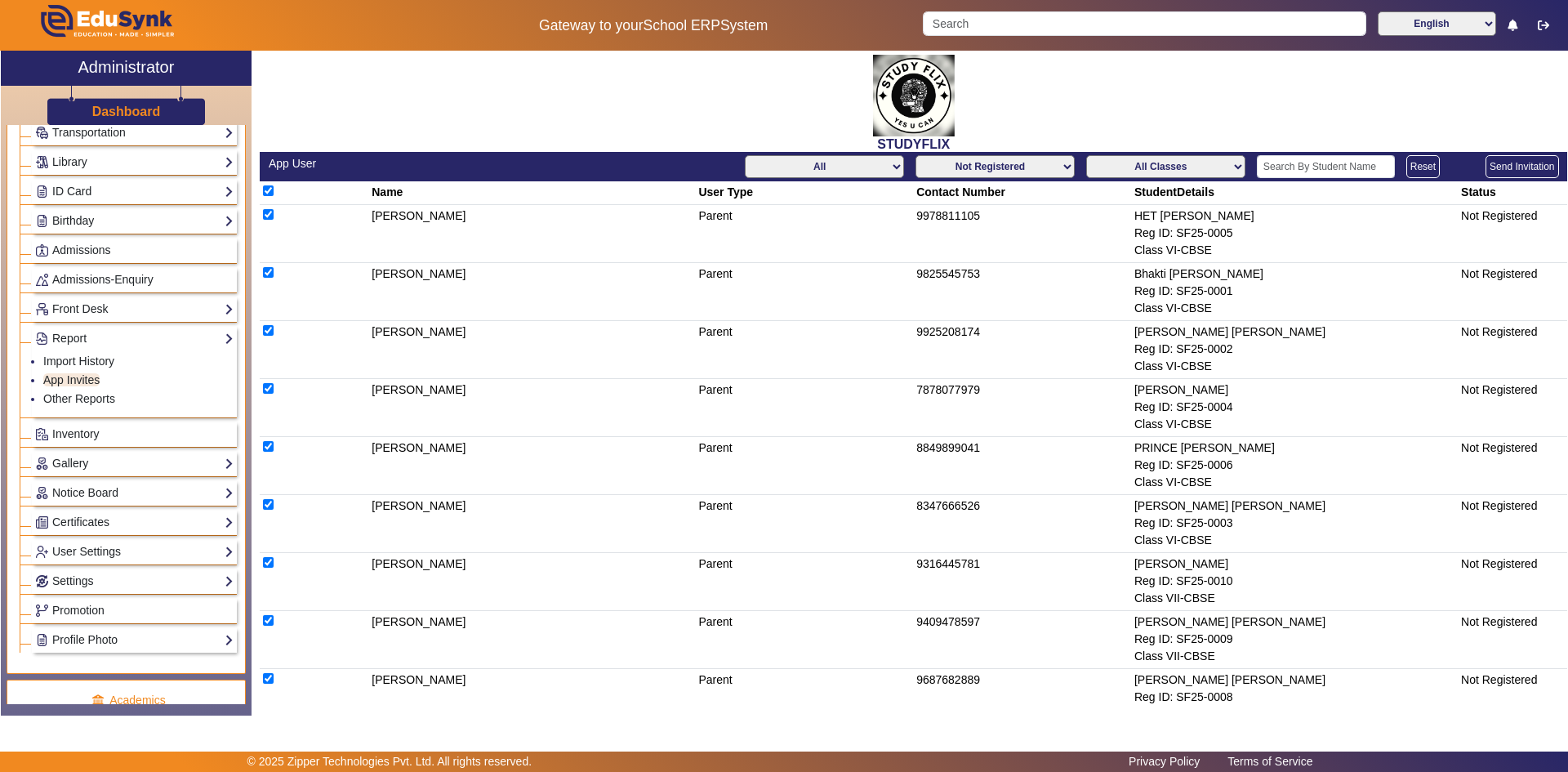
checkbox input "true"
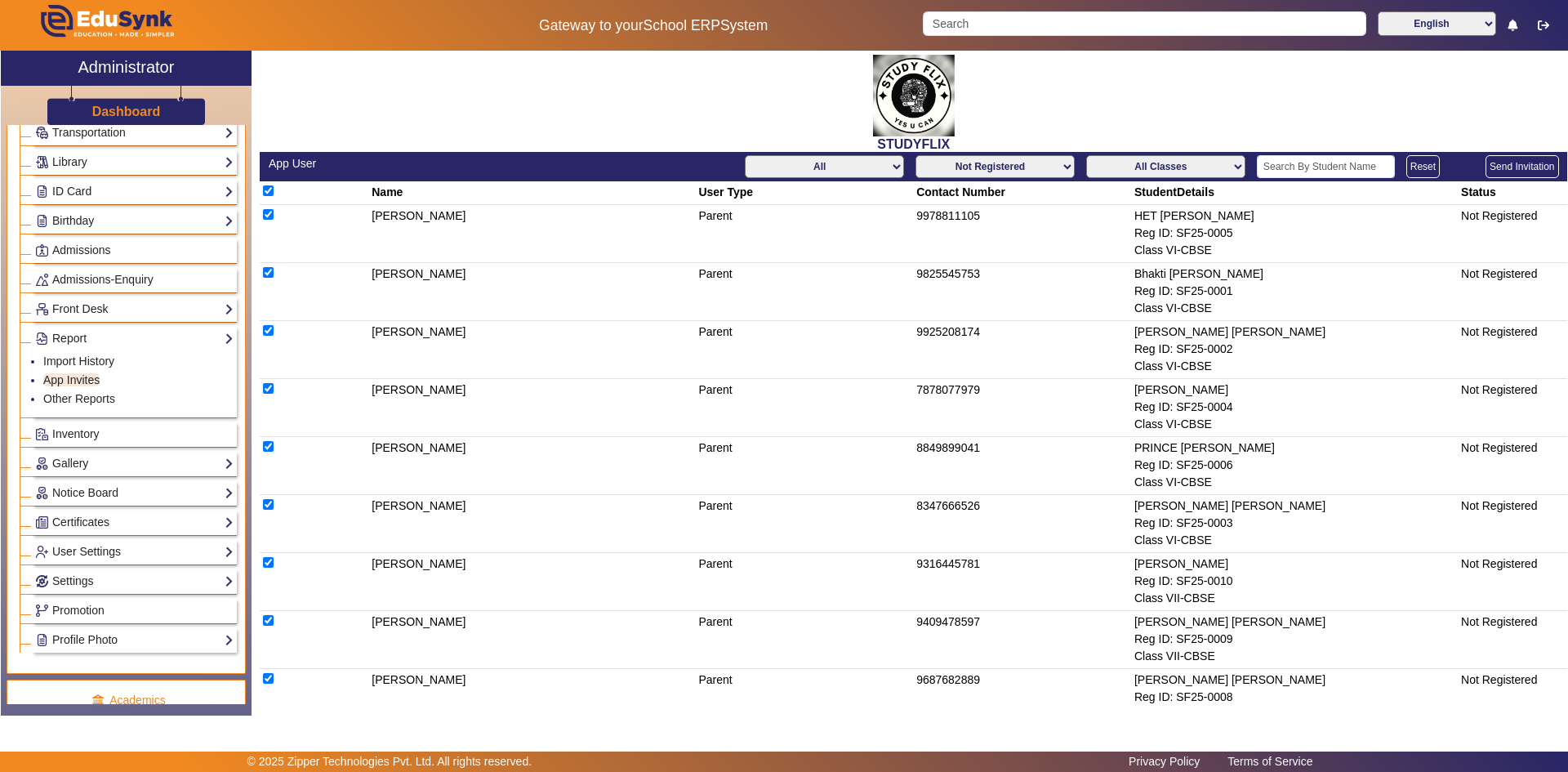
checkbox input "true"
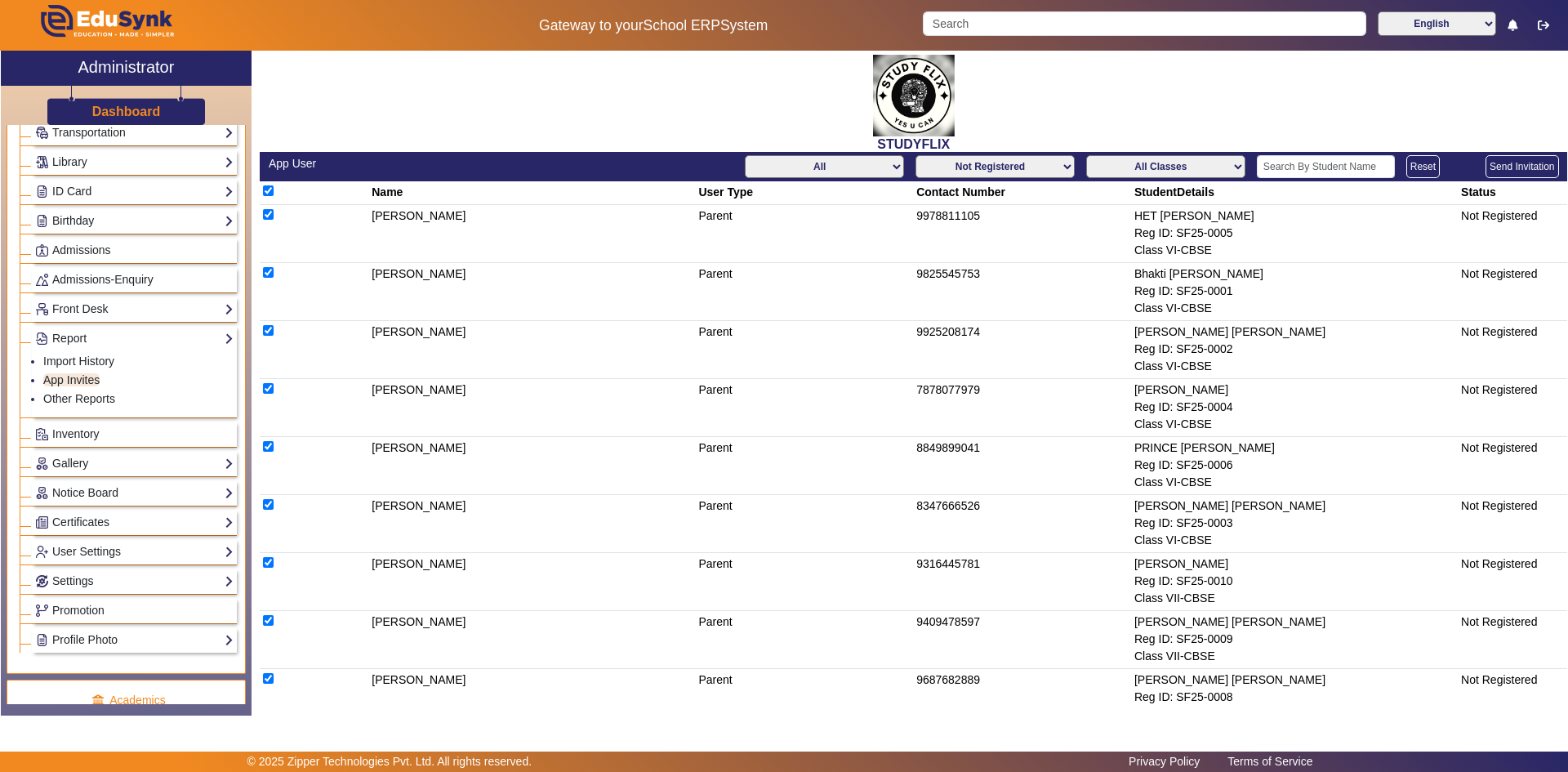
checkbox input "true"
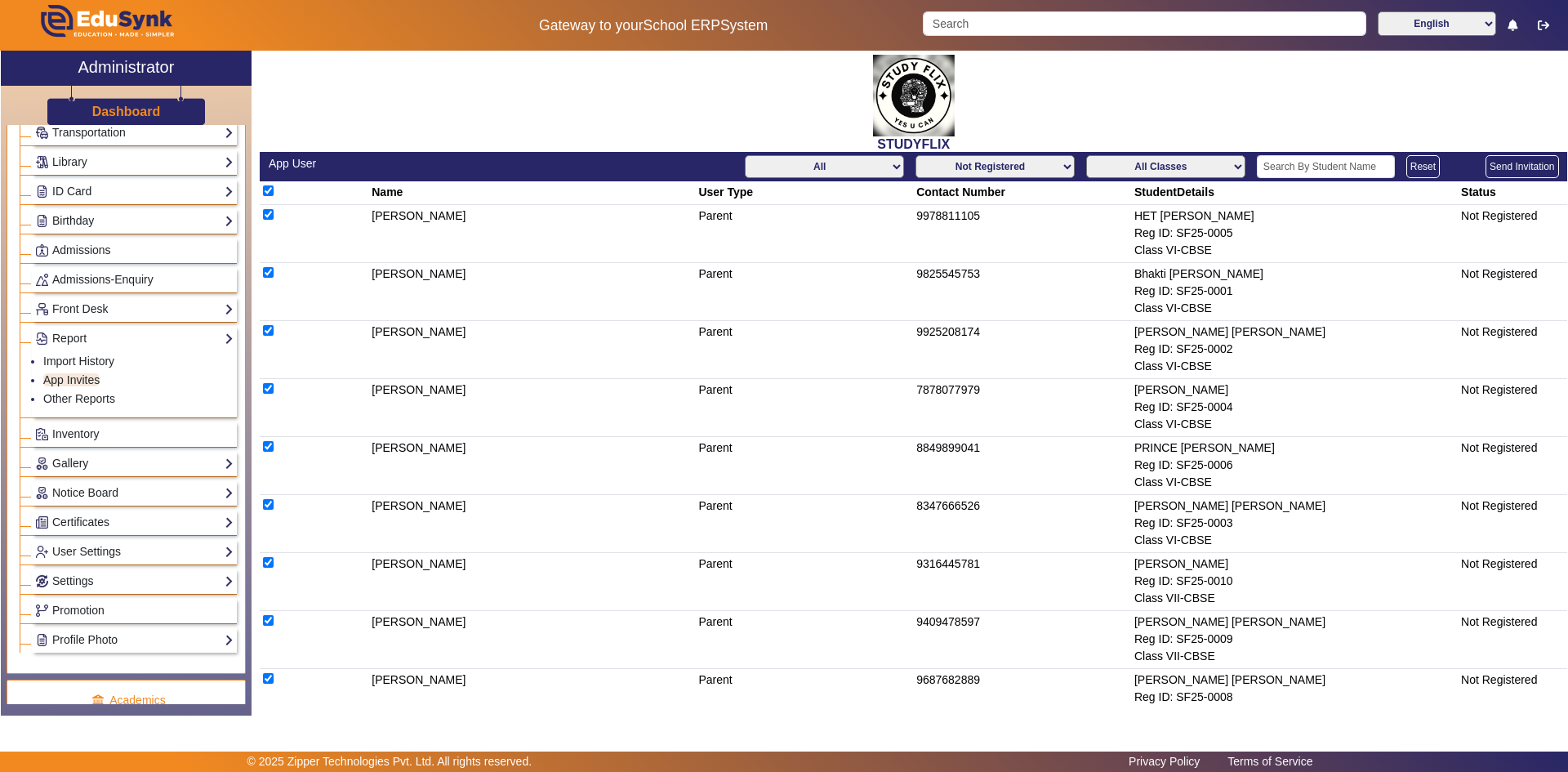
checkbox input "true"
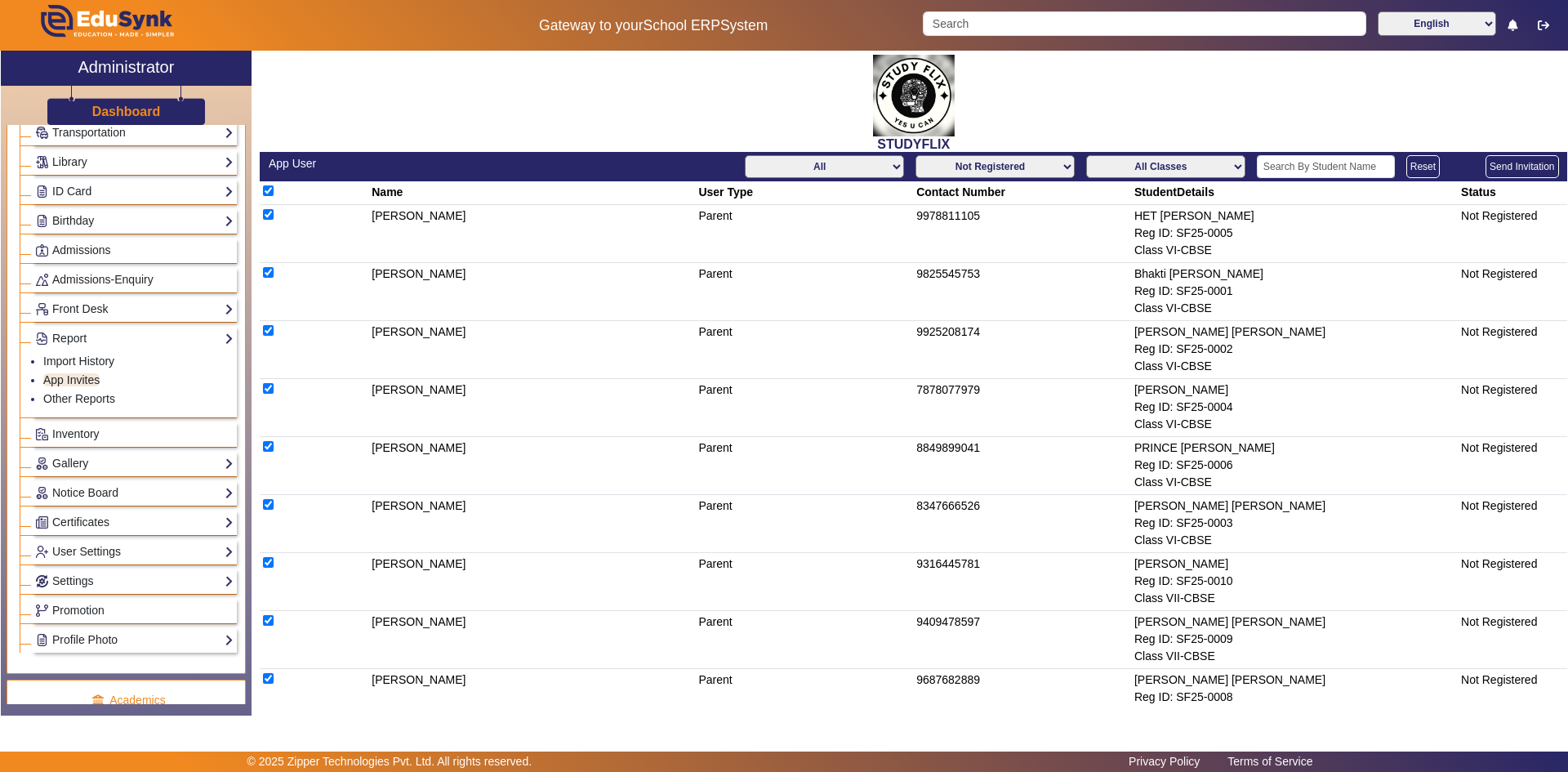
checkbox input "true"
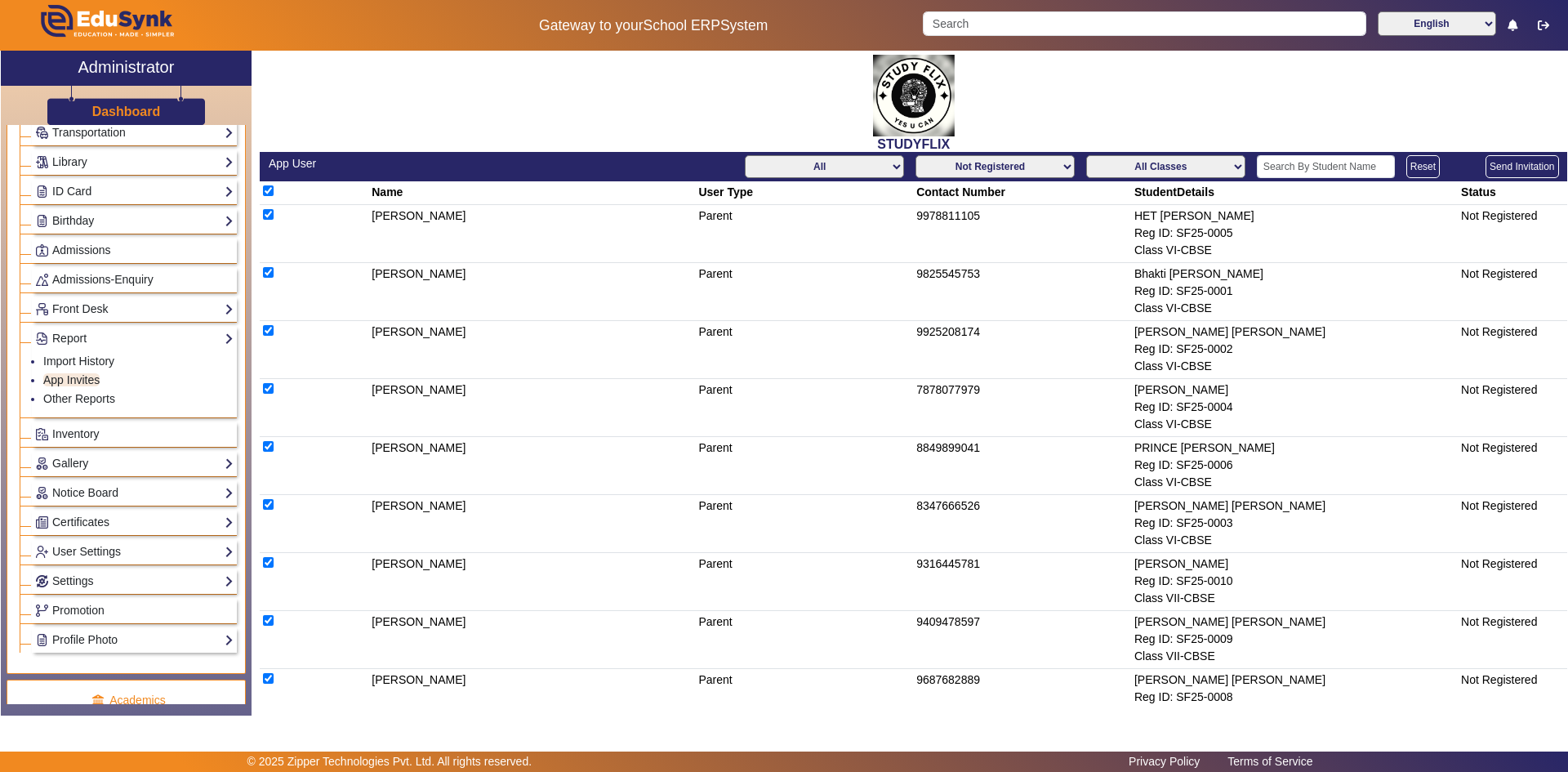
checkbox input "true"
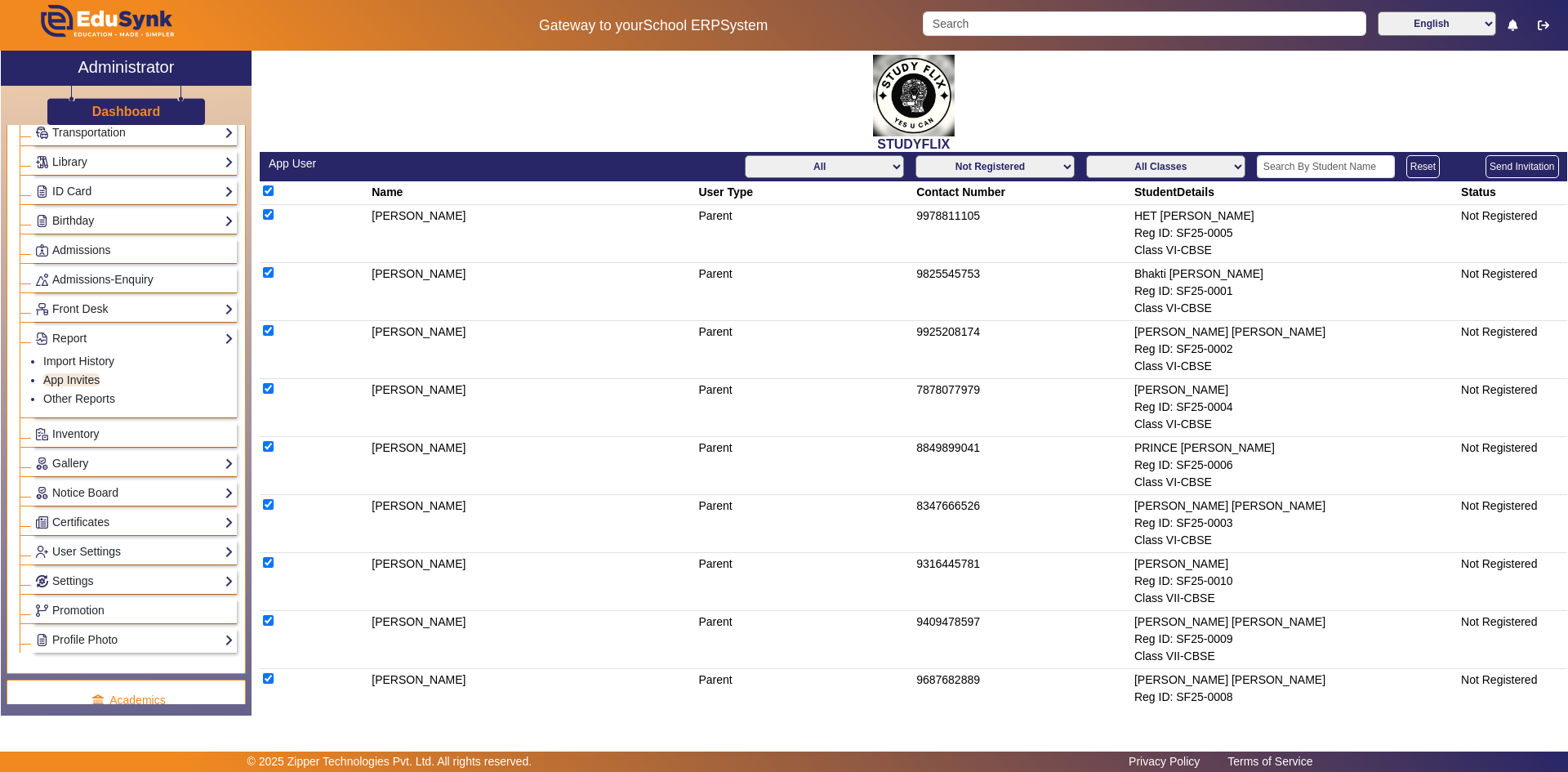
checkbox input "true"
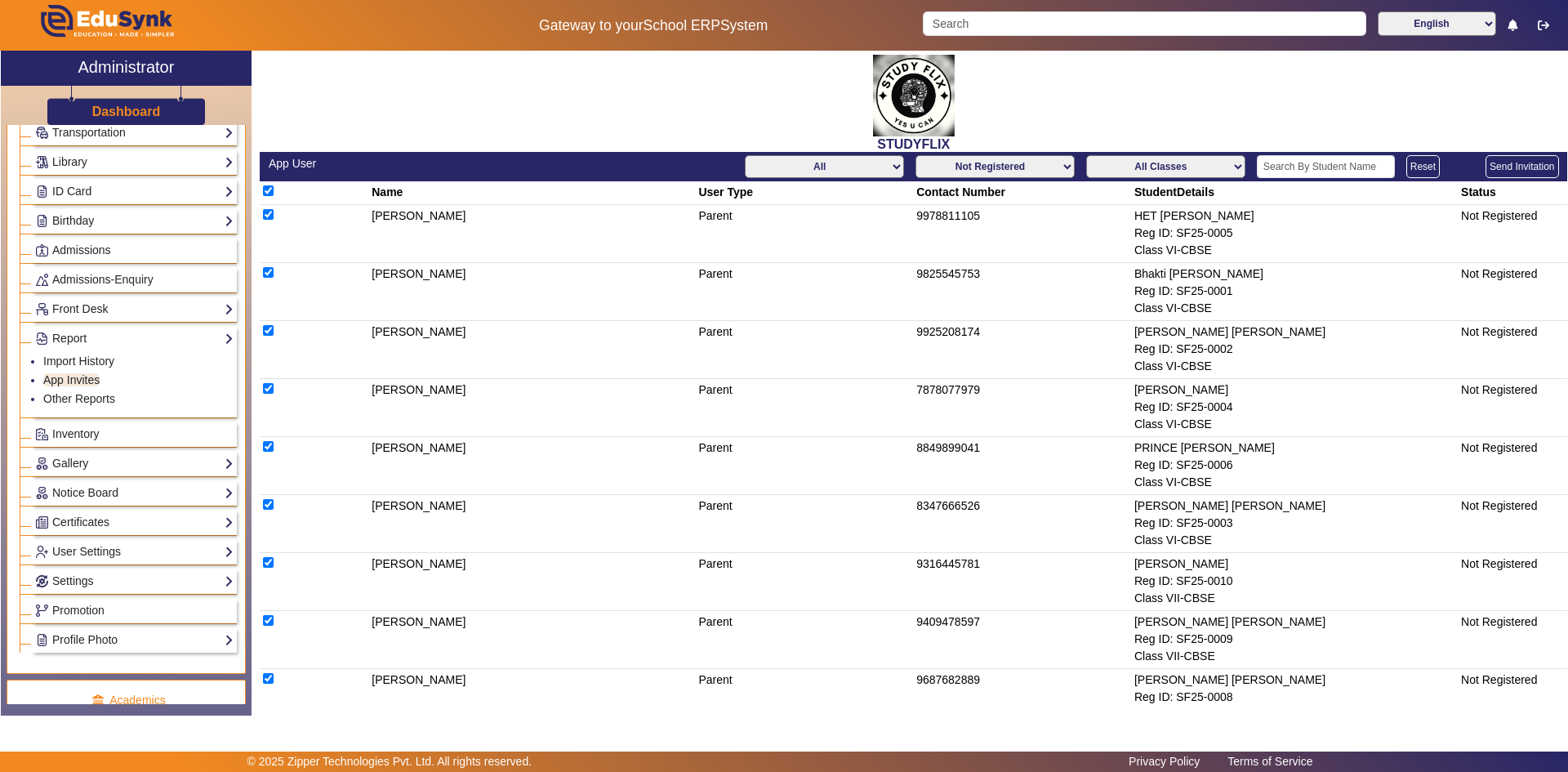
checkbox input "true"
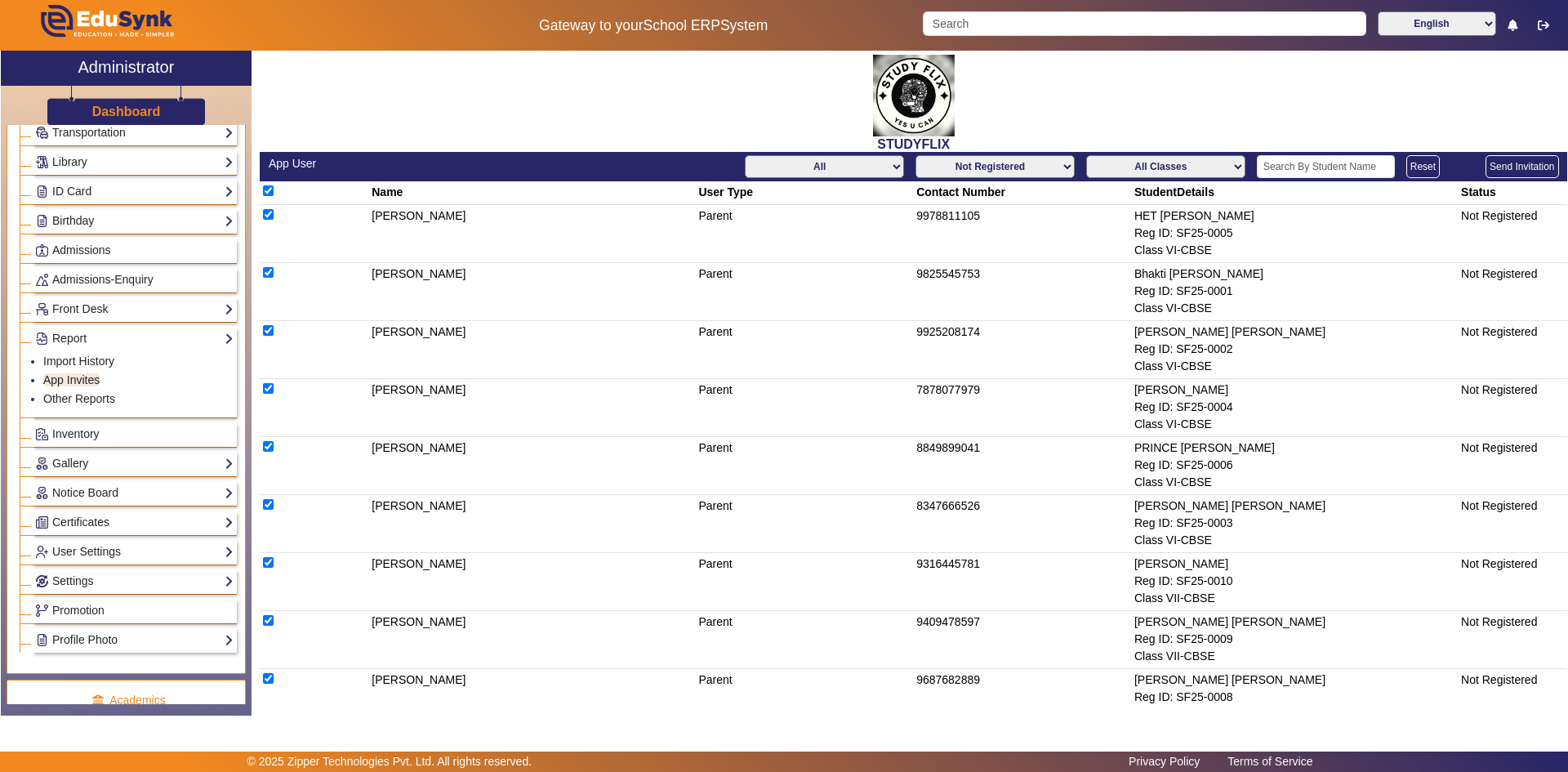
checkbox input "true"
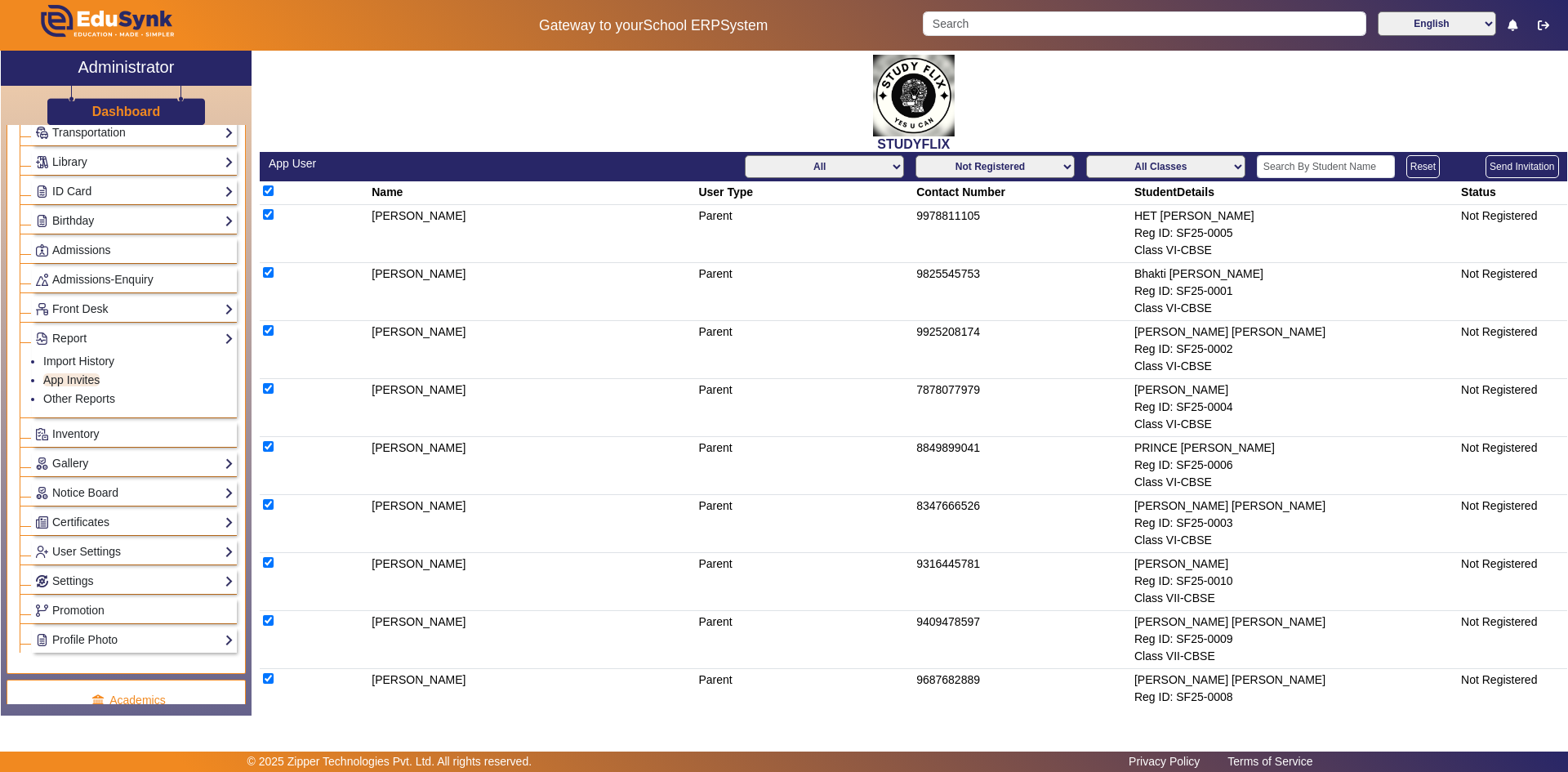
checkbox input "true"
click at [1501, 161] on button "Send Invitation" at bounding box center [1521, 167] width 73 height 23
checkbox input "false"
click at [425, 115] on div "STUDYFLIX" at bounding box center [913, 101] width 1307 height 101
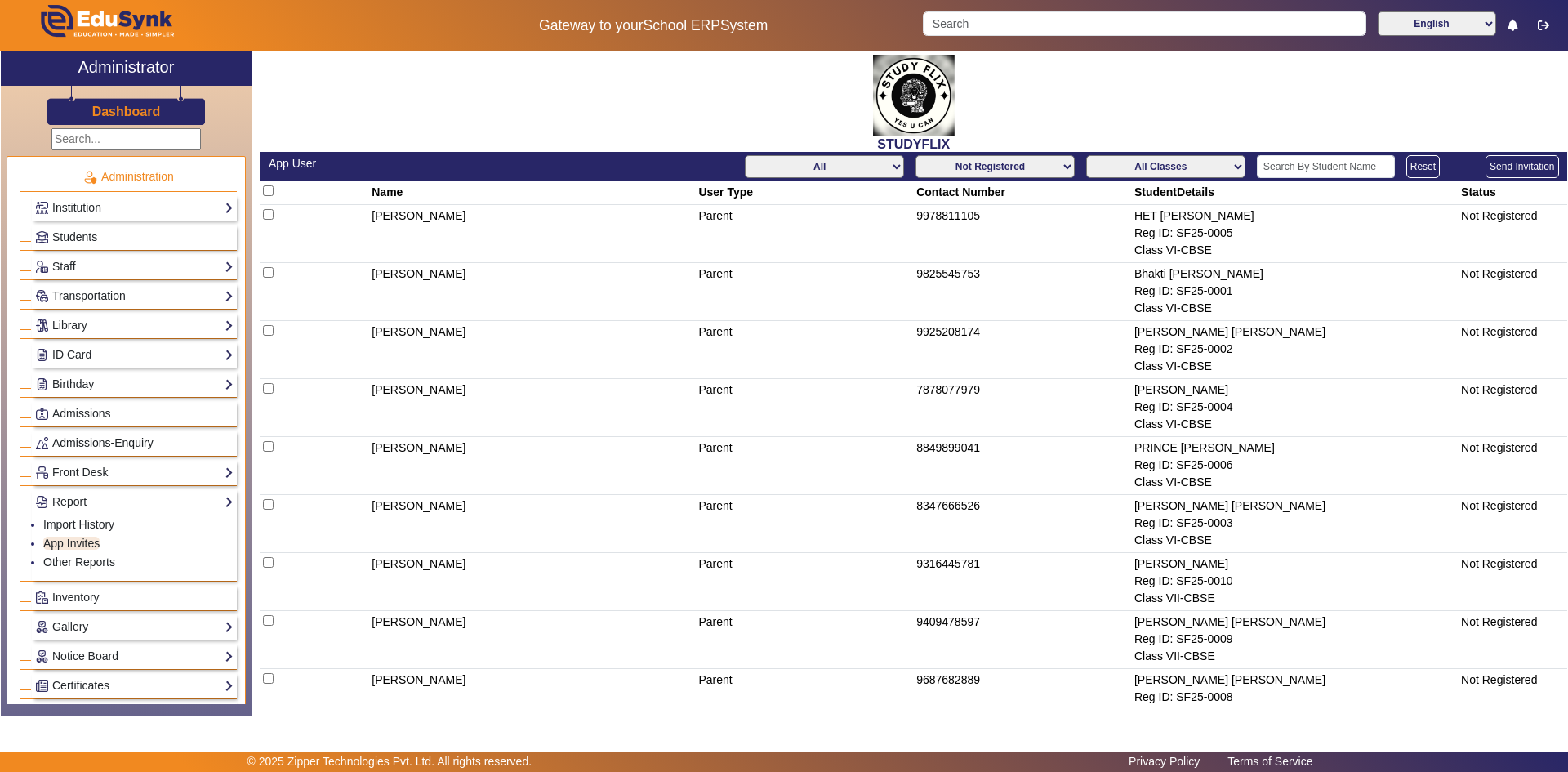
click at [98, 440] on span "Admissions-Enquiry" at bounding box center [103, 442] width 101 height 13
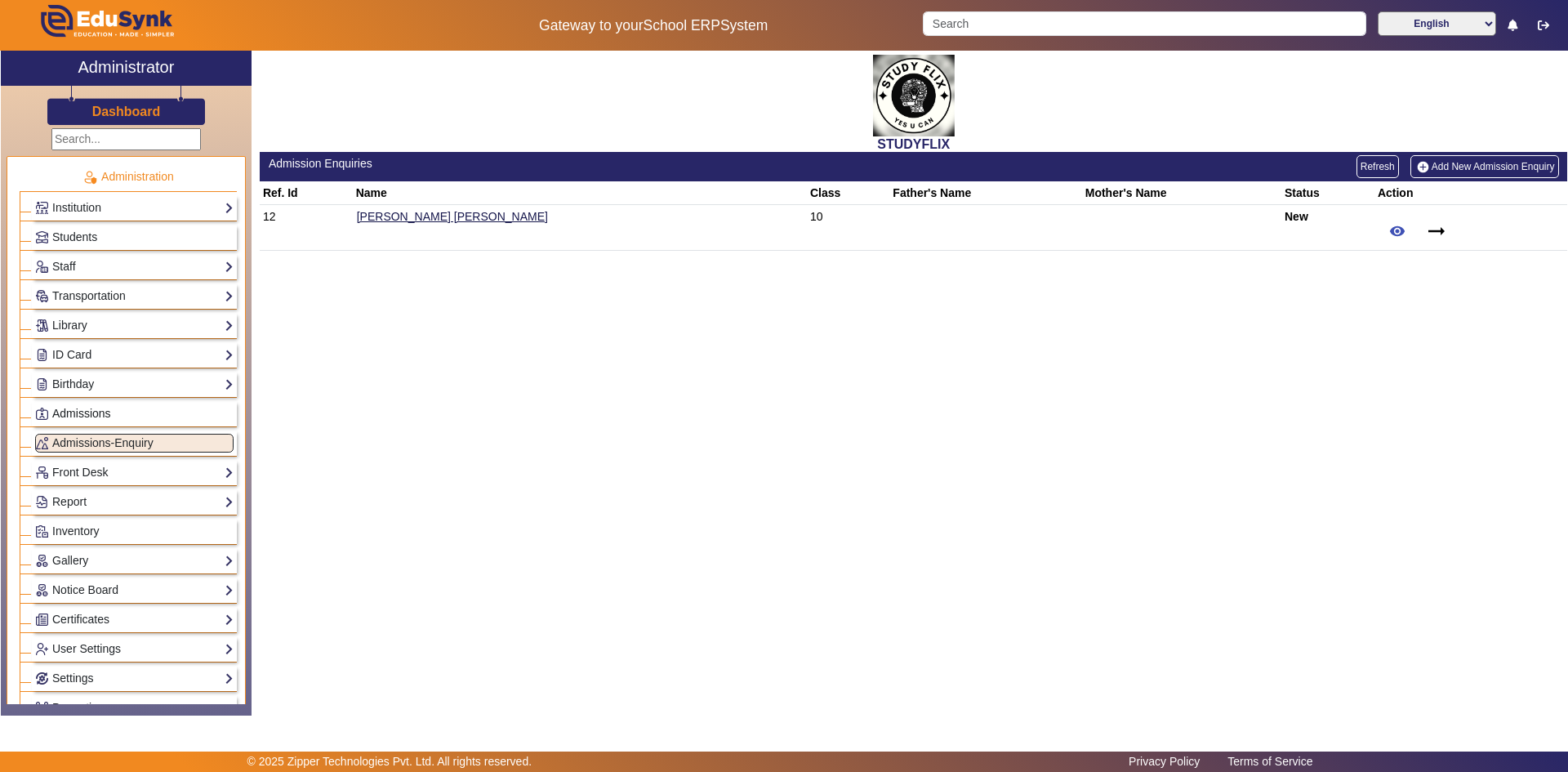
click at [99, 414] on span "Admissions" at bounding box center [82, 413] width 59 height 13
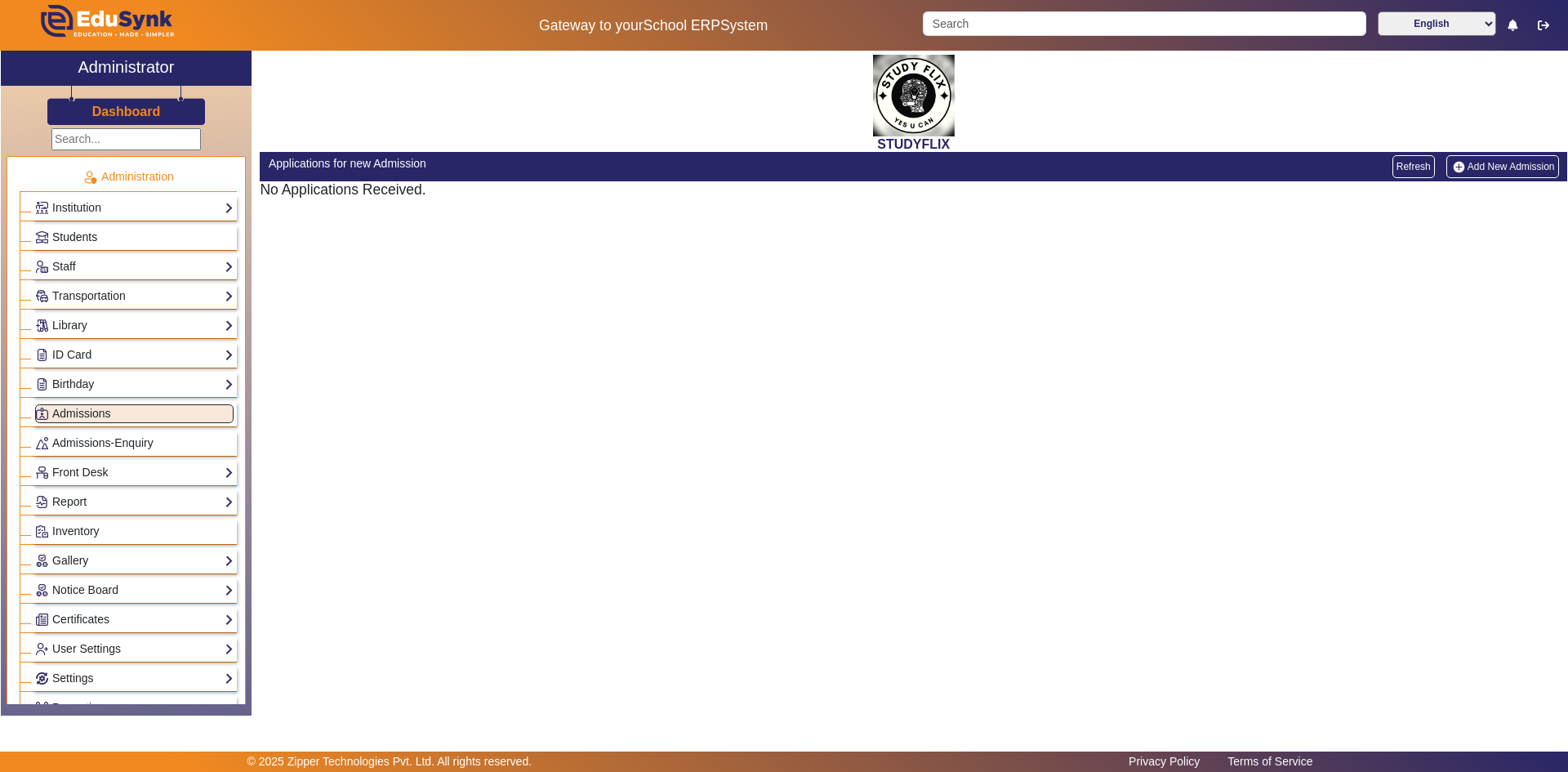
click at [82, 235] on span "Students" at bounding box center [75, 237] width 45 height 13
